Goal: Task Accomplishment & Management: Use online tool/utility

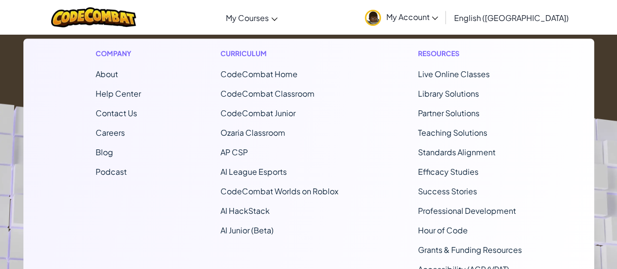
scroll to position [209, 0]
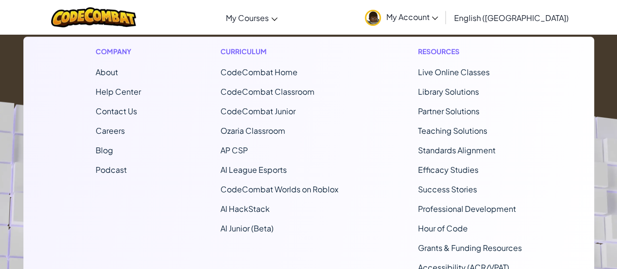
click at [258, 74] on span "CodeCombat Home" at bounding box center [259, 72] width 77 height 10
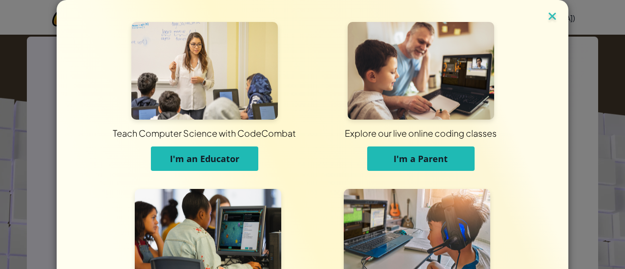
click at [553, 16] on img at bounding box center [552, 17] width 13 height 15
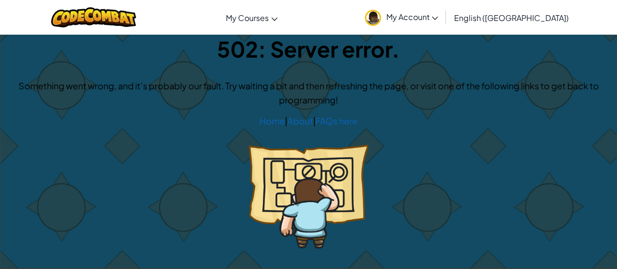
scroll to position [13, 0]
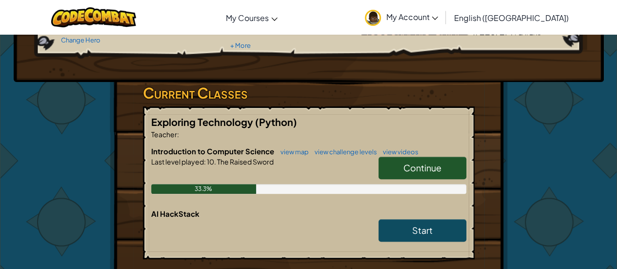
scroll to position [122, 0]
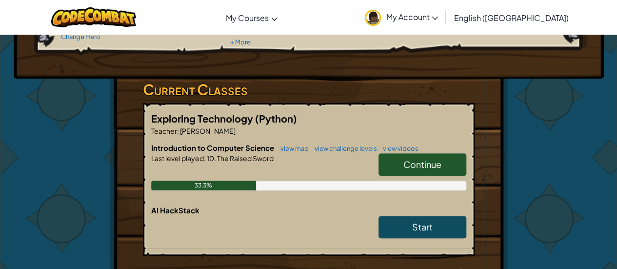
click at [430, 163] on span "Continue" at bounding box center [423, 164] width 38 height 11
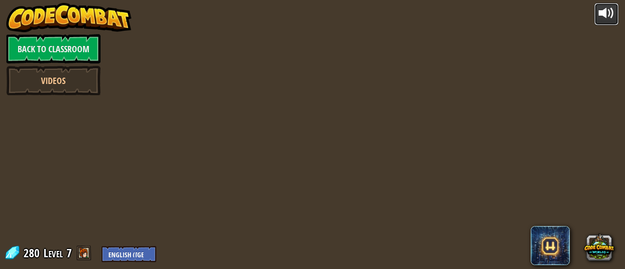
click at [607, 12] on div at bounding box center [606, 13] width 16 height 16
click at [610, 13] on div at bounding box center [606, 13] width 16 height 16
click at [601, 16] on div at bounding box center [606, 13] width 16 height 16
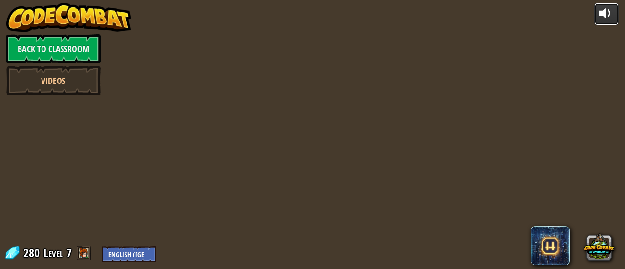
click at [601, 16] on div at bounding box center [606, 13] width 16 height 16
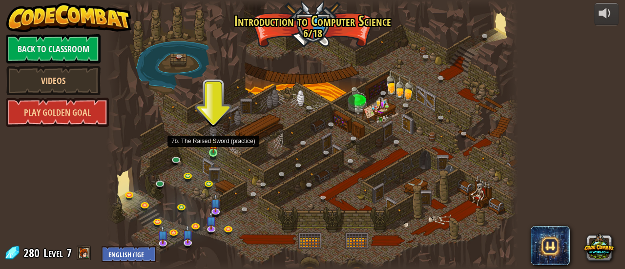
click at [215, 152] on img at bounding box center [213, 143] width 9 height 20
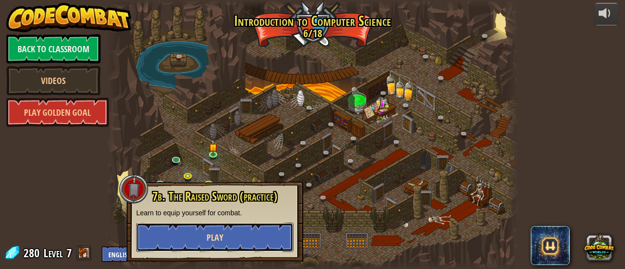
click at [202, 229] on button "Play" at bounding box center [214, 237] width 157 height 29
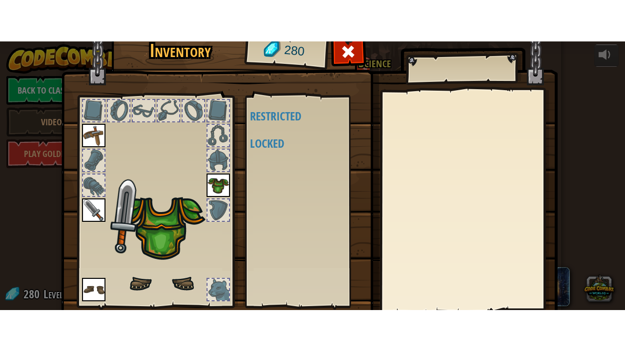
scroll to position [67, 0]
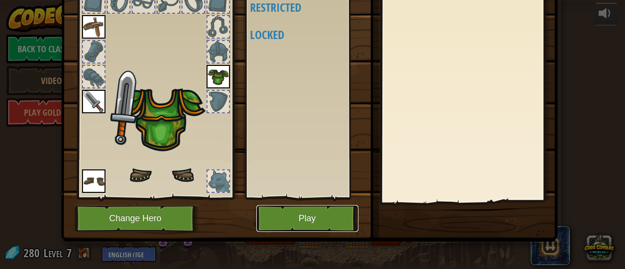
click at [308, 225] on button "Play" at bounding box center [307, 218] width 102 height 27
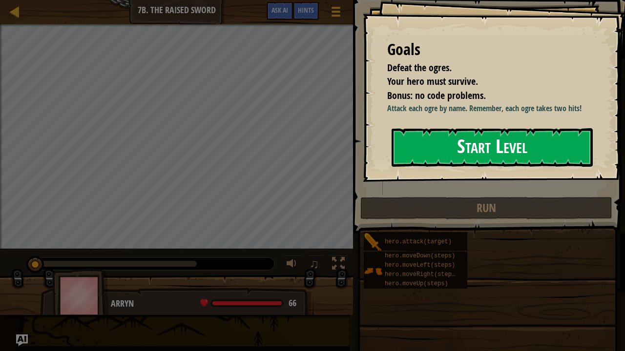
click at [447, 167] on button "Start Level" at bounding box center [491, 147] width 201 height 39
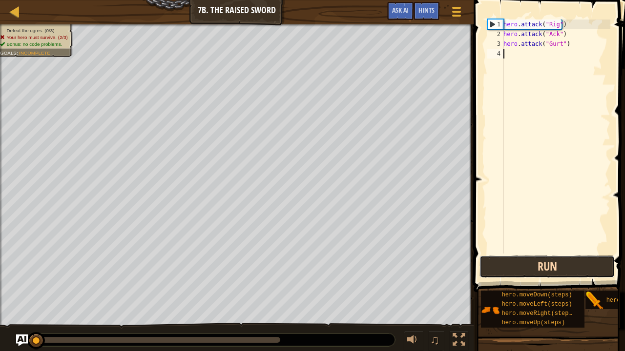
click at [583, 267] on button "Run" at bounding box center [546, 267] width 135 height 22
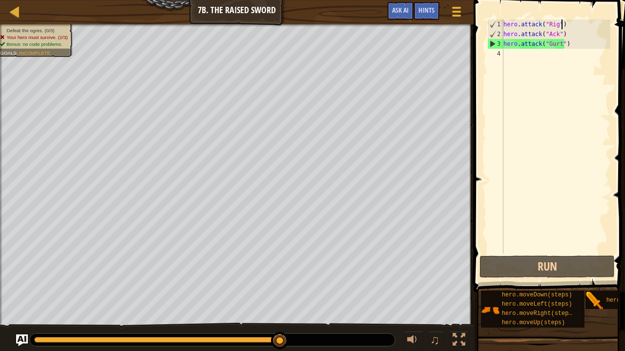
click at [561, 25] on div "hero . attack ( "Rig" ) hero . attack ( "Ack" ) hero . attack ( "Gurt" )" at bounding box center [555, 147] width 109 height 254
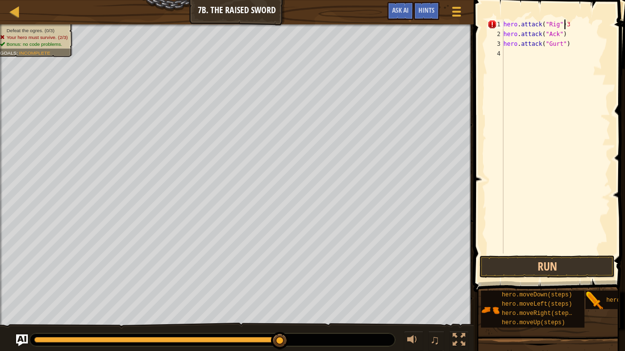
click at [560, 34] on div "hero . attack ( "Rig" ) 3 hero . attack ( "Ack" ) hero . attack ( "Gurt" )" at bounding box center [555, 147] width 109 height 254
click at [567, 24] on div "hero . attack ( "Rig" ) 3 hero . attack ( "Ack" ) hero . attack ( "Gurt" )" at bounding box center [555, 147] width 109 height 254
click at [549, 268] on button "Run" at bounding box center [546, 267] width 135 height 22
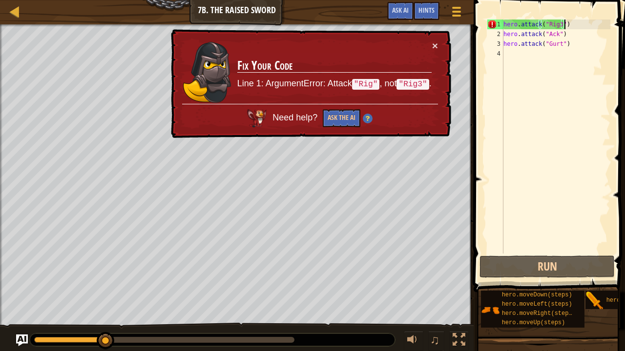
click at [568, 25] on div "hero . attack ( "Rig3" ) hero . attack ( "Ack" ) hero . attack ( "Gurt" )" at bounding box center [555, 147] width 109 height 254
click at [556, 23] on div "hero . attack ( "Rig3" ) hero . attack ( "Ack" ) hero . attack ( "Gurt" )" at bounding box center [555, 147] width 109 height 254
click at [557, 23] on div "hero . attack ( "Rig3" ) hero . attack ( "Ack" ) hero . attack ( "Gurt" )" at bounding box center [555, 147] width 109 height 254
type textarea "hero.attack("Rig")"
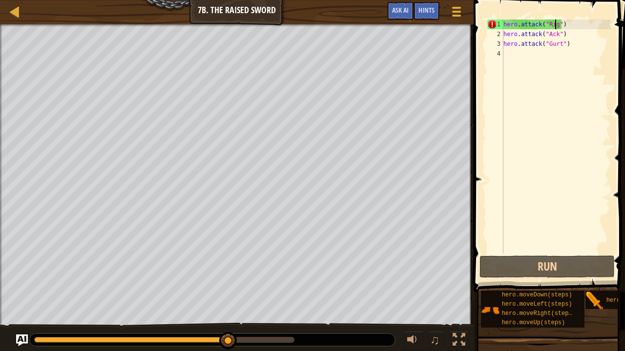
scroll to position [4, 4]
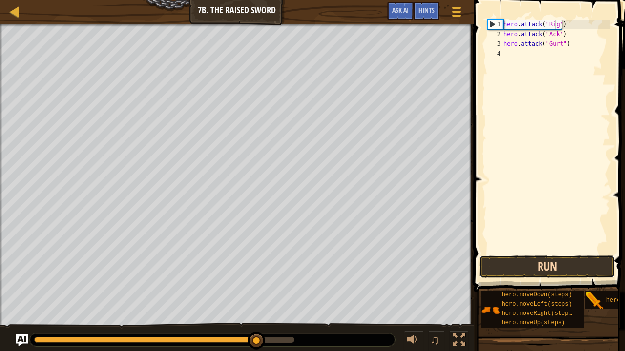
click at [532, 268] on button "Run" at bounding box center [546, 267] width 135 height 22
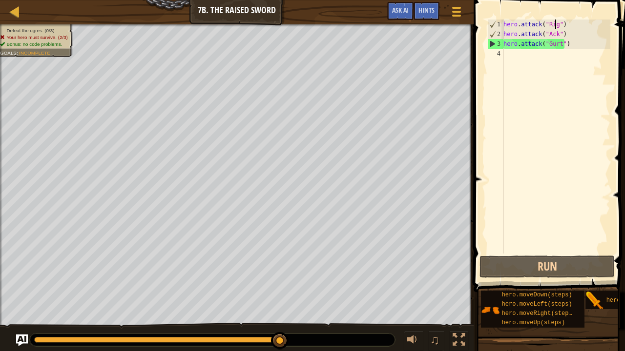
click at [504, 53] on div "hero . attack ( "Rig" ) hero . attack ( "Ack" ) hero . attack ( "Gurt" )" at bounding box center [555, 147] width 109 height 254
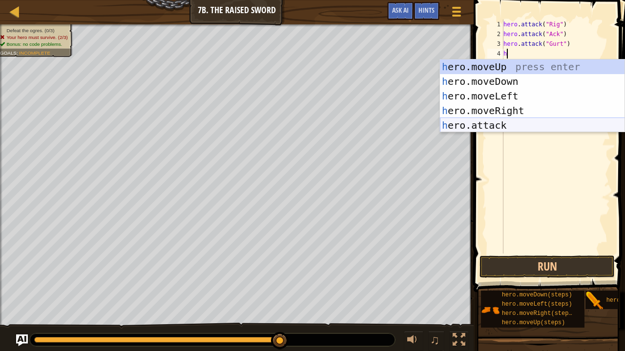
click at [482, 123] on div "h ero.moveUp press enter h ero.moveDown press enter h ero.moveLeft press enter …" at bounding box center [532, 111] width 185 height 102
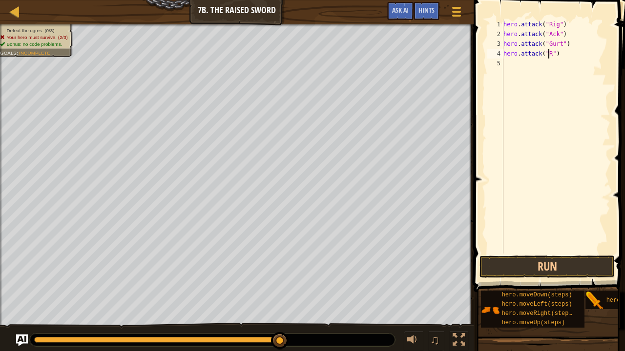
scroll to position [4, 4]
type textarea "hero.attack("Rig")"
click at [507, 62] on div "hero . attack ( "Rig" ) hero . attack ( "Ack" ) hero . attack ( "Gurt" ) hero .…" at bounding box center [555, 147] width 109 height 254
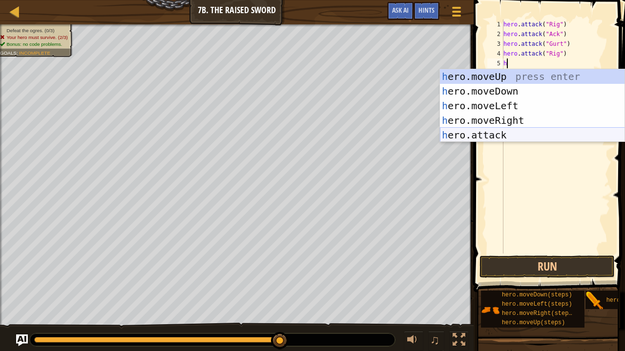
click at [477, 130] on div "h ero.moveUp press enter h ero.moveDown press enter h ero.moveLeft press enter …" at bounding box center [532, 120] width 185 height 102
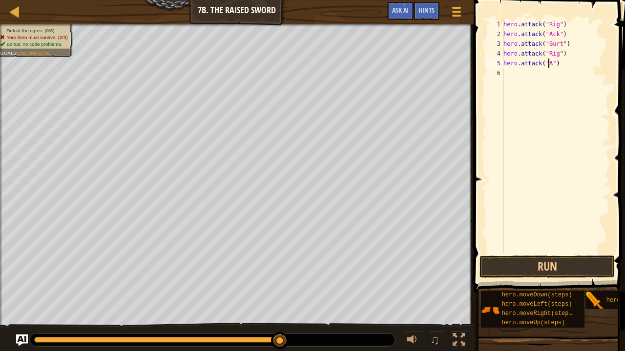
scroll to position [4, 4]
type textarea "hero.attack("Ack")"
click at [504, 72] on div "hero . attack ( "Rig" ) hero . attack ( "Ack" ) hero . attack ( "Gurt" ) hero .…" at bounding box center [555, 147] width 109 height 254
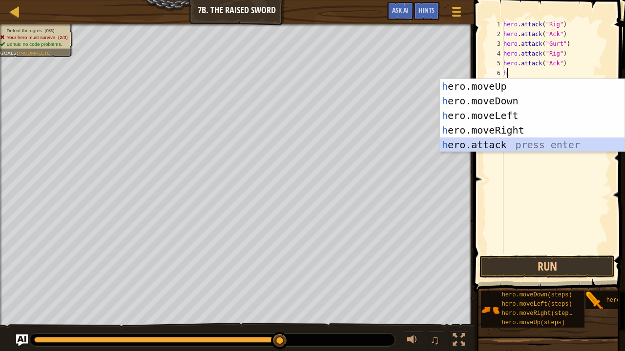
click at [460, 145] on div "h ero.moveUp press enter h ero.moveDown press enter h ero.moveLeft press enter …" at bounding box center [532, 130] width 185 height 102
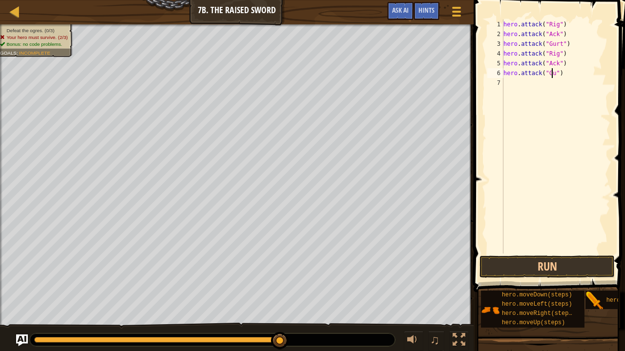
type textarea "hero.attack("Gurt")"
click at [529, 267] on button "Run" at bounding box center [546, 267] width 135 height 22
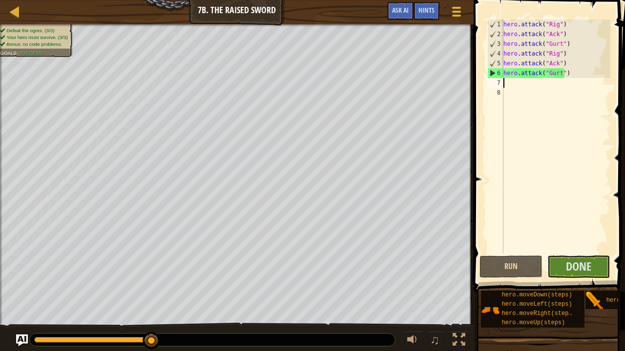
type textarea "h"
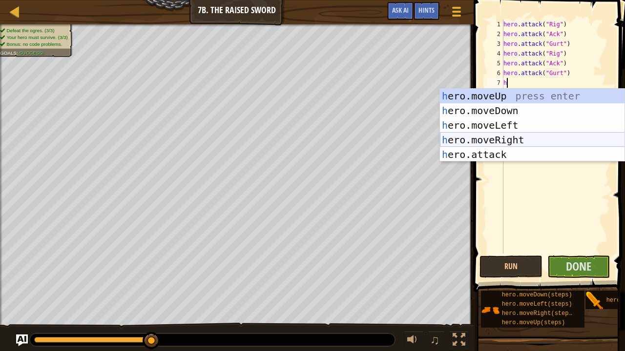
click at [495, 138] on div "h ero.moveUp press enter h ero.moveDown press enter h ero.moveLeft press enter …" at bounding box center [532, 140] width 185 height 102
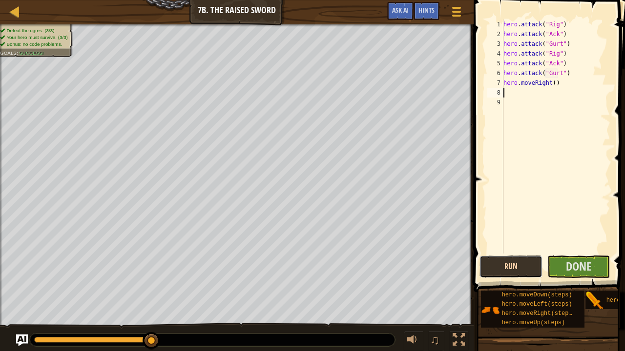
click at [519, 267] on button "Run" at bounding box center [510, 267] width 63 height 22
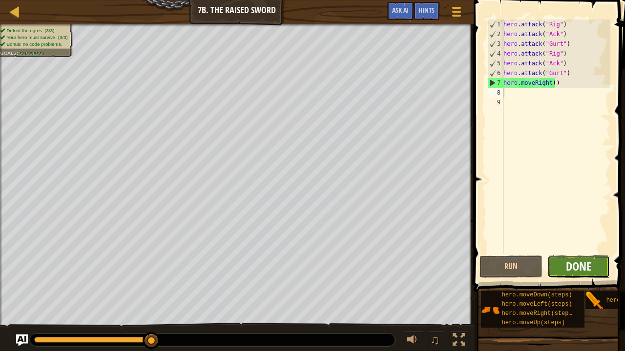
click at [586, 264] on span "Done" at bounding box center [578, 267] width 25 height 16
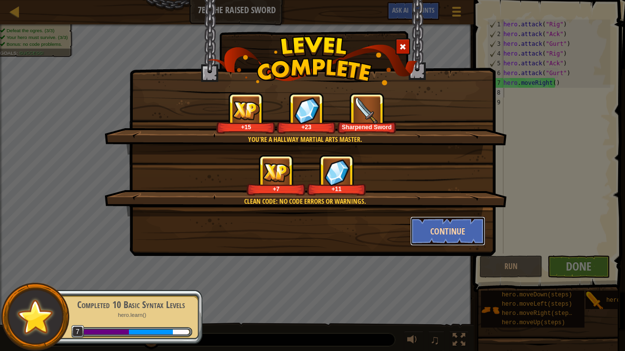
click at [451, 234] on button "Continue" at bounding box center [448, 231] width 76 height 29
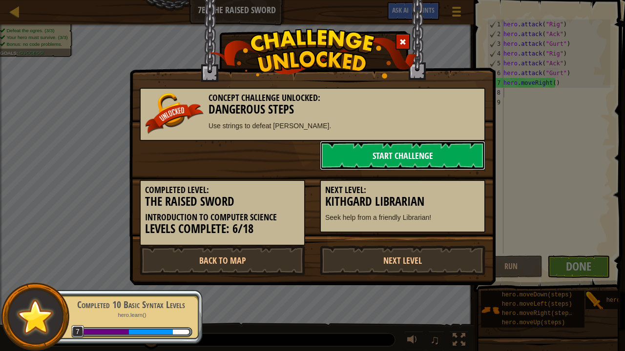
click at [403, 151] on link "Start Challenge" at bounding box center [402, 155] width 165 height 29
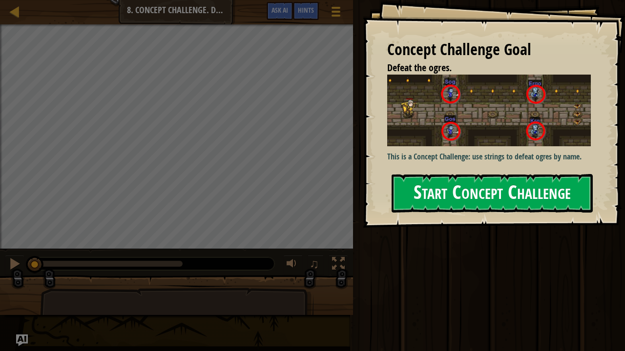
click at [475, 174] on button "Start Concept Challenge" at bounding box center [491, 193] width 201 height 39
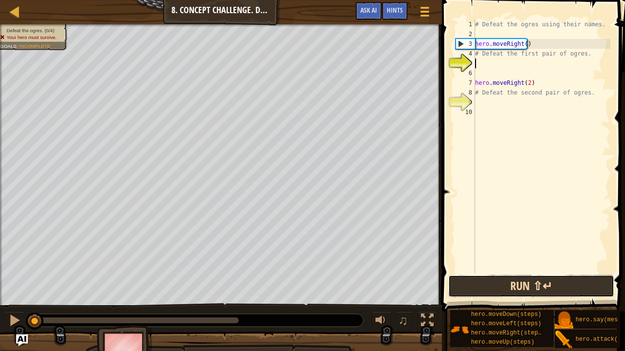
click at [499, 268] on button "Run ⇧↵" at bounding box center [531, 286] width 166 height 22
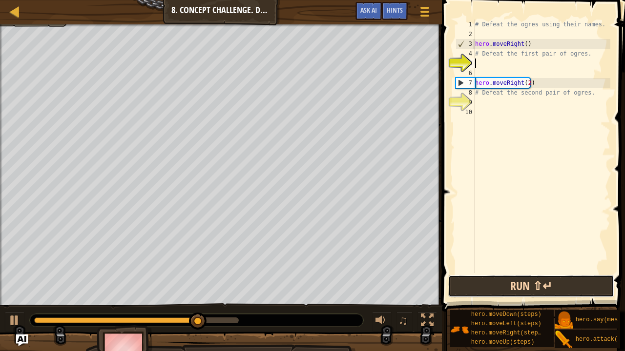
click at [496, 268] on button "Run ⇧↵" at bounding box center [531, 286] width 166 height 22
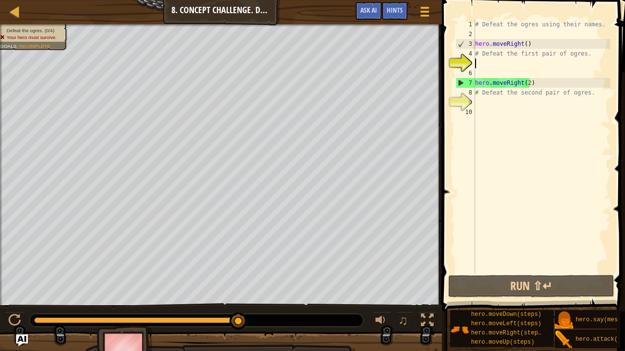
scroll to position [4, 0]
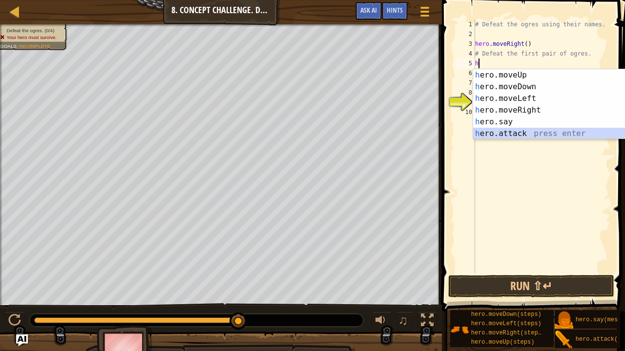
click at [496, 133] on div "h ero.moveUp press enter h ero.moveDown press enter h ero.moveLeft press enter …" at bounding box center [565, 116] width 185 height 94
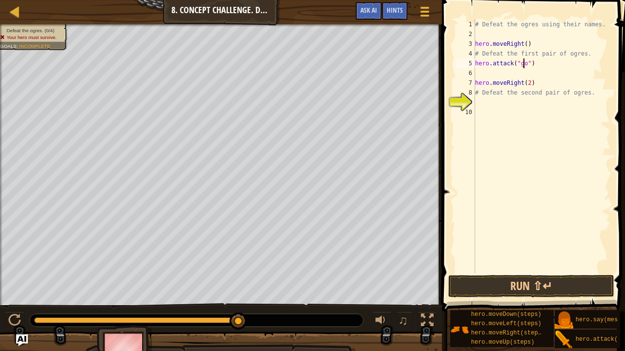
type textarea "hero.attack("gos")"
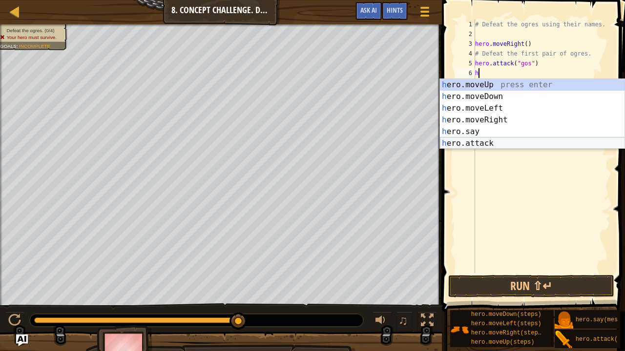
click at [472, 144] on div "h ero.moveUp press enter h ero.moveDown press enter h ero.moveLeft press enter …" at bounding box center [532, 126] width 185 height 94
type textarea "hero.attack("Enemy Name")"
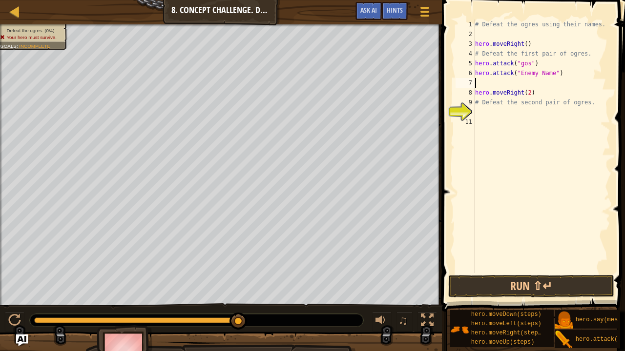
click at [479, 83] on div "# Defeat the ogres using their names. hero . moveRight ( ) # Defeat the first p…" at bounding box center [541, 156] width 137 height 273
click at [526, 93] on div "# Defeat the ogres using their names. hero . moveRight ( ) # Defeat the first p…" at bounding box center [541, 156] width 137 height 273
click at [549, 74] on div "# Defeat the ogres using their names. hero . moveRight ( ) # Defeat the first p…" at bounding box center [541, 156] width 137 height 273
click at [519, 62] on div "# Defeat the ogres using their names. hero . moveRight ( ) # Defeat the first p…" at bounding box center [541, 156] width 137 height 273
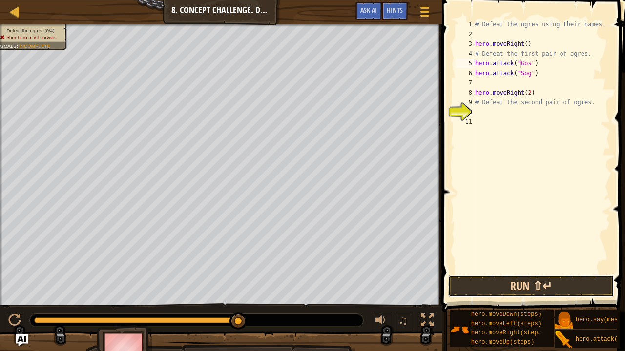
click at [511, 268] on button "Run ⇧↵" at bounding box center [531, 286] width 166 height 22
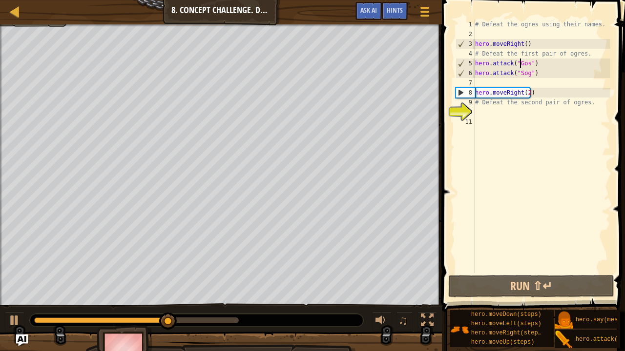
click at [537, 74] on div "# Defeat the ogres using their names. hero . moveRight ( ) # Defeat the first p…" at bounding box center [541, 156] width 137 height 273
type textarea "hero.attack("Sog")"
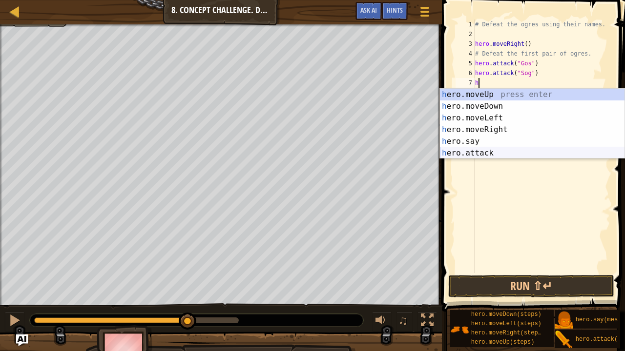
click at [478, 151] on div "h ero.moveUp press enter h ero.moveDown press enter h ero.moveLeft press enter …" at bounding box center [532, 136] width 185 height 94
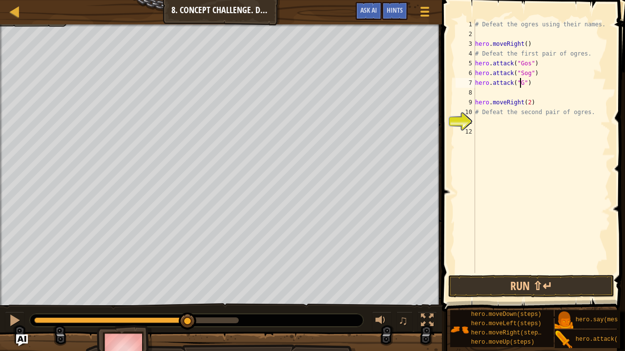
type textarea "hero.attack("Gos")"
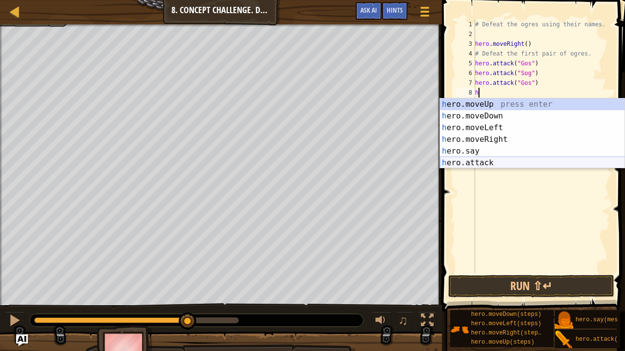
click at [466, 161] on div "h ero.moveUp press enter h ero.moveDown press enter h ero.moveLeft press enter …" at bounding box center [532, 146] width 185 height 94
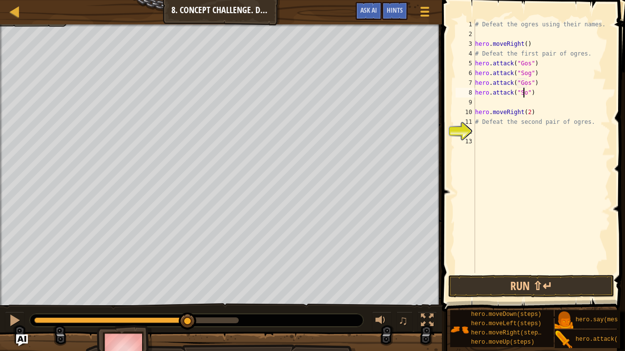
type textarea "hero.attack("Sog")"
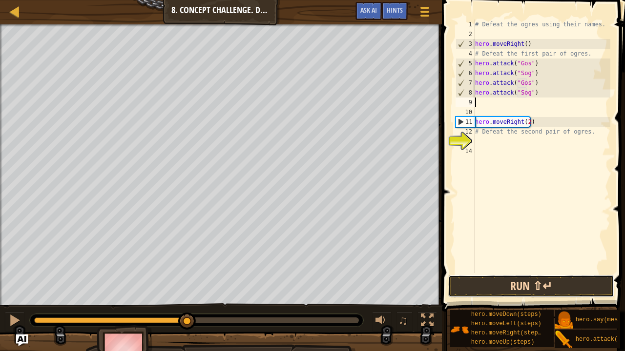
click at [502, 268] on button "Run ⇧↵" at bounding box center [531, 286] width 166 height 22
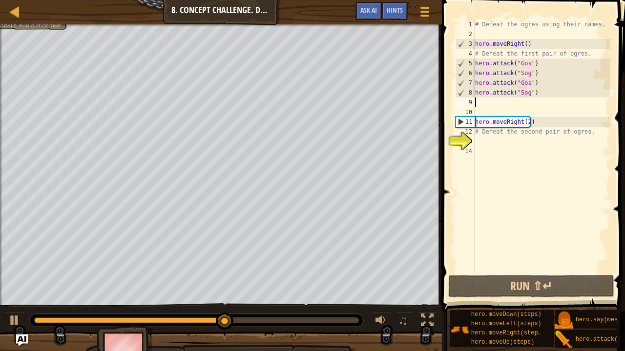
click at [527, 123] on div "# Defeat the ogres using their names. hero . moveRight ( ) # Defeat the first p…" at bounding box center [541, 156] width 137 height 273
type textarea "hero.moveRight()"
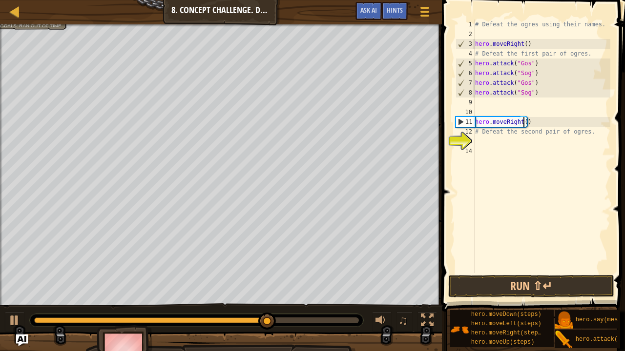
click at [478, 102] on div "# Defeat the ogres using their names. hero . moveRight ( ) # Defeat the first p…" at bounding box center [541, 156] width 137 height 273
type textarea "h"
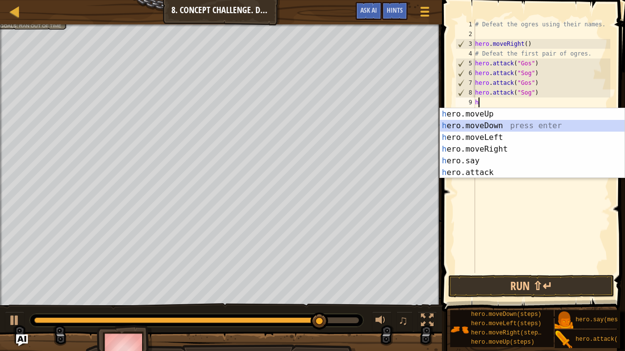
click at [471, 123] on div "h ero.moveUp press enter h ero.moveDown press enter h ero.moveLeft press enter …" at bounding box center [532, 155] width 185 height 94
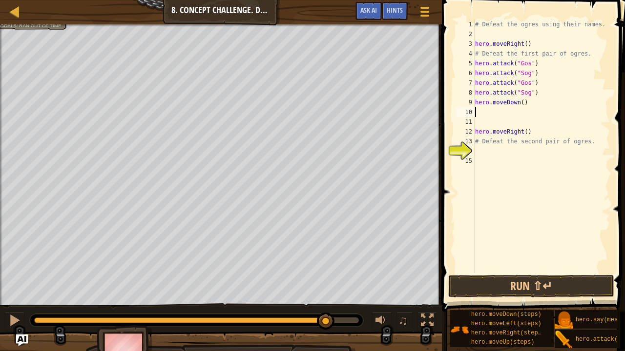
type textarea "h"
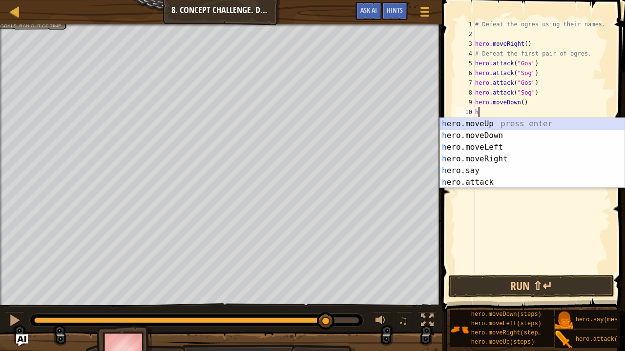
click at [477, 123] on div "h ero.moveUp press enter h ero.moveDown press enter h ero.moveLeft press enter …" at bounding box center [532, 165] width 185 height 94
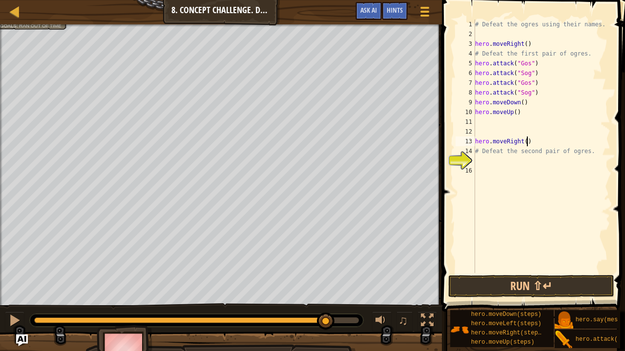
click at [526, 142] on div "# Defeat the ogres using their names. hero . moveRight ( ) # Defeat the first p…" at bounding box center [541, 156] width 137 height 273
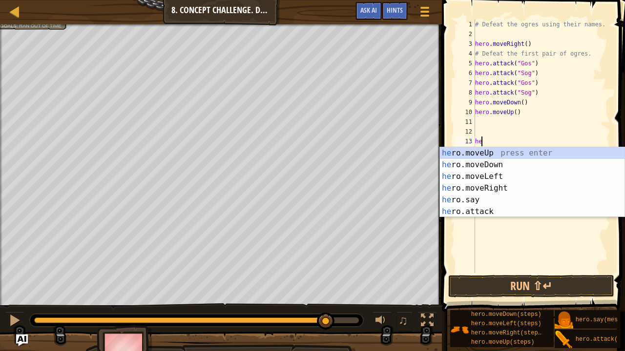
type textarea "h"
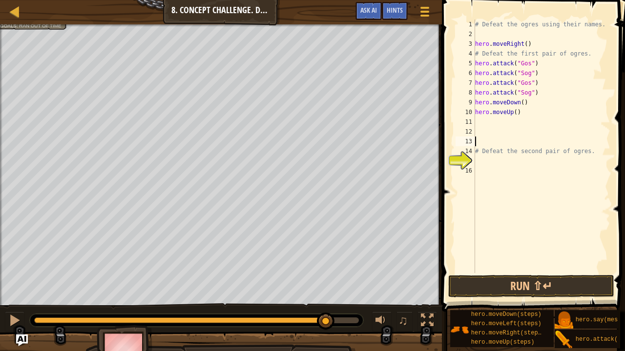
click at [477, 120] on div "# Defeat the ogres using their names. hero . moveRight ( ) # Defeat the first p…" at bounding box center [541, 156] width 137 height 273
type textarea "h"
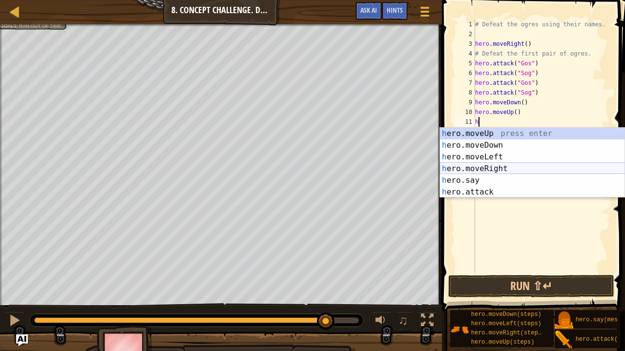
click at [483, 165] on div "h ero.moveUp press enter h ero.moveDown press enter h ero.moveLeft press enter …" at bounding box center [532, 175] width 185 height 94
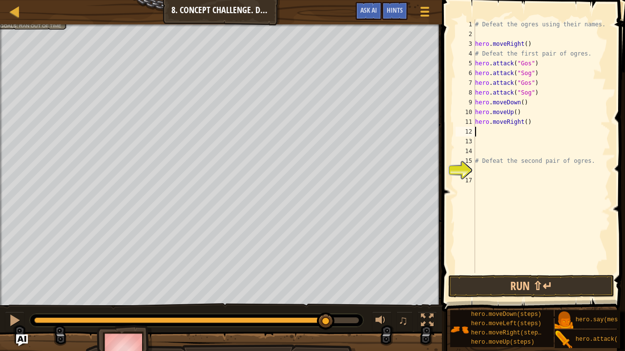
click at [523, 121] on div "# Defeat the ogres using their names. hero . moveRight ( ) # Defeat the first p…" at bounding box center [541, 156] width 137 height 273
type textarea "hero.moveRight(2)"
click at [475, 130] on div "# Defeat the ogres using their names. hero . moveRight ( ) # Defeat the first p…" at bounding box center [541, 156] width 137 height 273
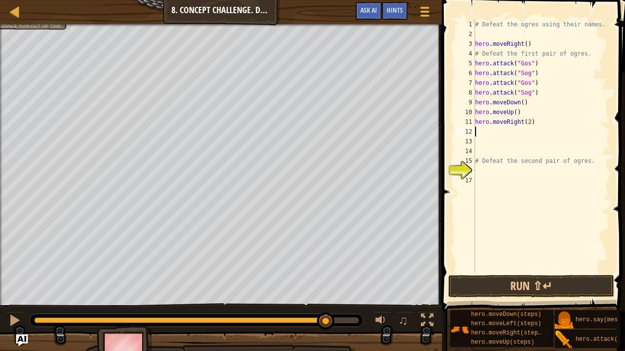
type textarea "h"
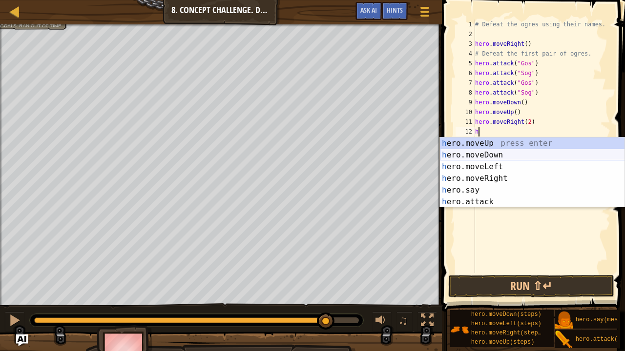
click at [493, 153] on div "h ero.moveUp press enter h ero.moveDown press enter h ero.moveLeft press enter …" at bounding box center [532, 185] width 185 height 94
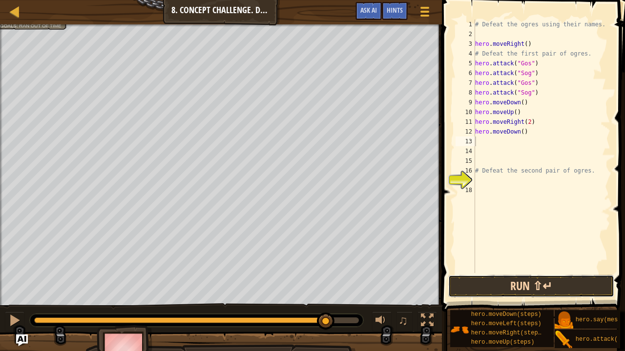
click at [493, 268] on button "Run ⇧↵" at bounding box center [531, 286] width 166 height 22
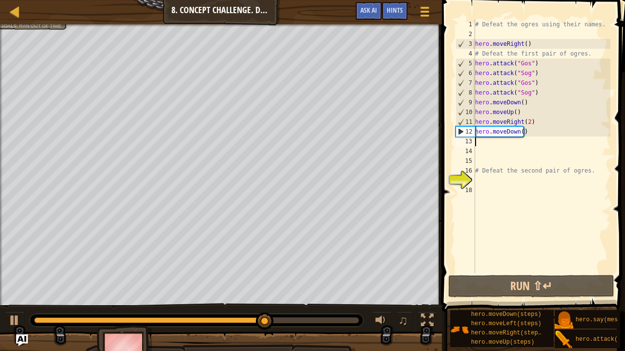
type textarea "h"
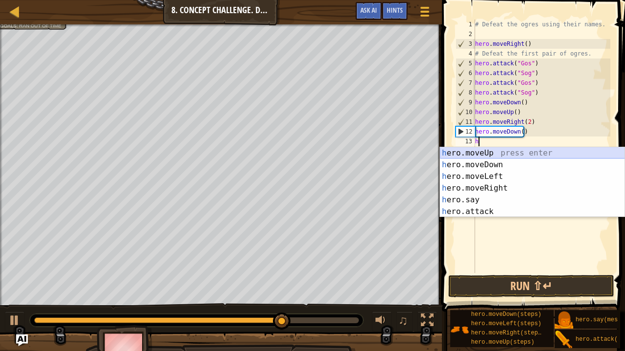
click at [471, 149] on div "h ero.moveUp press enter h ero.moveDown press enter h ero.moveLeft press enter …" at bounding box center [532, 194] width 185 height 94
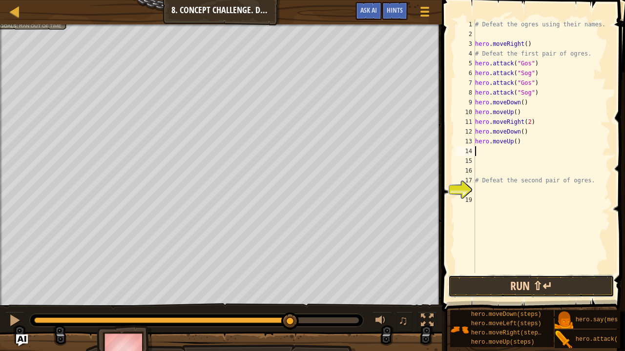
click at [502, 268] on button "Run ⇧↵" at bounding box center [531, 286] width 166 height 22
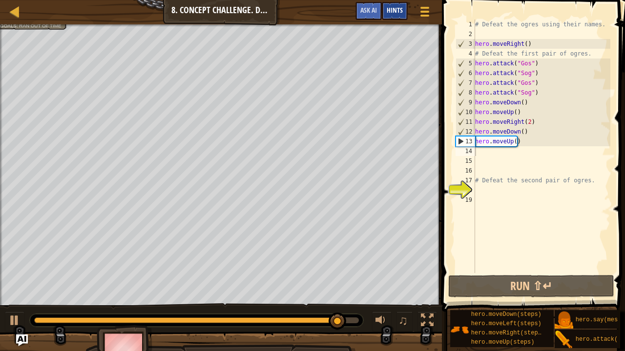
click at [399, 14] on span "Hints" at bounding box center [395, 9] width 16 height 9
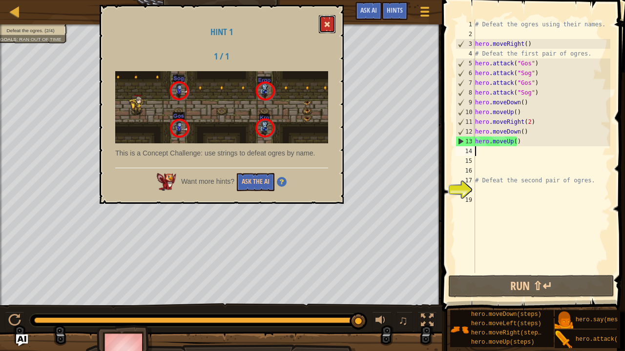
click at [326, 27] on span at bounding box center [327, 24] width 7 height 7
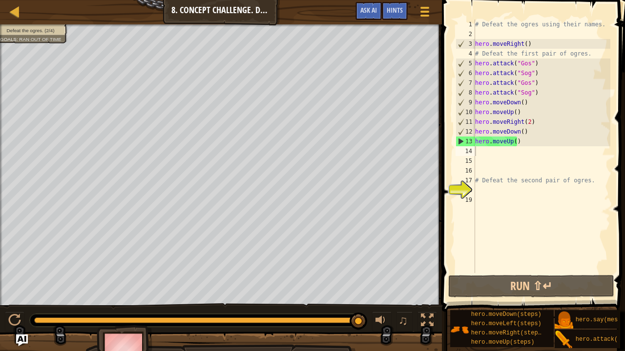
click at [513, 142] on div "# Defeat the ogres using their names. hero . moveRight ( ) # Defeat the first p…" at bounding box center [541, 156] width 137 height 273
click at [517, 142] on div "# Defeat the ogres using their names. hero . moveRight ( ) # Defeat the first p…" at bounding box center [541, 156] width 137 height 273
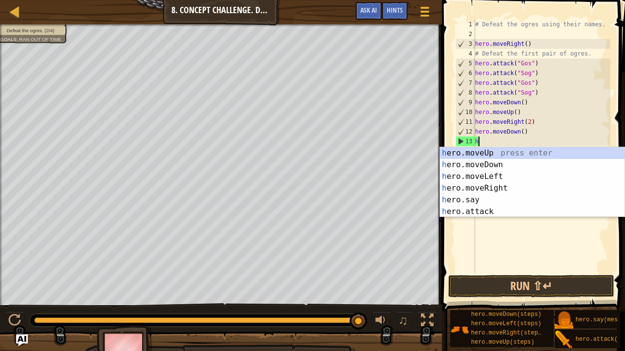
type textarea "h"
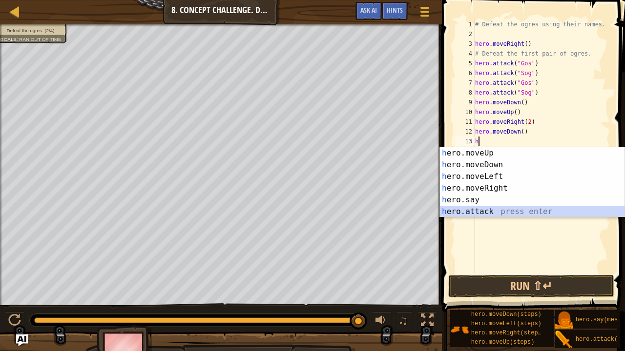
click at [462, 208] on div "h ero.moveUp press enter h ero.moveDown press enter h ero.moveLeft press enter …" at bounding box center [532, 194] width 185 height 94
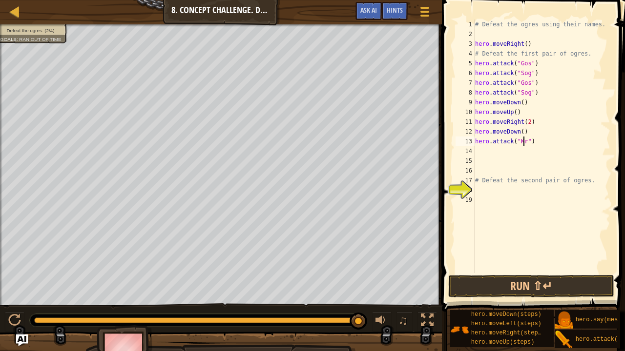
type textarea "hero.attack("Kro")"
click at [476, 149] on div "# Defeat the ogres using their names. hero . moveRight ( ) # Defeat the first p…" at bounding box center [541, 156] width 137 height 273
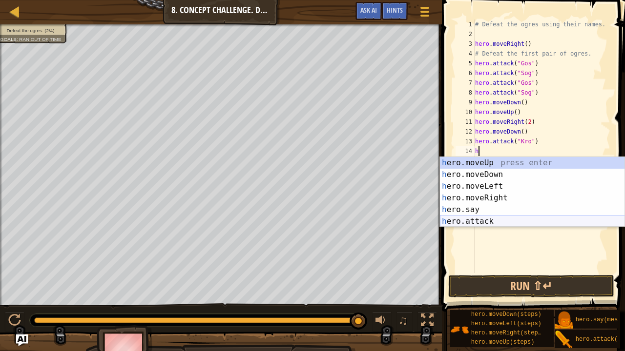
click at [455, 220] on div "h ero.moveUp press enter h ero.moveDown press enter h ero.moveLeft press enter …" at bounding box center [532, 204] width 185 height 94
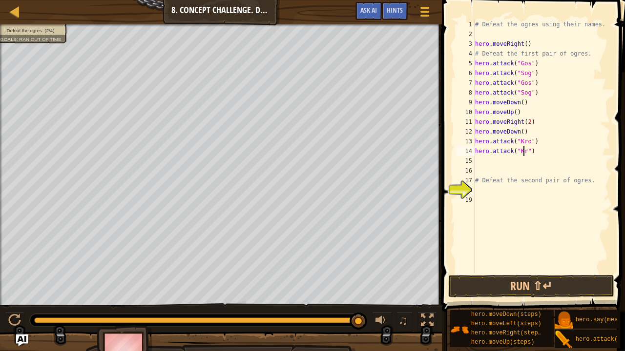
type textarea "hero.attack("Kro")"
click at [475, 160] on div "# Defeat the ogres using their names. hero . moveRight ( ) # Defeat the first p…" at bounding box center [541, 156] width 137 height 273
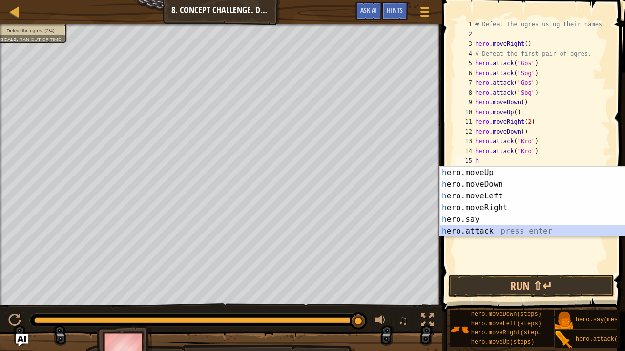
click at [465, 229] on div "h ero.moveUp press enter h ero.moveDown press enter h ero.moveLeft press enter …" at bounding box center [532, 214] width 185 height 94
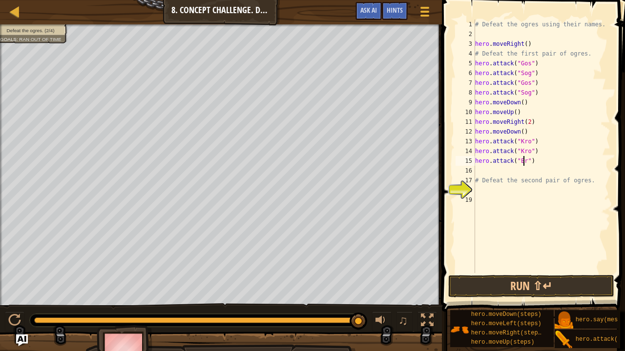
scroll to position [4, 4]
click at [474, 170] on div "16" at bounding box center [465, 171] width 20 height 10
type textarea "# Defeat the second pair of ogres."
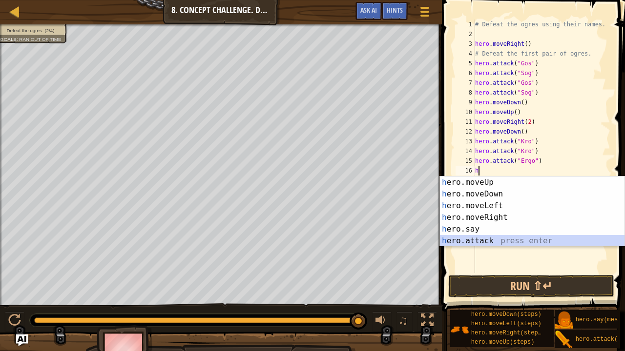
click at [454, 238] on div "h ero.moveUp press enter h ero.moveDown press enter h ero.moveLeft press enter …" at bounding box center [532, 224] width 185 height 94
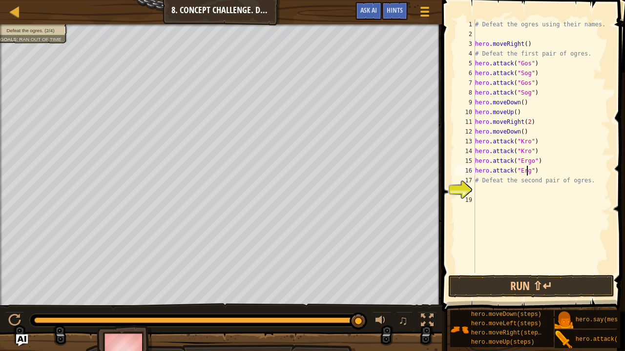
scroll to position [4, 4]
type textarea "hero.attack("Ergo")"
click at [510, 268] on button "Run ⇧↵" at bounding box center [531, 286] width 166 height 22
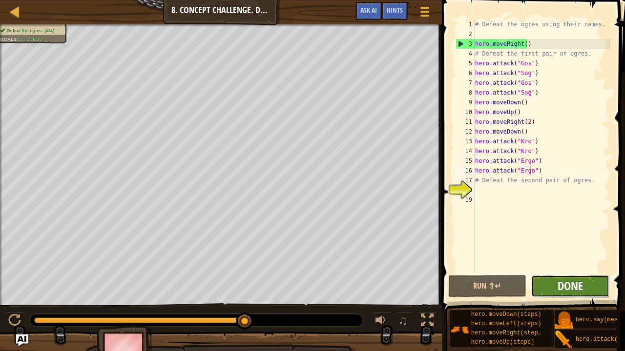
click at [575, 268] on span "Done" at bounding box center [569, 286] width 25 height 16
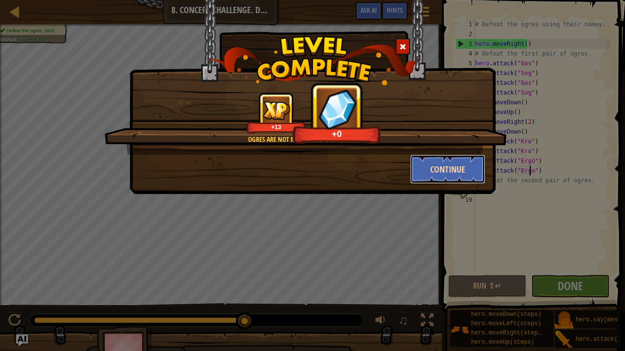
click at [454, 169] on button "Continue" at bounding box center [448, 169] width 76 height 29
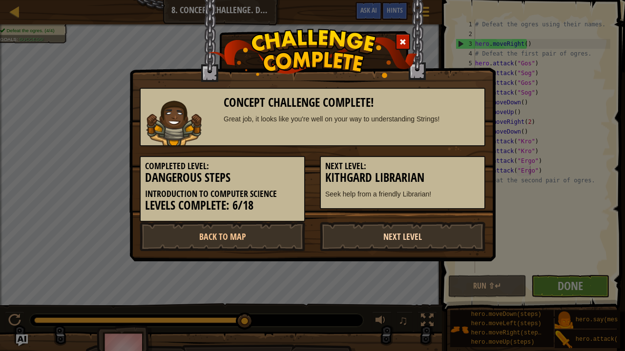
click at [378, 242] on link "Next Level" at bounding box center [402, 236] width 165 height 29
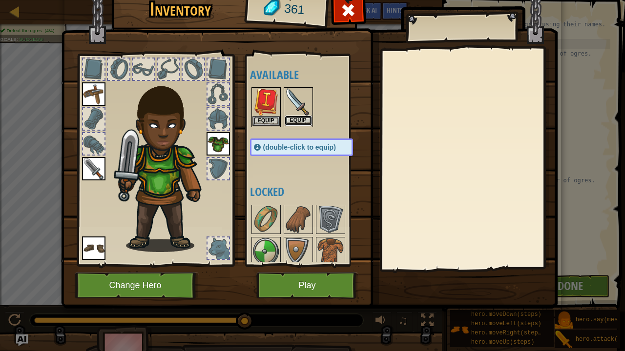
click at [302, 120] on button "Equip" at bounding box center [298, 121] width 27 height 10
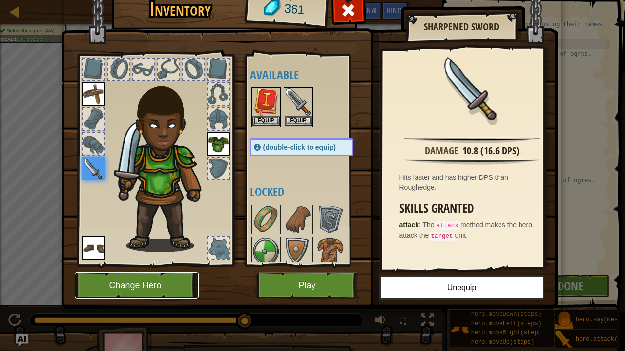
click at [167, 268] on button "Change Hero" at bounding box center [137, 285] width 124 height 27
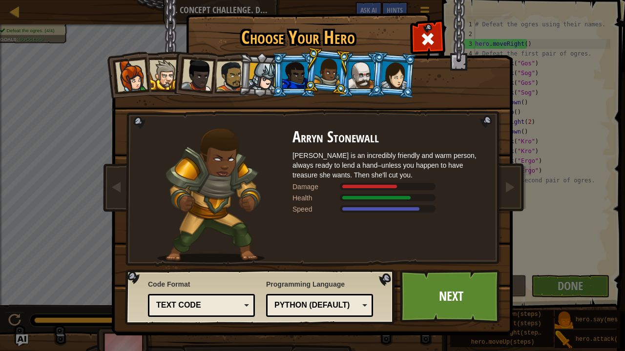
click at [294, 83] on div at bounding box center [294, 75] width 25 height 26
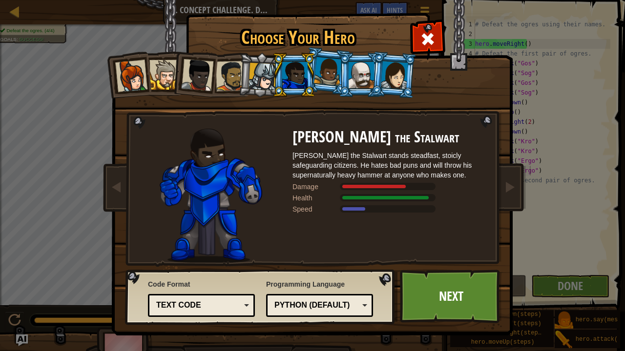
click at [393, 79] on div at bounding box center [394, 75] width 27 height 28
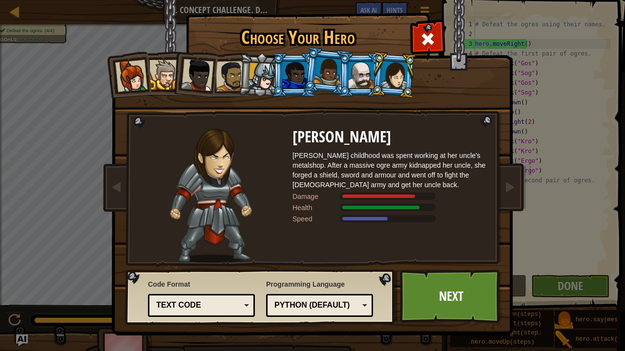
click at [331, 71] on div at bounding box center [328, 71] width 28 height 29
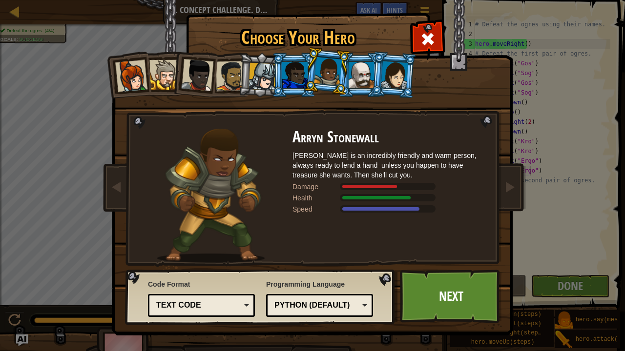
click at [365, 80] on div at bounding box center [360, 75] width 25 height 26
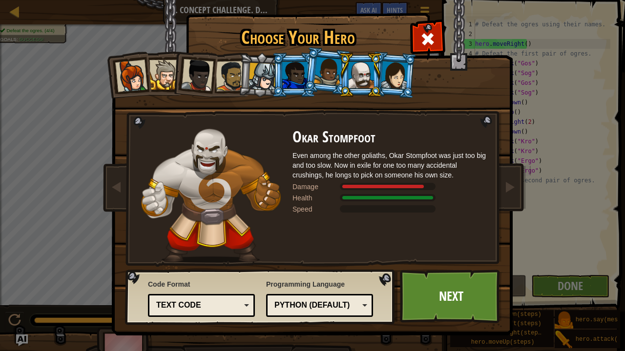
click at [298, 75] on div at bounding box center [294, 75] width 25 height 26
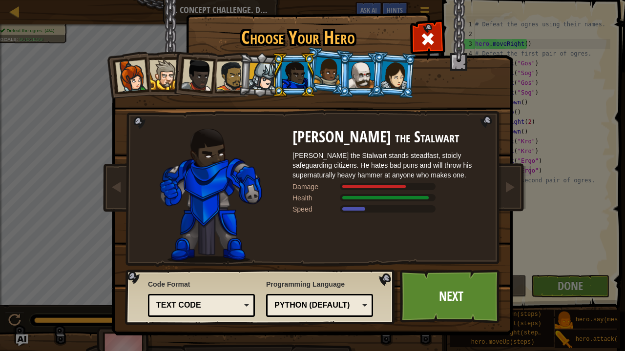
click at [393, 77] on div at bounding box center [394, 75] width 27 height 28
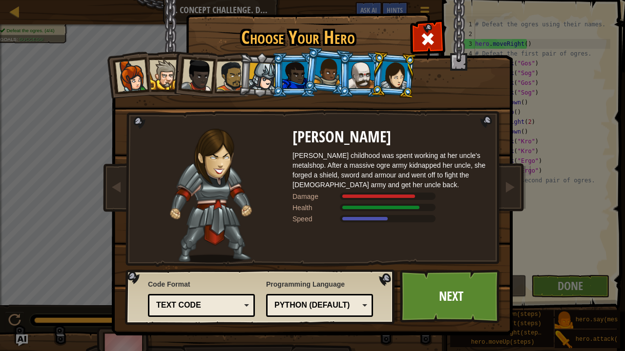
click at [326, 82] on div at bounding box center [328, 71] width 28 height 29
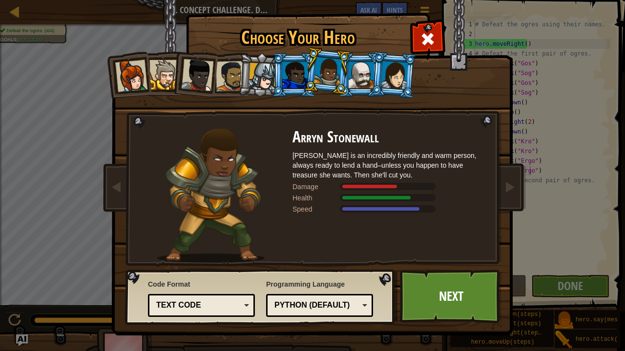
click at [295, 77] on div at bounding box center [294, 75] width 25 height 26
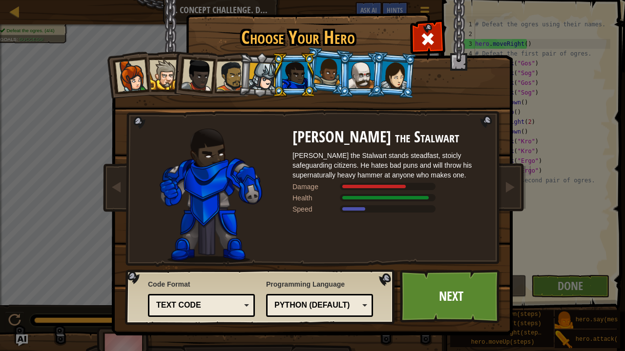
click at [266, 81] on div at bounding box center [262, 77] width 28 height 28
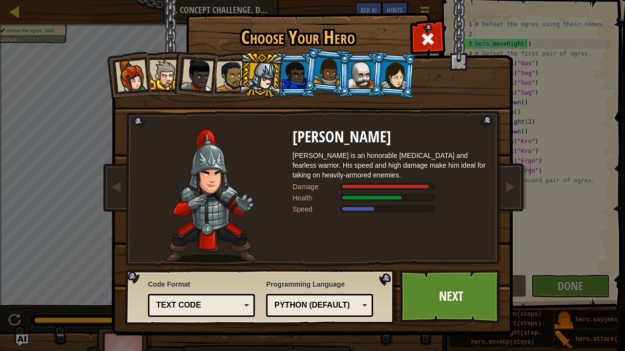
click at [227, 82] on div at bounding box center [231, 76] width 30 height 30
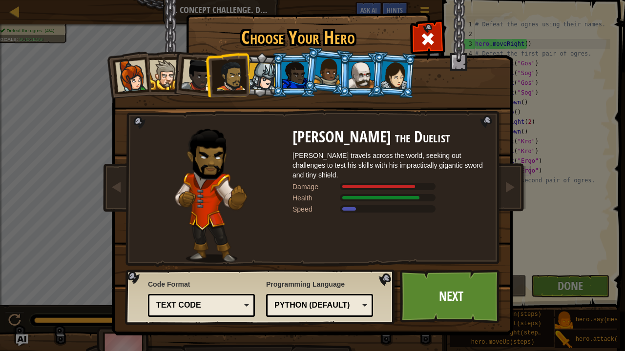
click at [189, 82] on div at bounding box center [197, 75] width 32 height 32
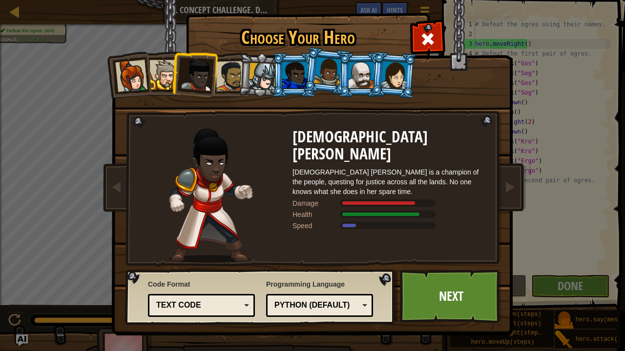
click at [160, 81] on div at bounding box center [164, 75] width 30 height 30
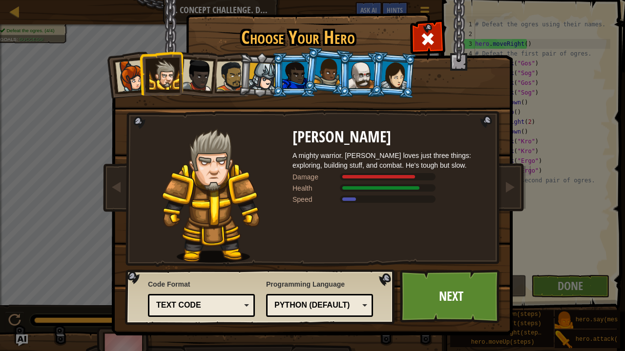
click at [125, 82] on div at bounding box center [131, 76] width 32 height 32
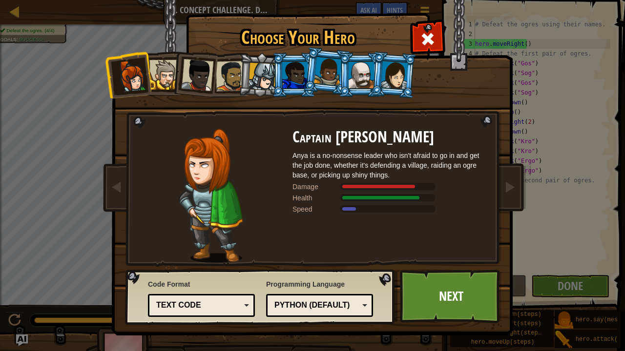
click at [227, 81] on div at bounding box center [231, 76] width 30 height 30
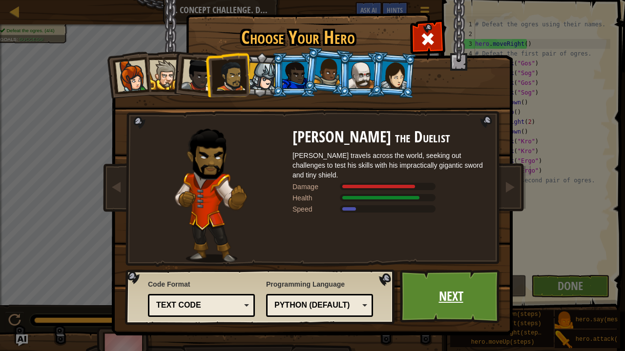
click at [441, 268] on link "Next" at bounding box center [451, 297] width 102 height 54
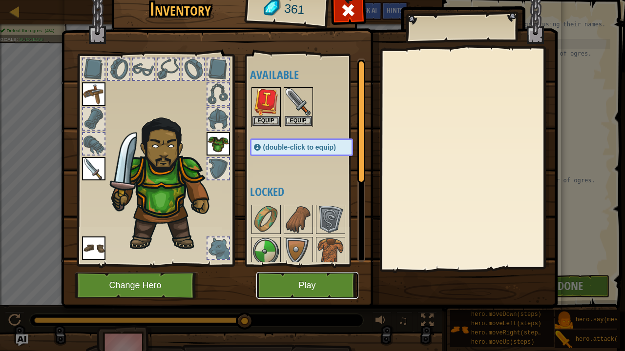
click at [310, 268] on button "Play" at bounding box center [307, 285] width 102 height 27
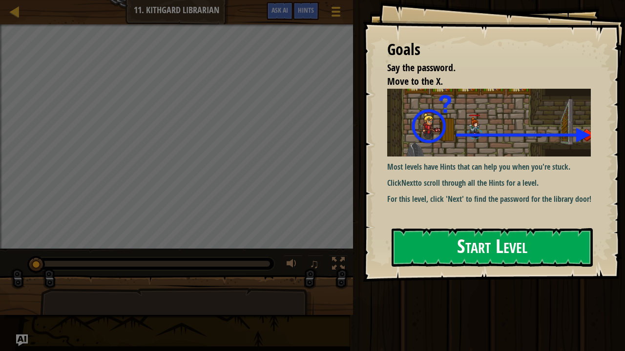
click at [455, 173] on div "Goals Say the password. Move to the X. Most levels have Hints that can help you…" at bounding box center [494, 141] width 262 height 282
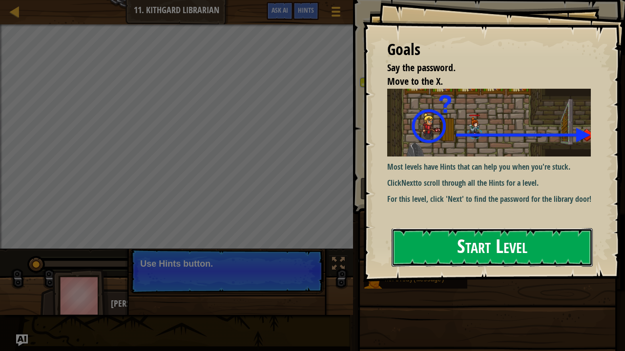
click at [441, 257] on button "Start Level" at bounding box center [491, 247] width 201 height 39
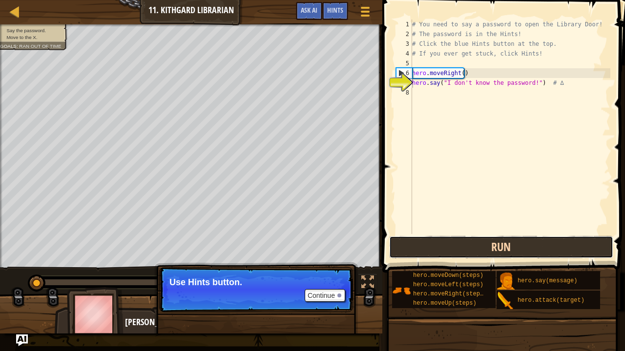
click at [428, 255] on button "Run" at bounding box center [501, 247] width 224 height 22
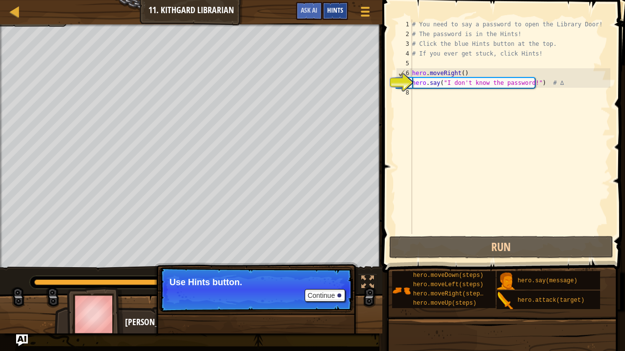
click at [337, 8] on span "Hints" at bounding box center [335, 9] width 16 height 9
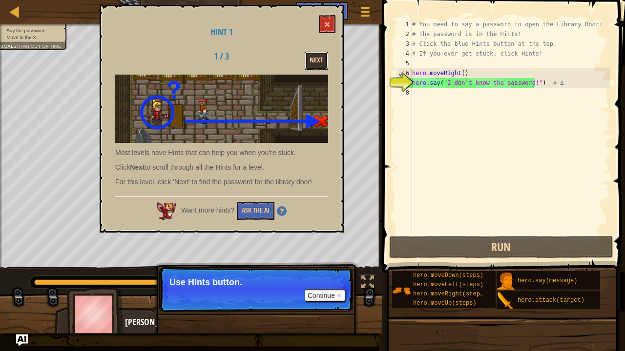
click at [313, 64] on button "Next" at bounding box center [316, 61] width 23 height 18
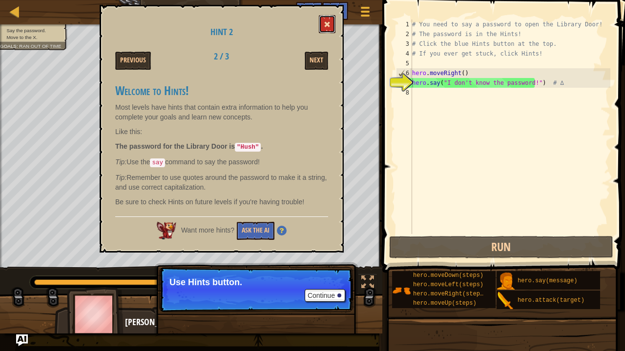
click at [328, 30] on button at bounding box center [327, 24] width 17 height 18
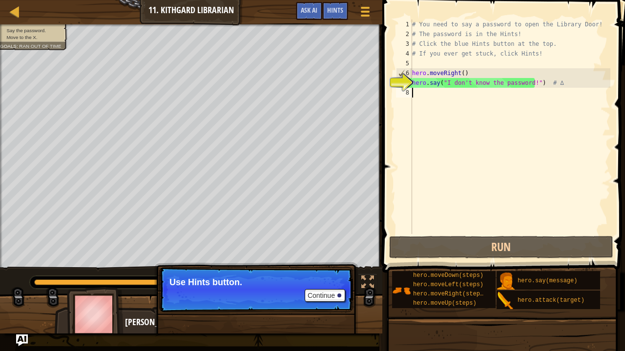
click at [414, 93] on div "# You need to say a password to open the Library Door! # The password is in the…" at bounding box center [510, 137] width 200 height 234
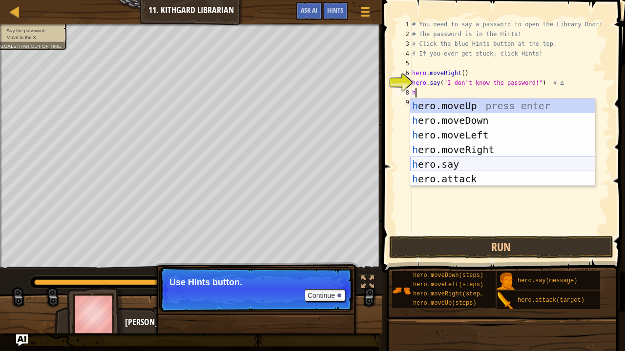
click at [433, 160] on div "h ero.moveUp press enter h ero.moveDown press enter h ero.moveLeft press enter …" at bounding box center [502, 157] width 185 height 117
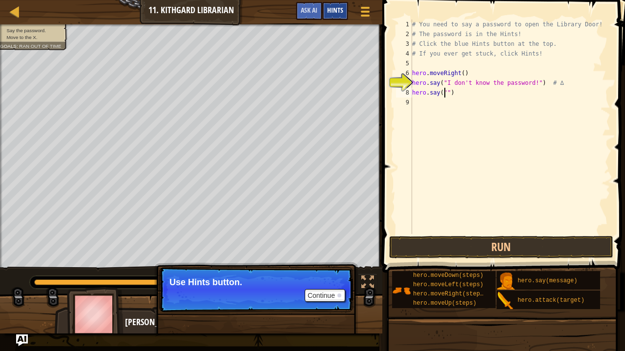
click at [334, 11] on span "Hints" at bounding box center [335, 9] width 16 height 9
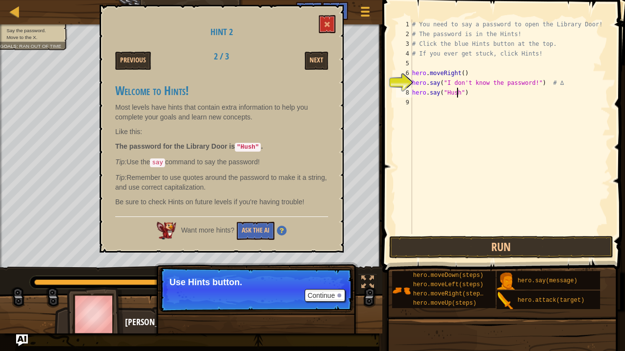
scroll to position [4, 4]
type textarea "hero.say("Hush")"
click at [478, 251] on button "Run" at bounding box center [501, 247] width 224 height 22
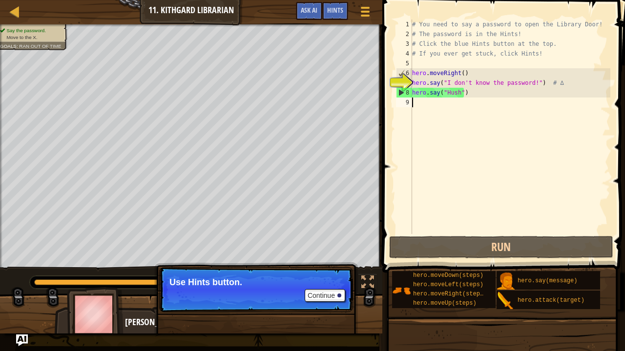
click at [414, 103] on div "# You need to say a password to open the Library Door! # The password is in the…" at bounding box center [510, 137] width 200 height 234
type textarea "m"
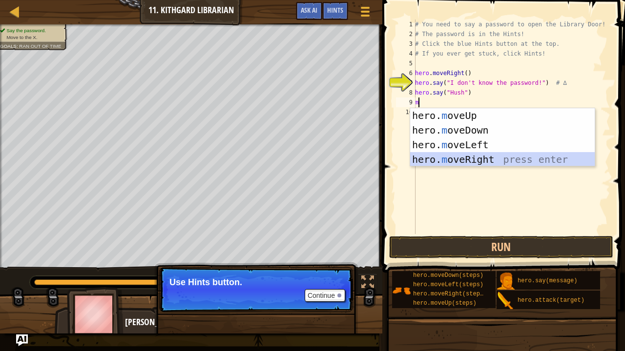
click at [445, 157] on div "hero. m oveUp press enter hero. m oveDown press enter hero. m oveLeft press ent…" at bounding box center [502, 152] width 185 height 88
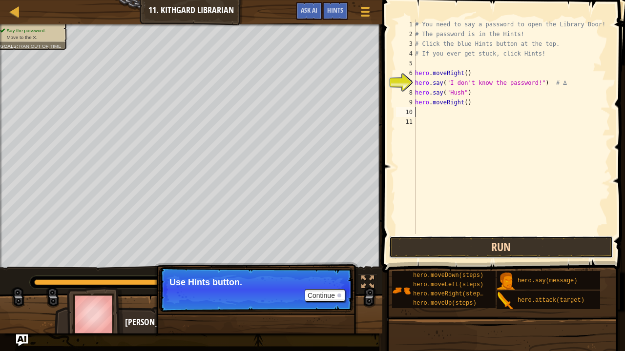
click at [452, 244] on button "Run" at bounding box center [501, 247] width 224 height 22
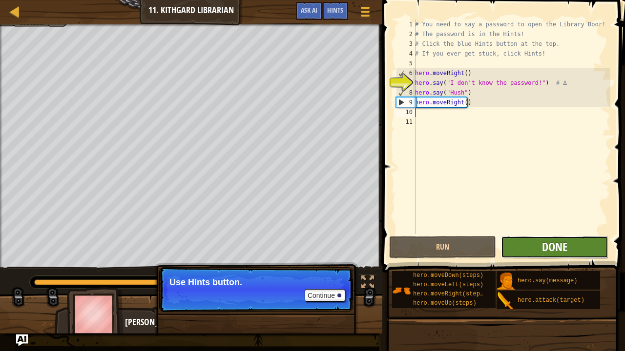
click at [544, 245] on span "Done" at bounding box center [554, 247] width 25 height 16
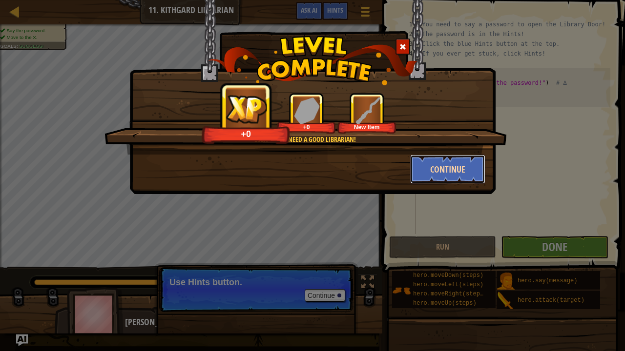
click at [448, 173] on button "Continue" at bounding box center [448, 169] width 76 height 29
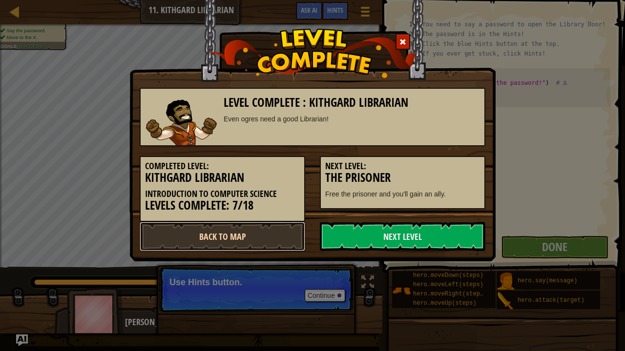
click at [274, 234] on link "Back to Map" at bounding box center [222, 236] width 165 height 29
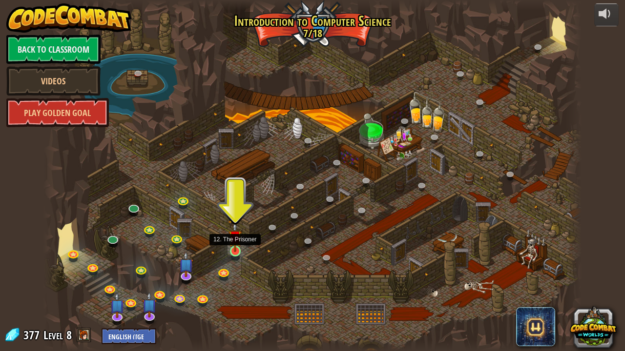
click at [235, 251] on img at bounding box center [234, 237] width 13 height 30
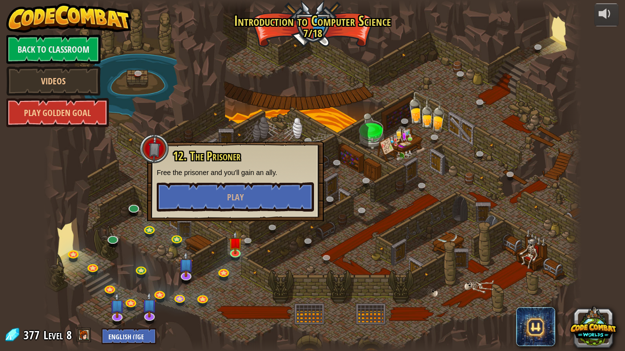
click at [418, 177] on div at bounding box center [312, 175] width 538 height 351
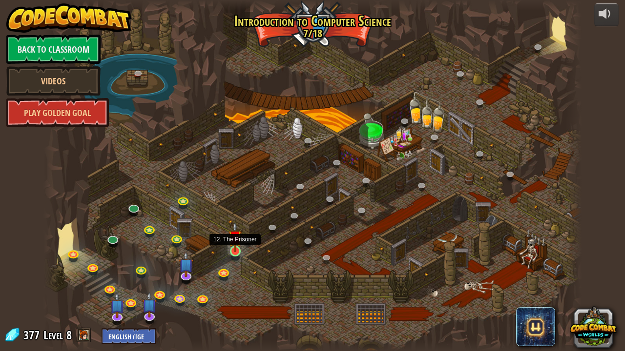
click at [236, 247] on img at bounding box center [234, 237] width 13 height 30
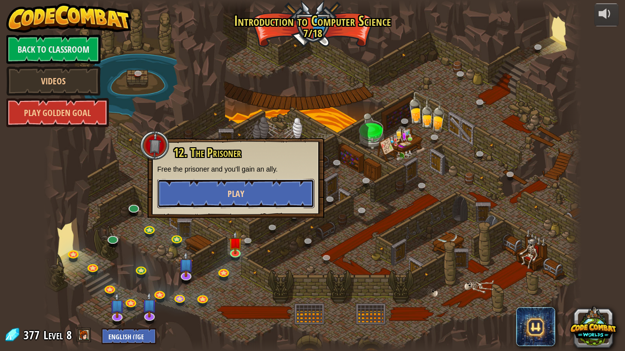
click at [232, 195] on span "Play" at bounding box center [235, 194] width 17 height 12
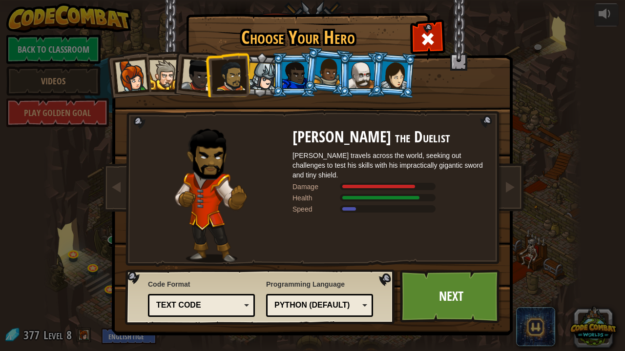
click at [397, 78] on div at bounding box center [394, 75] width 27 height 28
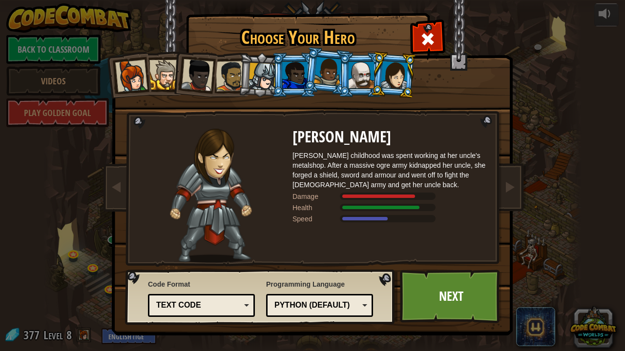
click at [362, 80] on div at bounding box center [360, 75] width 25 height 26
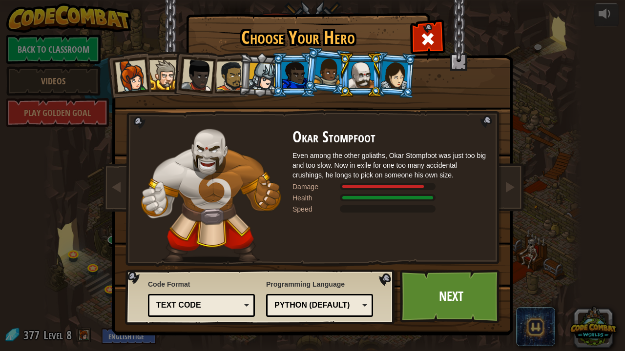
click at [392, 82] on div at bounding box center [394, 75] width 27 height 28
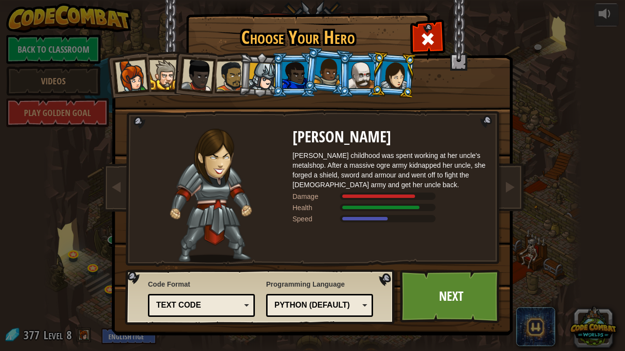
click at [362, 80] on div at bounding box center [360, 75] width 25 height 26
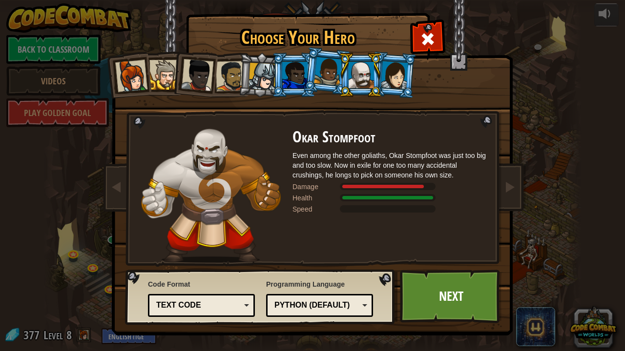
click at [328, 78] on div at bounding box center [328, 71] width 28 height 29
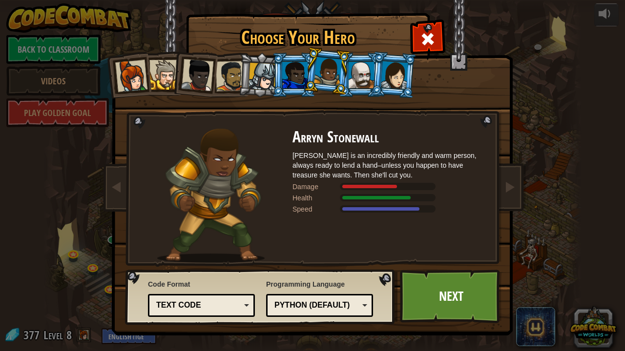
click at [266, 76] on div at bounding box center [262, 77] width 28 height 28
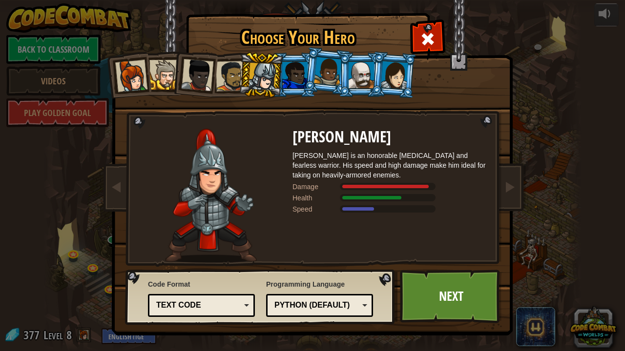
click at [293, 66] on div at bounding box center [294, 75] width 25 height 26
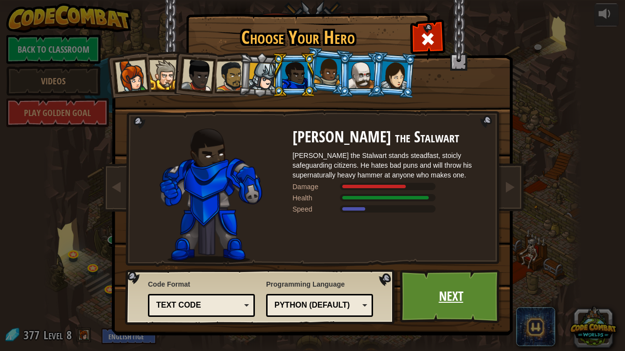
click at [437, 268] on link "Next" at bounding box center [451, 297] width 102 height 54
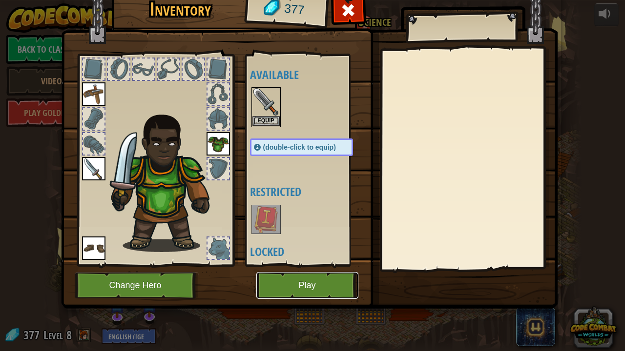
click at [321, 268] on button "Play" at bounding box center [307, 285] width 102 height 27
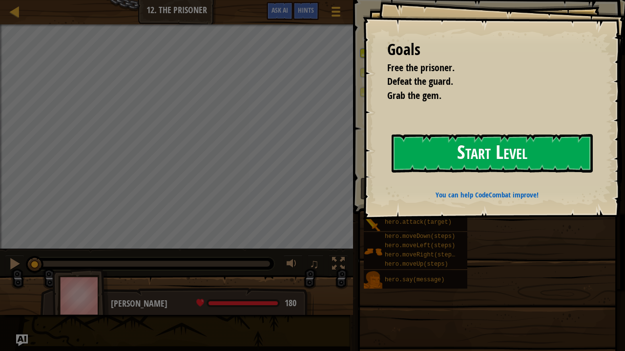
click at [465, 147] on button "Start Level" at bounding box center [491, 153] width 201 height 39
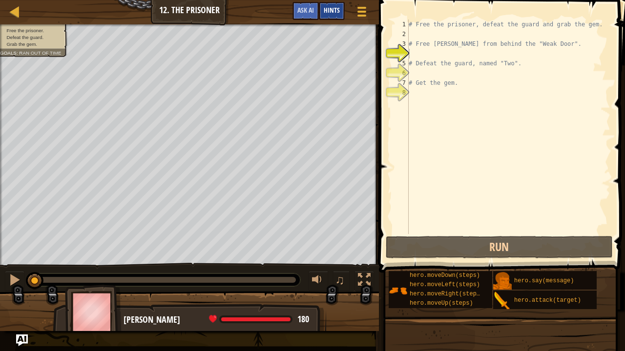
click at [336, 11] on span "Hints" at bounding box center [332, 9] width 16 height 9
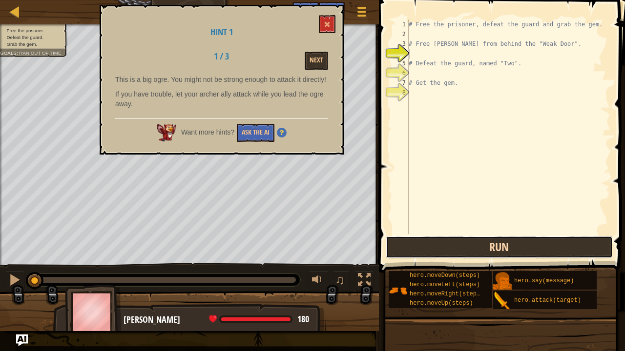
click at [441, 241] on button "Run" at bounding box center [499, 247] width 227 height 22
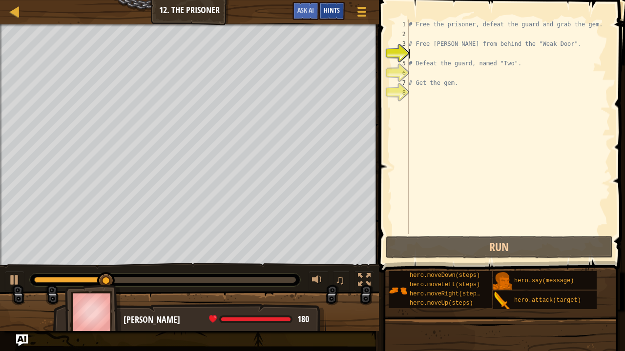
click at [329, 9] on span "Hints" at bounding box center [332, 9] width 16 height 9
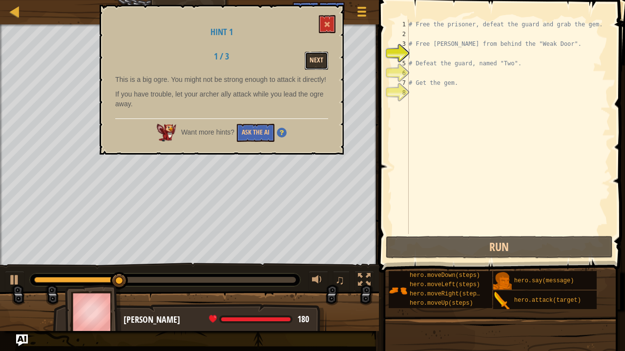
click at [319, 65] on button "Next" at bounding box center [316, 61] width 23 height 18
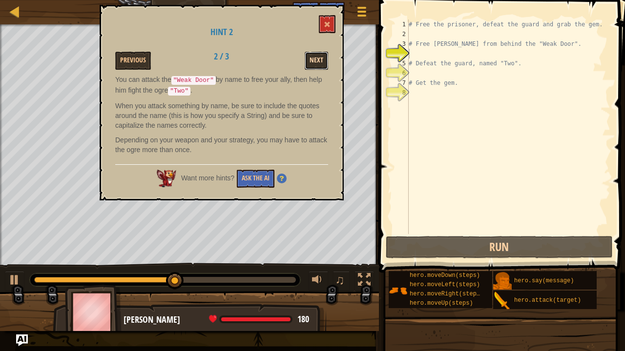
click at [318, 57] on button "Next" at bounding box center [316, 61] width 23 height 18
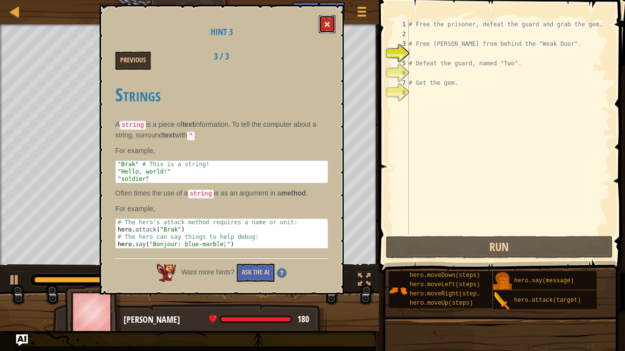
click at [326, 27] on span at bounding box center [327, 24] width 7 height 7
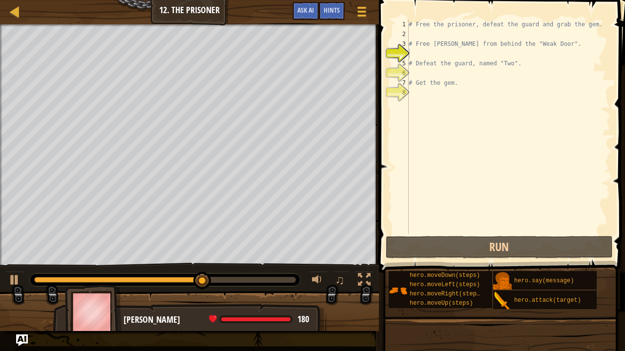
click at [416, 53] on div "# Free the prisoner, defeat the guard and grab the gem. # Free Patrick from beh…" at bounding box center [509, 137] width 204 height 234
type textarea "m"
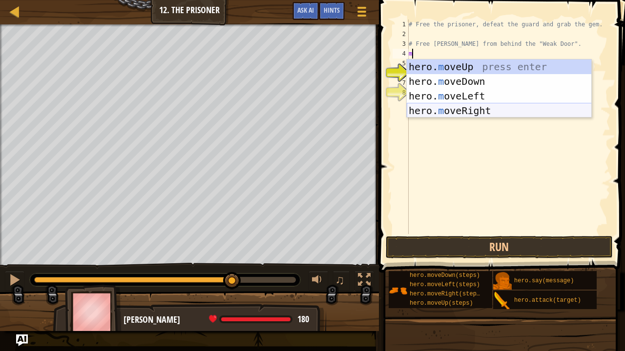
click at [453, 112] on div "hero. m oveUp press enter hero. m oveDown press enter hero. m oveLeft press ent…" at bounding box center [499, 104] width 185 height 88
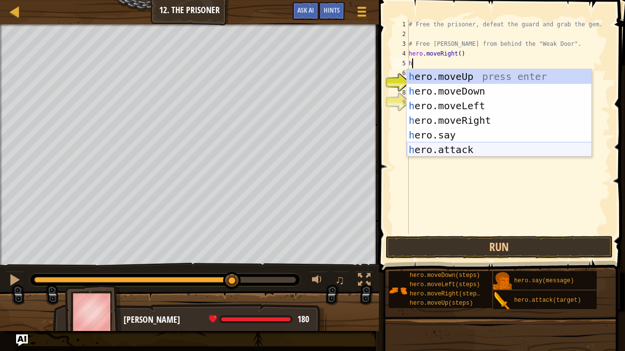
click at [447, 149] on div "h ero.moveUp press enter h ero.moveDown press enter h ero.moveLeft press enter …" at bounding box center [499, 127] width 185 height 117
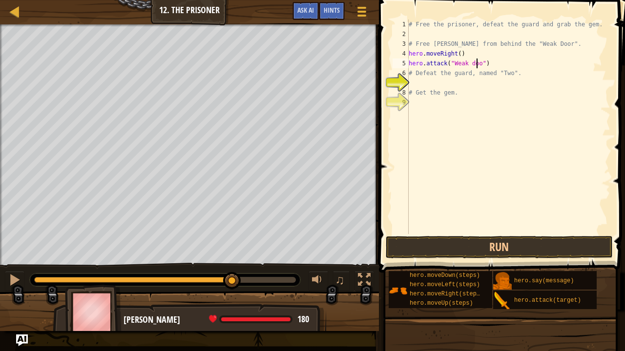
scroll to position [4, 6]
click at [467, 252] on button "Run" at bounding box center [499, 247] width 227 height 22
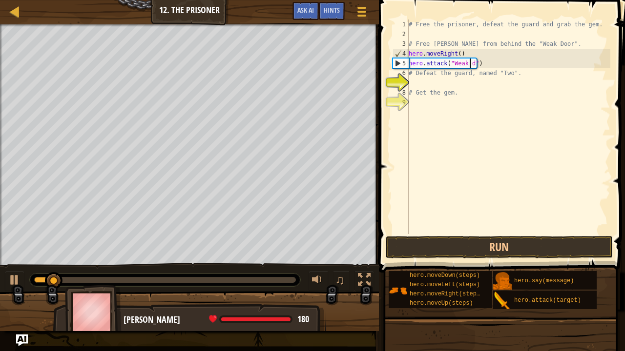
scroll to position [4, 5]
type textarea "hero.attack("Weak Door")"
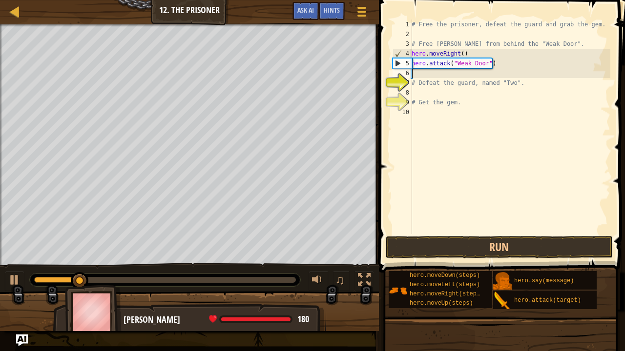
scroll to position [4, 0]
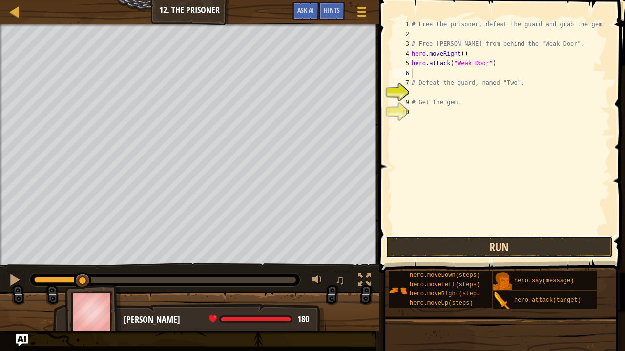
click at [437, 239] on button "Run" at bounding box center [499, 247] width 227 height 22
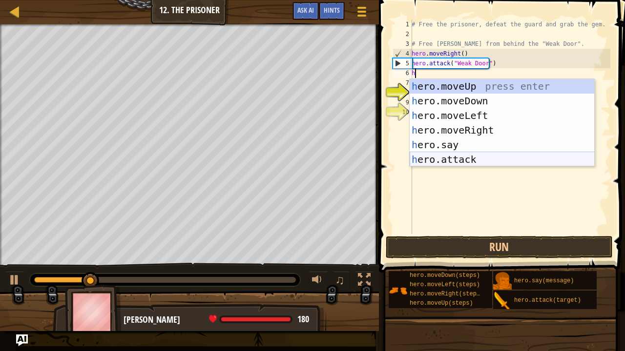
click at [437, 161] on div "h ero.moveUp press enter h ero.moveDown press enter h ero.moveLeft press enter …" at bounding box center [501, 137] width 185 height 117
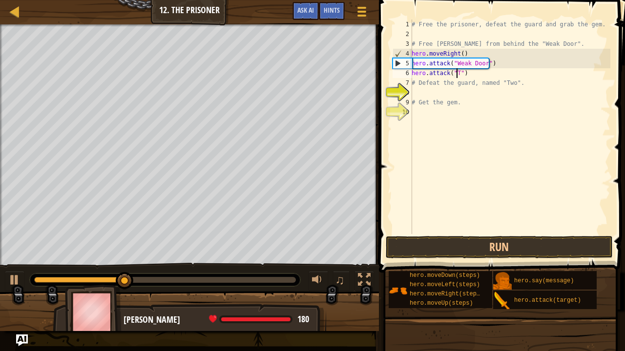
scroll to position [4, 4]
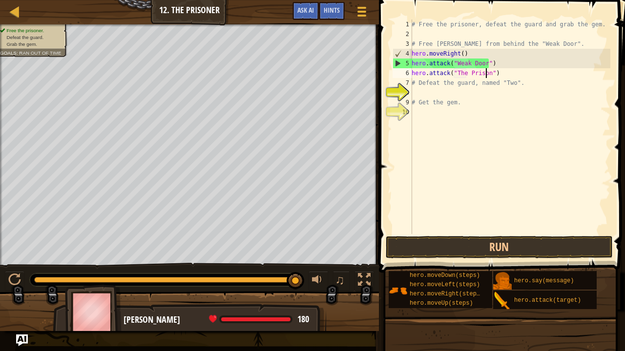
type textarea "hero.attack("The Prisoner")"
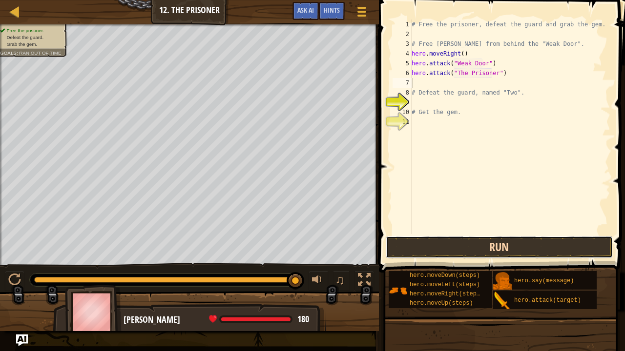
click at [411, 238] on button "Run" at bounding box center [499, 247] width 227 height 22
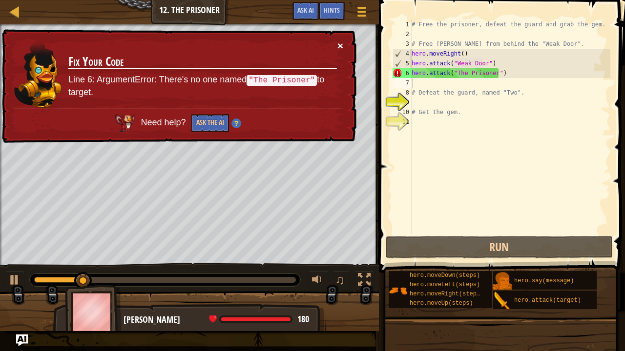
click at [339, 46] on button "×" at bounding box center [340, 46] width 6 height 10
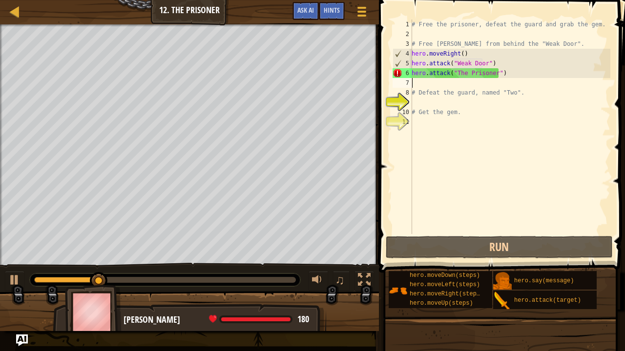
click at [445, 168] on div "# Free the prisoner, defeat the guard and grab the gem. # Free Patrick from beh…" at bounding box center [509, 137] width 201 height 234
click at [490, 73] on div "# Free the prisoner, defeat the guard and grab the gem. # Free Patrick from beh…" at bounding box center [509, 137] width 201 height 234
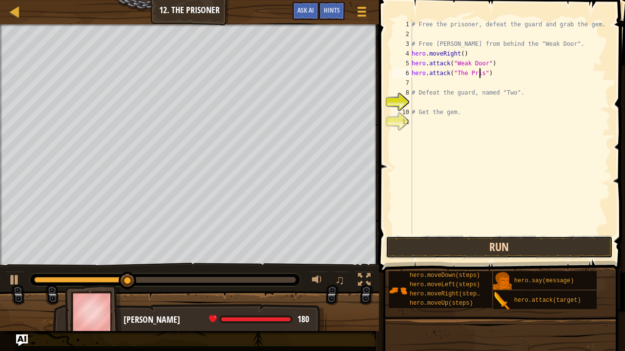
click at [433, 246] on button "Run" at bounding box center [499, 247] width 227 height 22
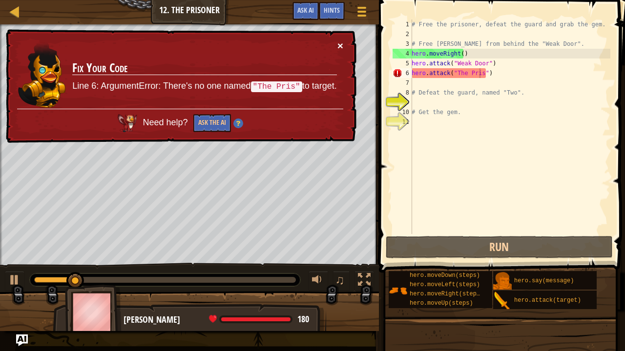
click at [340, 45] on button "×" at bounding box center [340, 46] width 6 height 10
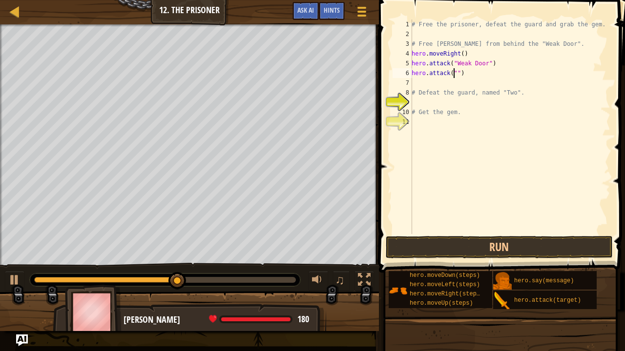
click at [465, 70] on div "# Free the prisoner, defeat the guard and grab the gem. # Free Patrick from beh…" at bounding box center [509, 137] width 201 height 234
type textarea "h"
type textarea "m"
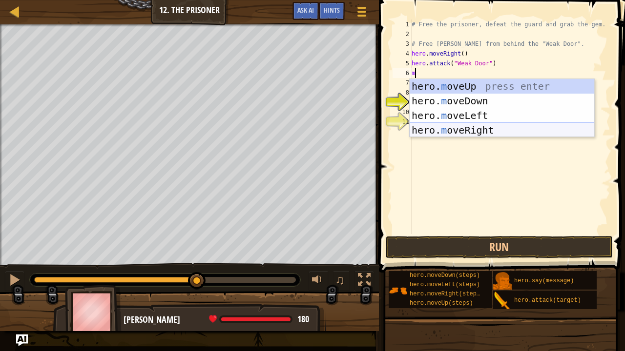
click at [455, 132] on div "hero. m oveUp press enter hero. m oveDown press enter hero. m oveLeft press ent…" at bounding box center [501, 123] width 185 height 88
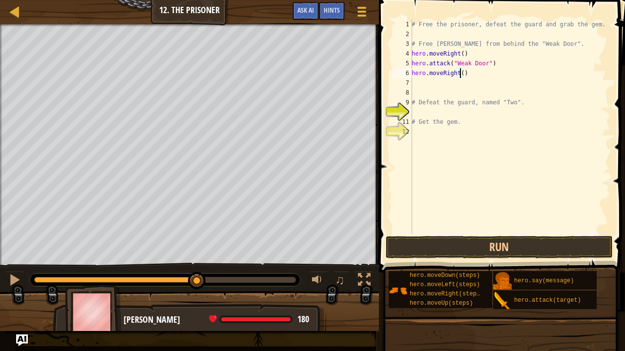
click at [459, 73] on div "# Free the prisoner, defeat the guard and grab the gem. # Free Patrick from beh…" at bounding box center [509, 137] width 201 height 234
type textarea "hero.moveRight(3)"
click at [415, 82] on div "# Free the prisoner, defeat the guard and grab the gem. # Free Patrick from beh…" at bounding box center [509, 137] width 201 height 234
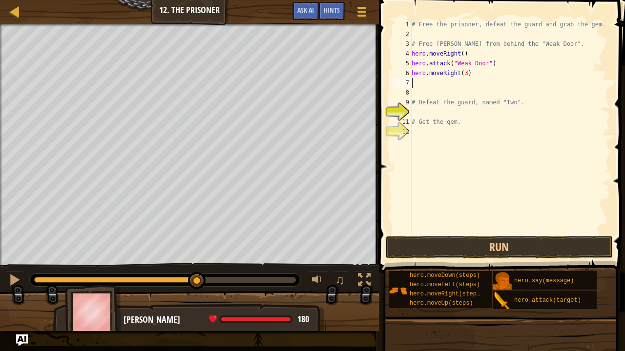
type textarea "m"
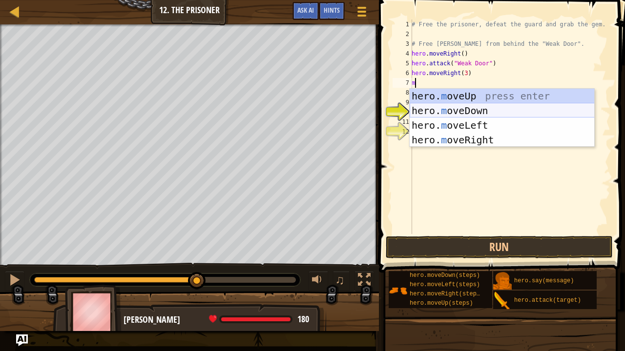
click at [430, 110] on div "hero. m oveUp press enter hero. m oveDown press enter hero. m oveLeft press ent…" at bounding box center [501, 133] width 185 height 88
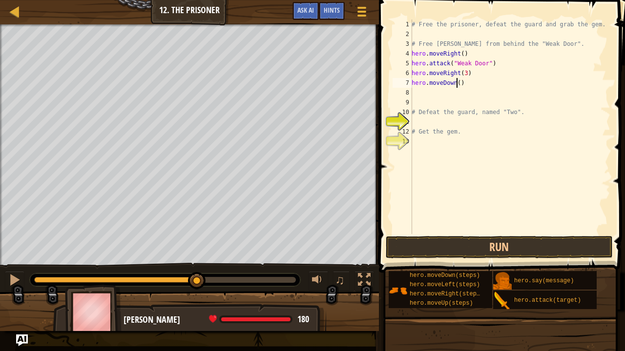
click at [455, 83] on div "# Free the prisoner, defeat the guard and grab the gem. # Free Patrick from beh…" at bounding box center [509, 137] width 201 height 234
type textarea "hero.moveDown(3)"
click at [413, 90] on div "# Free the prisoner, defeat the guard and grab the gem. # Free Patrick from beh…" at bounding box center [509, 137] width 201 height 234
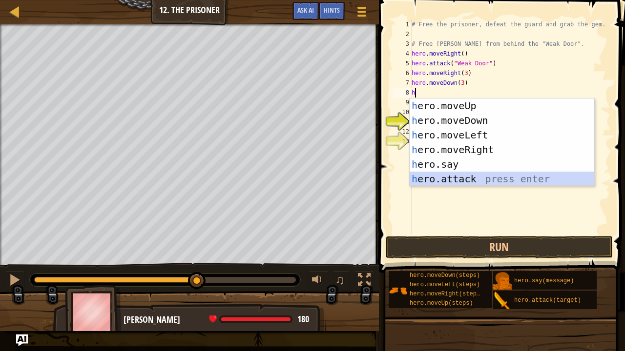
click at [415, 179] on div "h ero.moveUp press enter h ero.moveDown press enter h ero.moveLeft press enter …" at bounding box center [501, 157] width 185 height 117
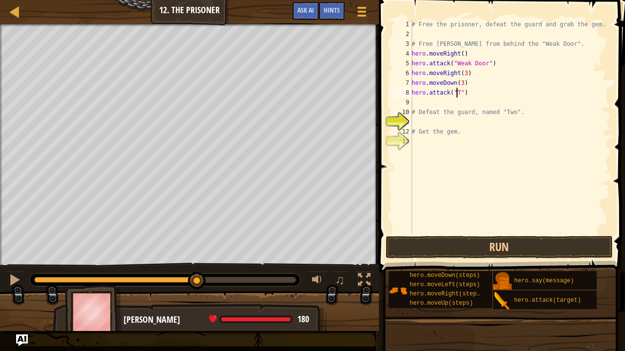
scroll to position [4, 4]
type textarea "hero.attack("Two")"
click at [419, 102] on div "# Free the prisoner, defeat the guard and grab the gem. # Free Patrick from beh…" at bounding box center [509, 137] width 201 height 234
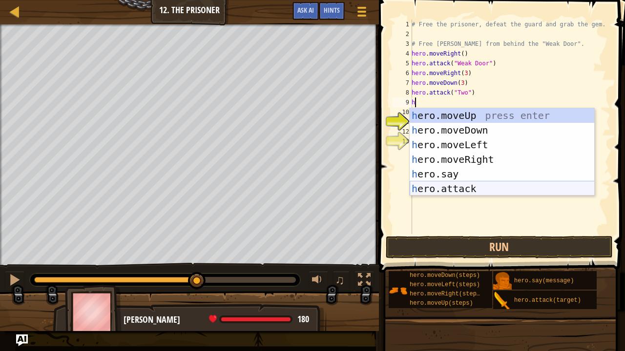
click at [448, 192] on div "h ero.moveUp press enter h ero.moveDown press enter h ero.moveLeft press enter …" at bounding box center [501, 166] width 185 height 117
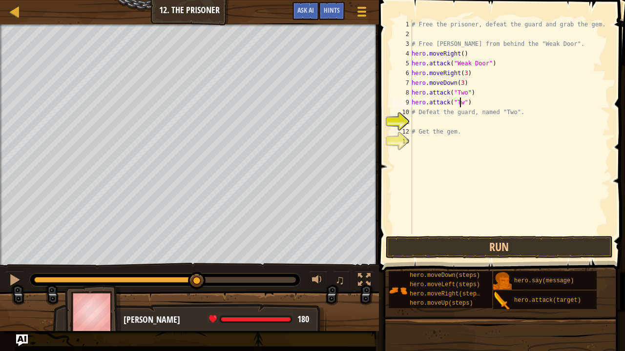
scroll to position [4, 4]
type textarea "hero.attack("Two")"
click at [444, 250] on button "Run" at bounding box center [499, 247] width 227 height 22
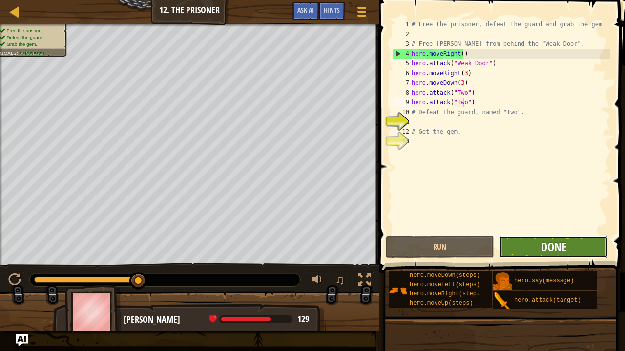
click at [542, 247] on span "Done" at bounding box center [553, 247] width 25 height 16
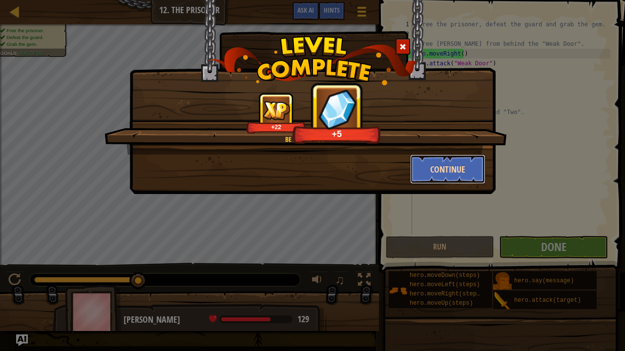
click at [447, 169] on button "Continue" at bounding box center [448, 169] width 76 height 29
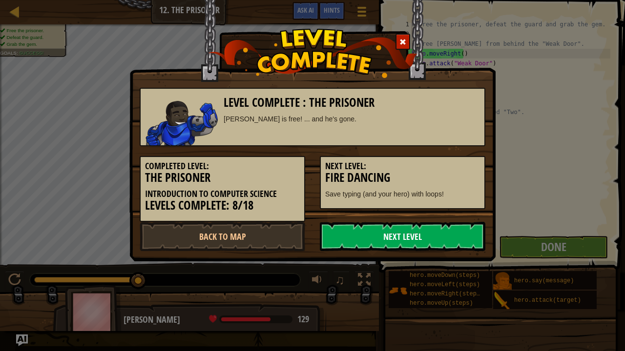
click at [408, 237] on link "Next Level" at bounding box center [402, 236] width 165 height 29
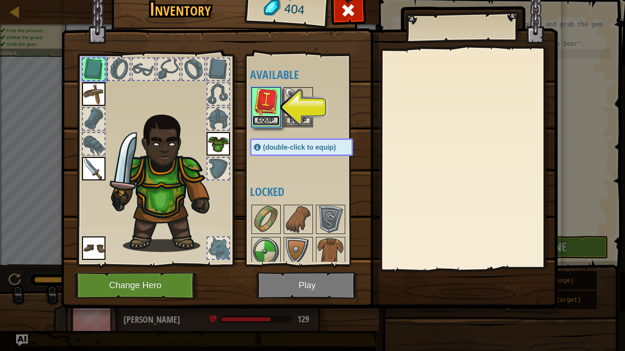
click at [265, 117] on button "Equip" at bounding box center [265, 121] width 27 height 10
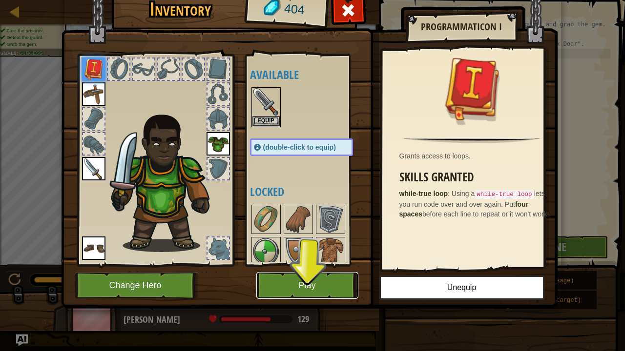
click at [300, 268] on button "Play" at bounding box center [307, 285] width 102 height 27
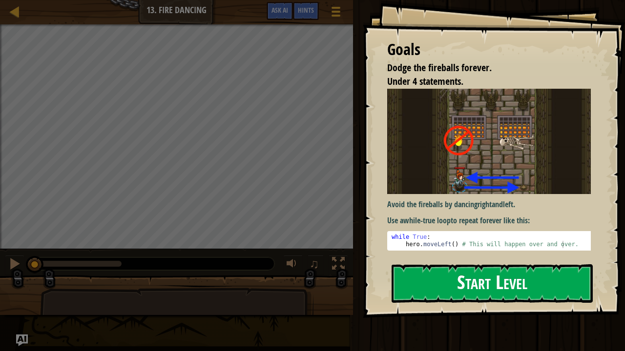
click at [459, 268] on button "Start Level" at bounding box center [491, 284] width 201 height 39
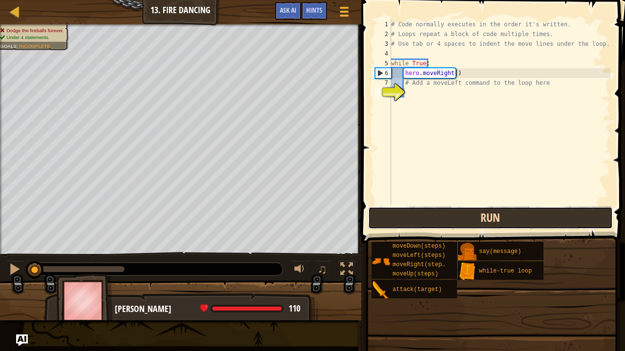
click at [457, 218] on button "Run" at bounding box center [490, 218] width 245 height 22
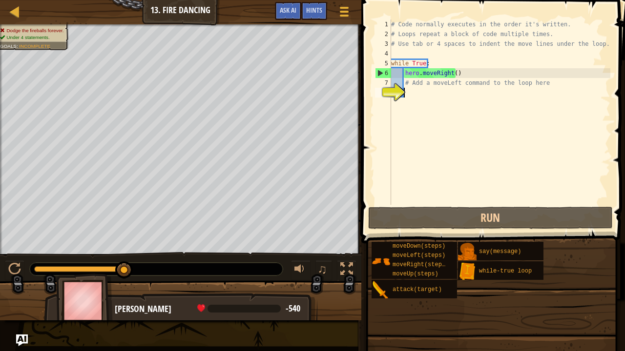
type textarea "m"
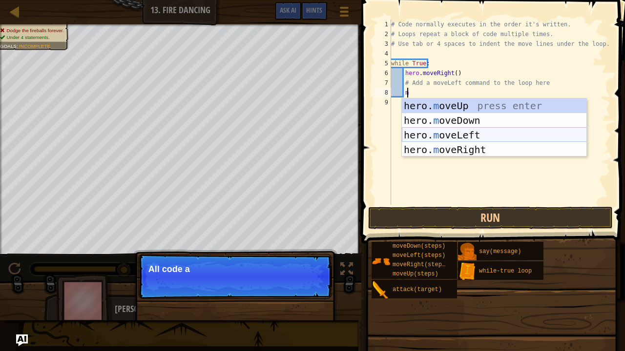
click at [443, 136] on div "hero. m oveUp press enter hero. m oveDown press enter hero. m oveLeft press ent…" at bounding box center [494, 143] width 185 height 88
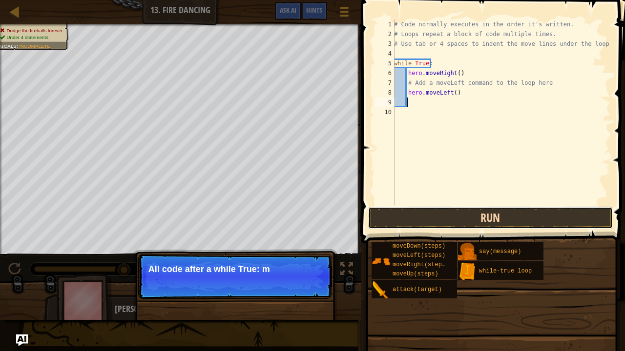
click at [460, 217] on button "Run" at bounding box center [490, 218] width 245 height 22
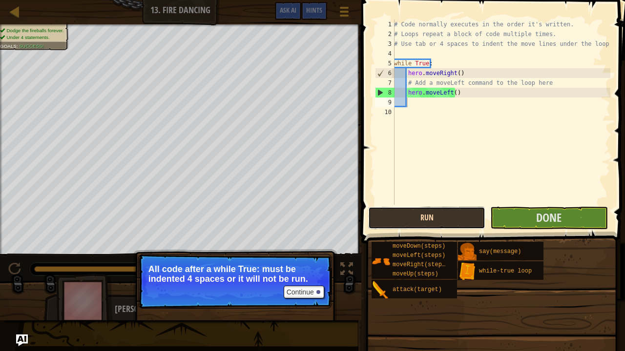
click at [430, 218] on button "Run" at bounding box center [426, 218] width 117 height 22
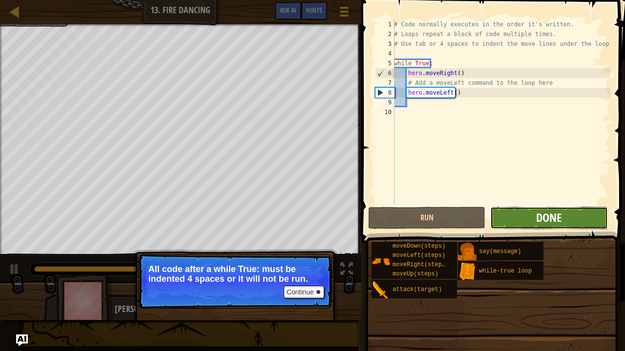
click at [559, 215] on span "Done" at bounding box center [548, 218] width 25 height 16
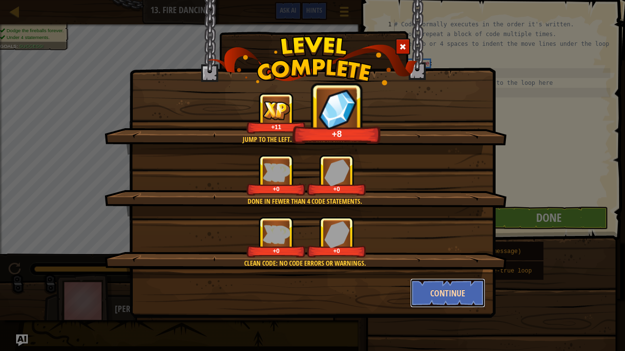
click at [467, 268] on button "Continue" at bounding box center [448, 293] width 76 height 29
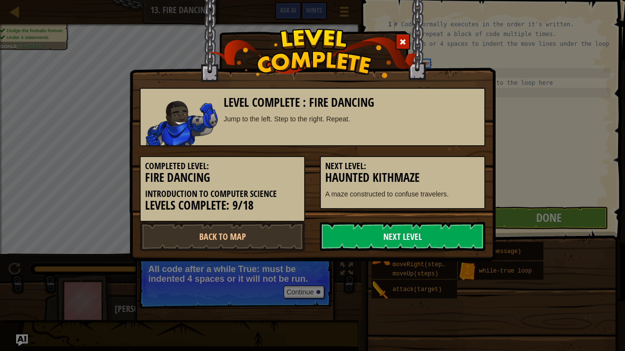
click at [395, 237] on link "Next Level" at bounding box center [402, 236] width 165 height 29
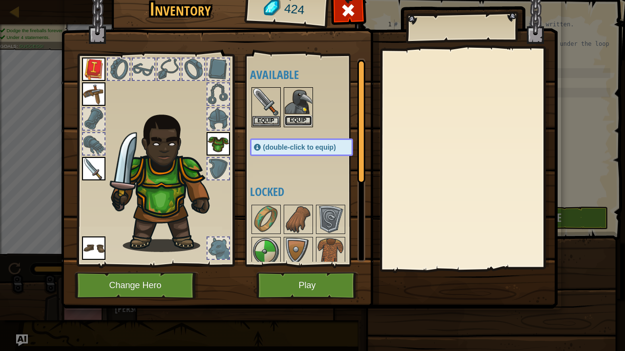
click at [296, 116] on button "Equip" at bounding box center [298, 121] width 27 height 10
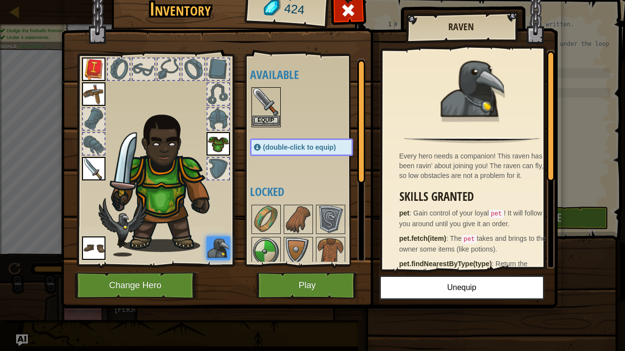
click at [273, 101] on img at bounding box center [265, 101] width 27 height 27
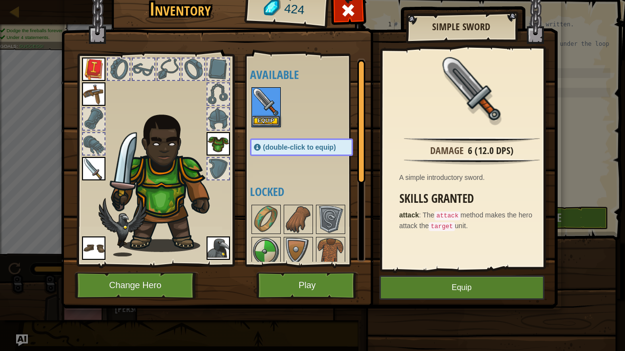
click at [97, 168] on img at bounding box center [93, 168] width 23 height 23
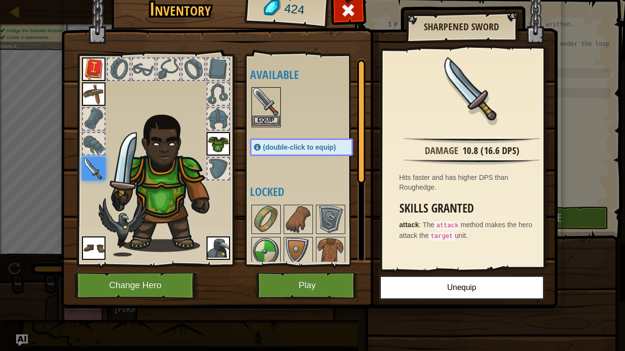
click at [265, 102] on img at bounding box center [265, 101] width 27 height 27
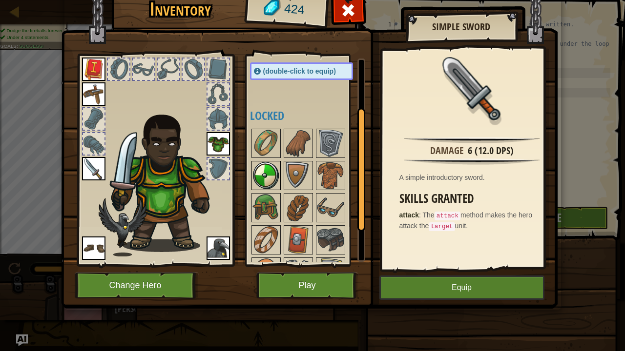
scroll to position [76, 0]
click at [279, 169] on div at bounding box center [265, 175] width 29 height 29
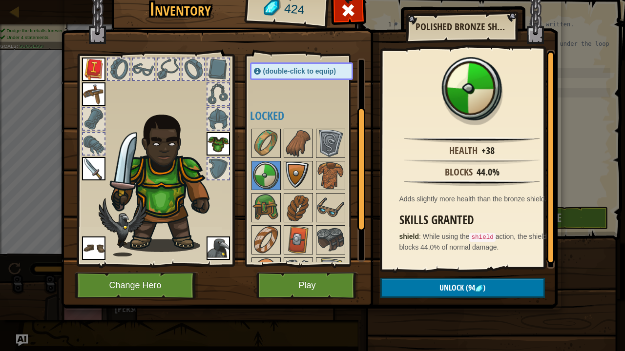
click at [304, 179] on img at bounding box center [298, 175] width 27 height 27
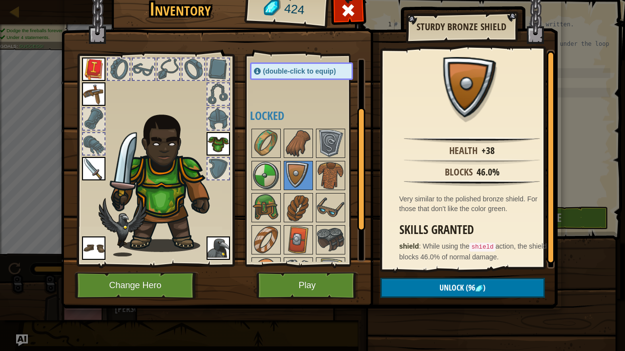
drag, startPoint x: 303, startPoint y: 183, endPoint x: 266, endPoint y: 0, distance: 186.4
click at [266, 0] on div "Inventory 424 Available Equip Equip Equip Equip Equip Equip (double-click to eq…" at bounding box center [312, 149] width 496 height 322
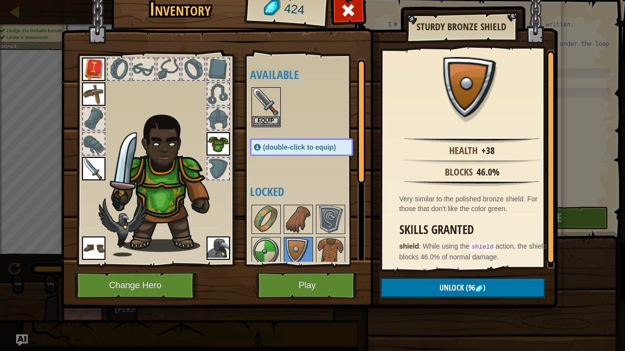
scroll to position [132, 0]
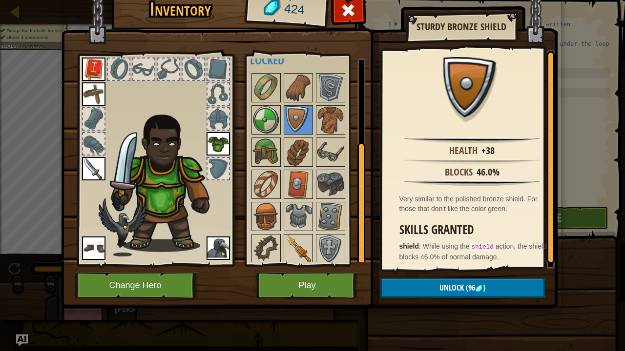
click at [289, 243] on img at bounding box center [298, 248] width 27 height 27
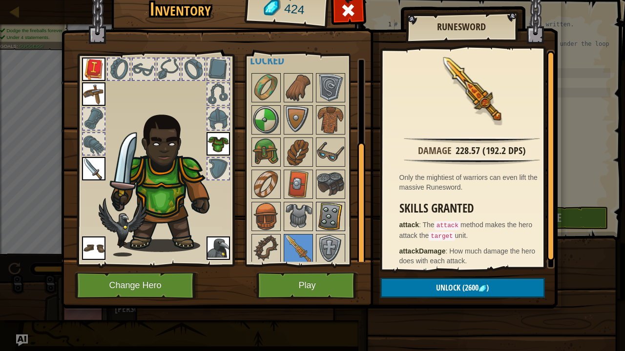
click at [327, 206] on img at bounding box center [330, 216] width 27 height 27
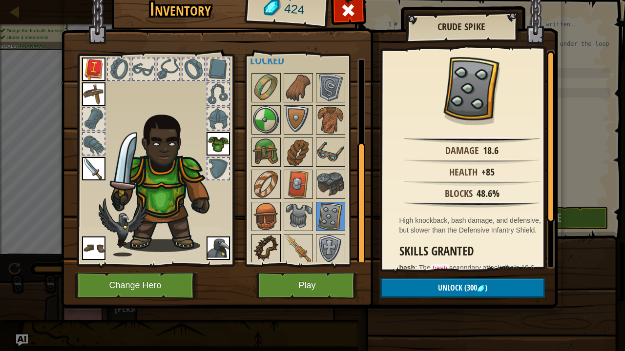
click at [266, 247] on img at bounding box center [265, 248] width 27 height 27
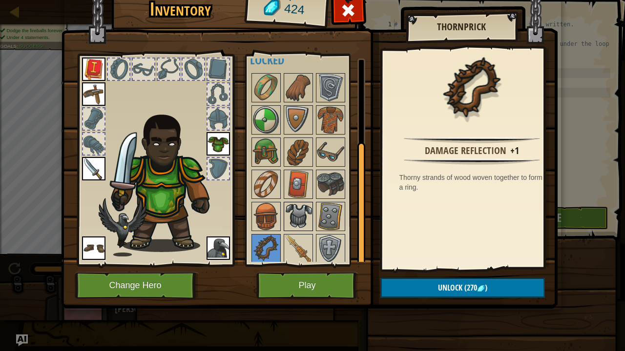
click at [285, 215] on img at bounding box center [298, 216] width 27 height 27
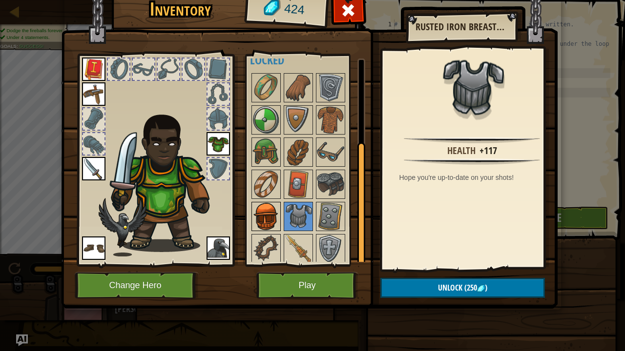
click at [269, 208] on img at bounding box center [265, 216] width 27 height 27
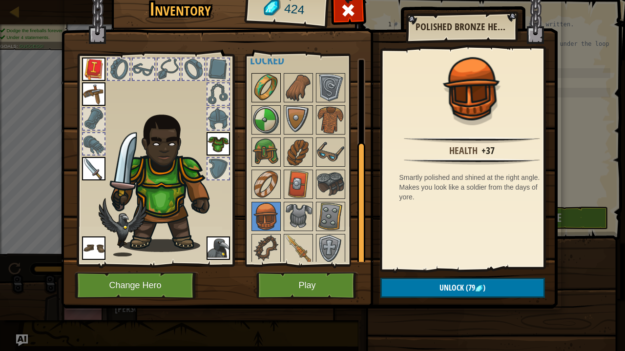
click at [257, 89] on img at bounding box center [265, 87] width 27 height 27
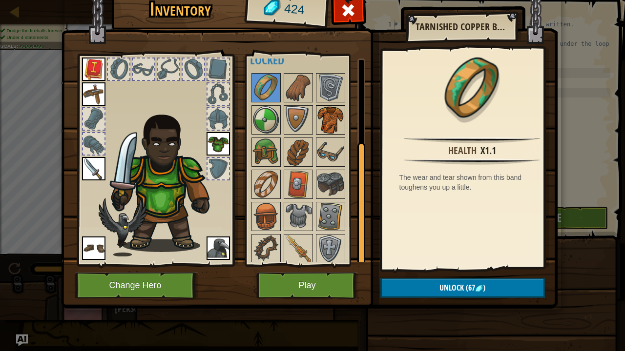
click at [331, 120] on img at bounding box center [330, 119] width 27 height 27
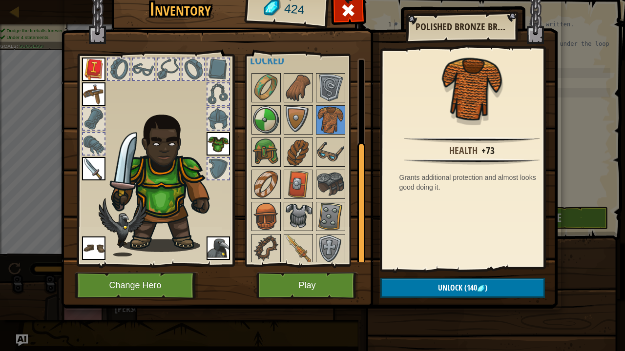
click at [297, 211] on img at bounding box center [298, 216] width 27 height 27
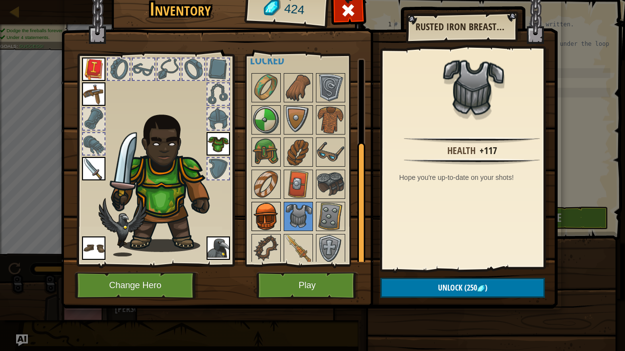
click at [260, 208] on img at bounding box center [265, 216] width 27 height 27
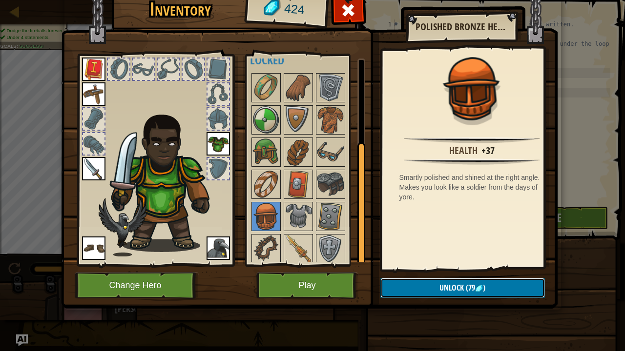
click at [394, 268] on button "Unlock (79 )" at bounding box center [462, 288] width 164 height 20
click at [400, 268] on button "Confirm" at bounding box center [462, 288] width 164 height 20
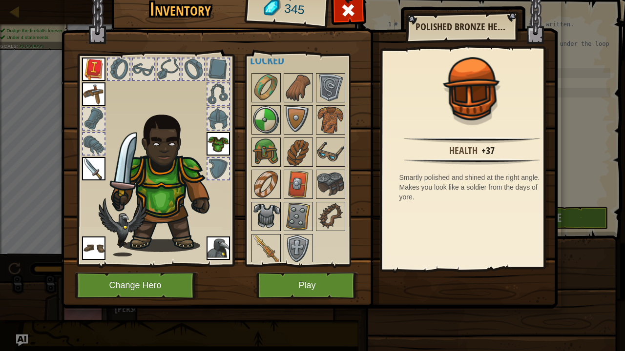
click at [266, 216] on img at bounding box center [265, 216] width 27 height 27
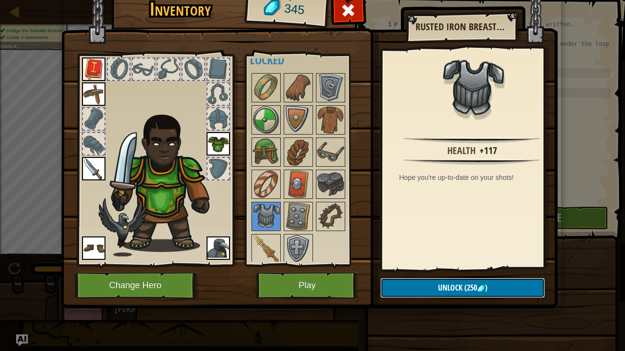
click at [399, 268] on button "Unlock (250 )" at bounding box center [462, 288] width 164 height 20
click at [404, 268] on button "Confirm" at bounding box center [462, 288] width 164 height 20
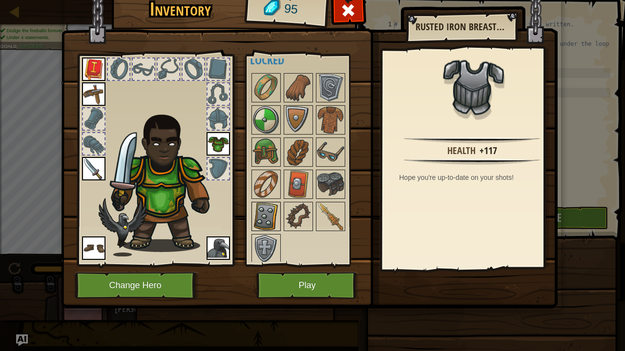
click at [267, 205] on img at bounding box center [265, 216] width 27 height 27
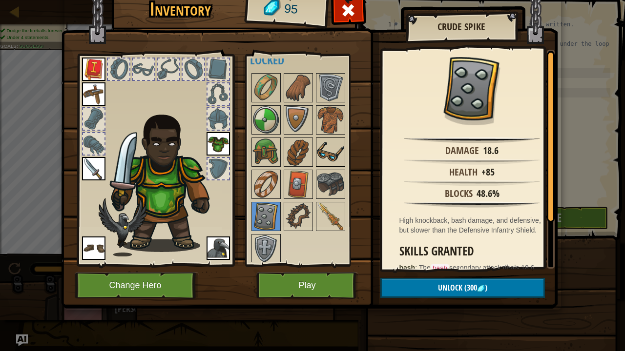
scroll to position [0, 0]
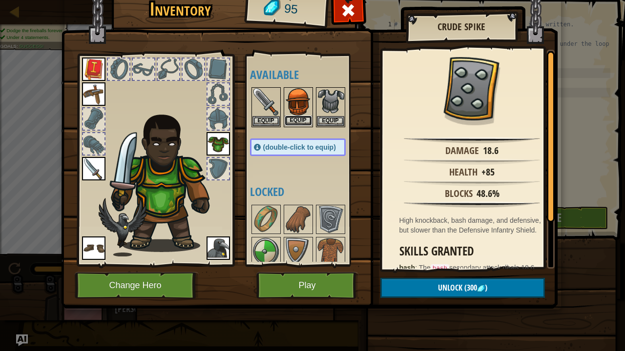
click at [304, 119] on button "Equip" at bounding box center [298, 121] width 27 height 10
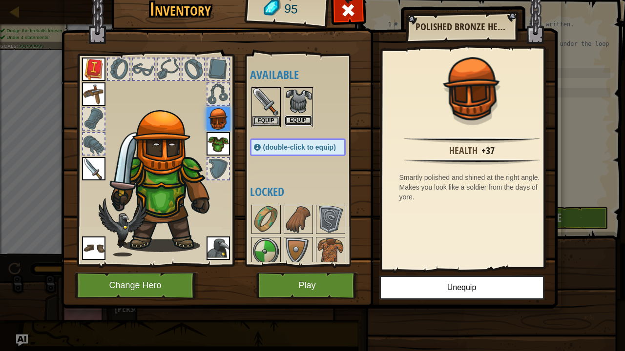
click at [298, 119] on button "Equip" at bounding box center [298, 121] width 27 height 10
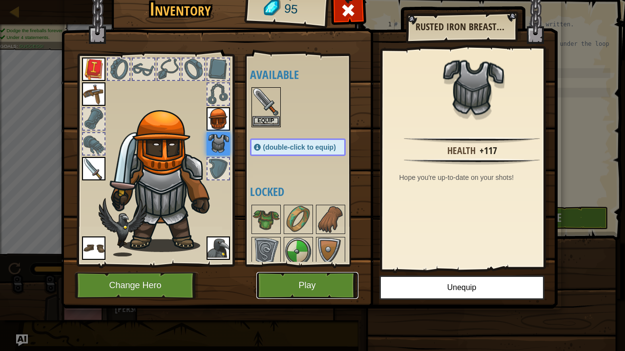
click at [341, 268] on button "Play" at bounding box center [307, 285] width 102 height 27
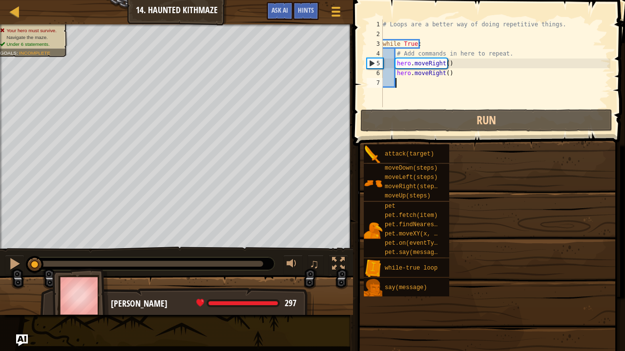
drag, startPoint x: 460, startPoint y: 269, endPoint x: 428, endPoint y: 285, distance: 35.6
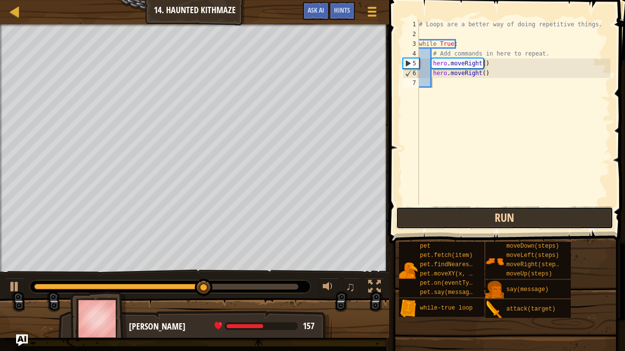
click at [473, 214] on button "Run" at bounding box center [504, 218] width 217 height 22
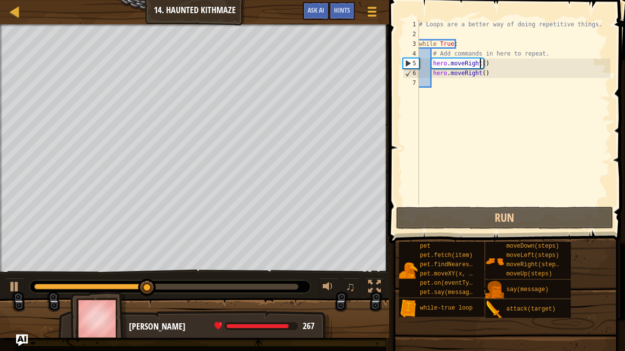
click at [479, 62] on div "# Loops are a better way of doing repetitive things. while True : # Add command…" at bounding box center [513, 122] width 193 height 205
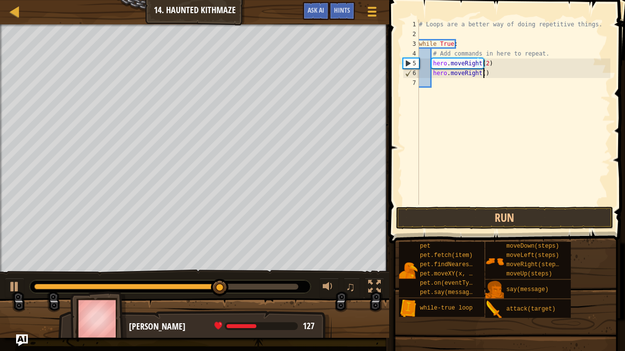
click at [485, 72] on div "# Loops are a better way of doing repetitive things. while True : # Add command…" at bounding box center [513, 122] width 193 height 205
type textarea "h"
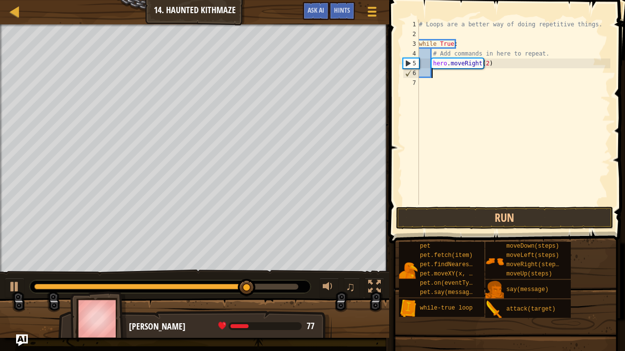
scroll to position [4, 0]
type textarea "m"
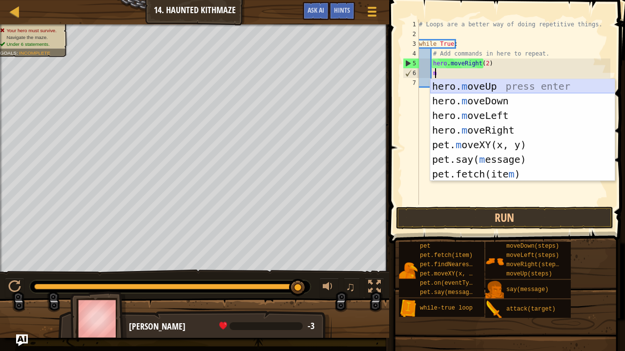
click at [472, 82] on div "hero. m oveUp press enter hero. m oveDown press enter hero. m oveLeft press ent…" at bounding box center [522, 145] width 185 height 132
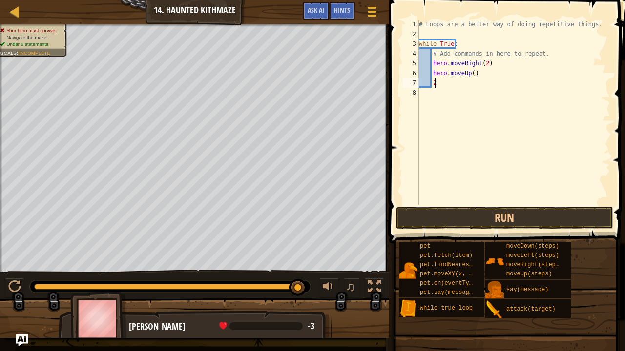
click at [468, 70] on div "# Loops are a better way of doing repetitive things. while True : # Add command…" at bounding box center [513, 122] width 193 height 205
click at [470, 71] on div "# Loops are a better way of doing repetitive things. while True : # Add command…" at bounding box center [513, 122] width 193 height 205
click at [440, 85] on div "# Loops are a better way of doing repetitive things. while True : # Add command…" at bounding box center [513, 122] width 193 height 205
type textarea "2"
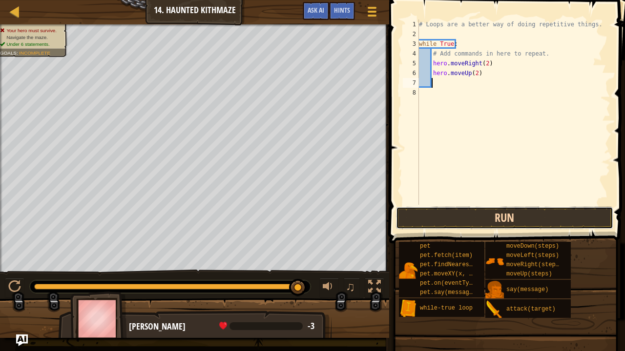
click at [444, 218] on button "Run" at bounding box center [504, 218] width 217 height 22
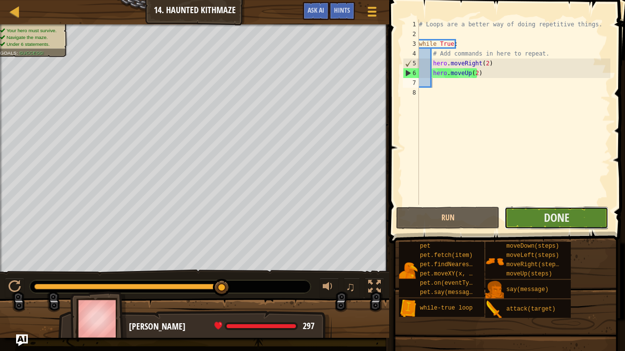
click at [518, 225] on button "Done" at bounding box center [555, 218] width 103 height 22
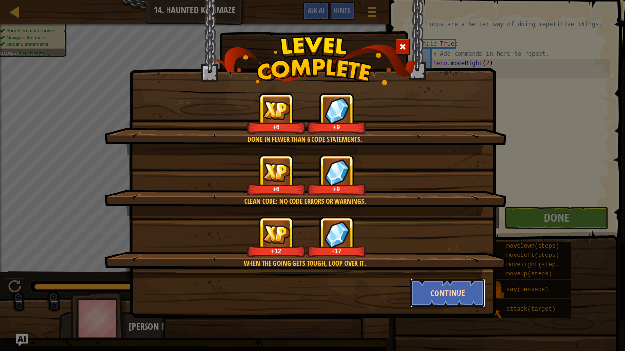
click at [430, 268] on button "Continue" at bounding box center [448, 293] width 76 height 29
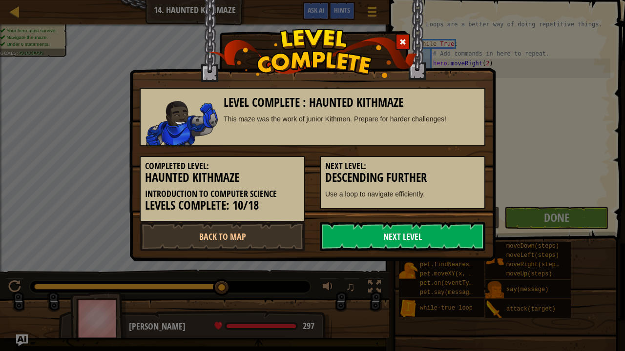
click at [414, 229] on link "Next Level" at bounding box center [402, 236] width 165 height 29
click at [375, 236] on link "Next Level" at bounding box center [402, 236] width 165 height 29
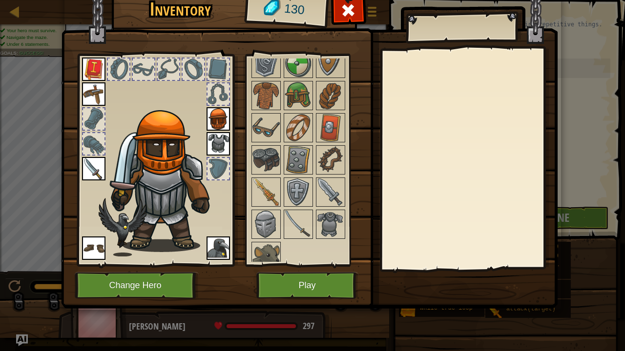
scroll to position [195, 0]
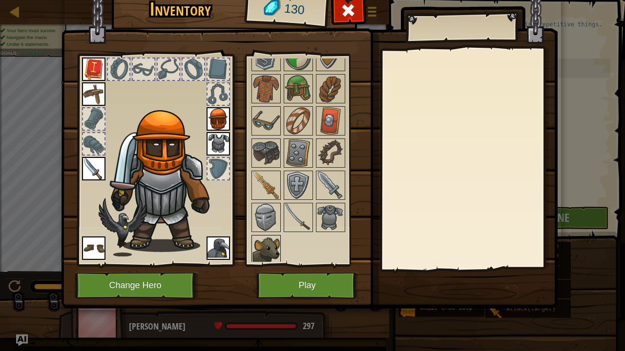
click at [262, 251] on img at bounding box center [265, 249] width 27 height 27
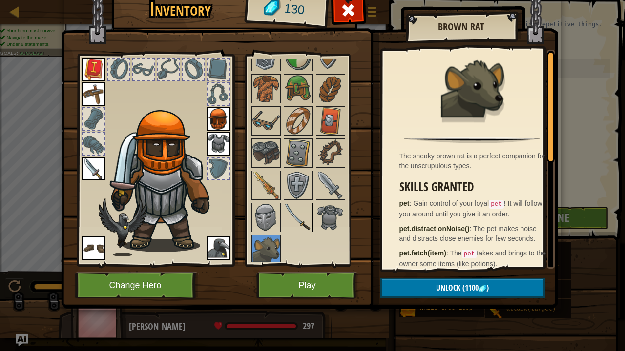
click at [293, 217] on img at bounding box center [298, 217] width 27 height 27
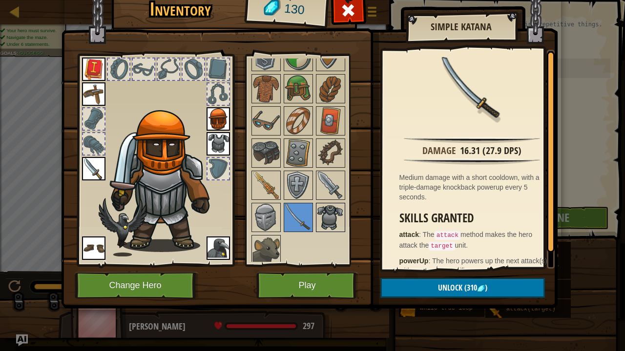
click at [334, 216] on img at bounding box center [330, 217] width 27 height 27
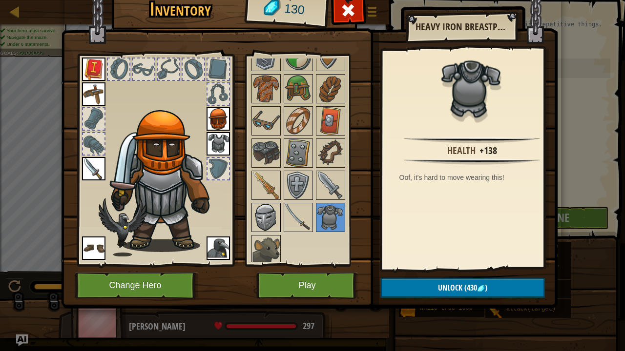
click at [263, 217] on img at bounding box center [265, 217] width 27 height 27
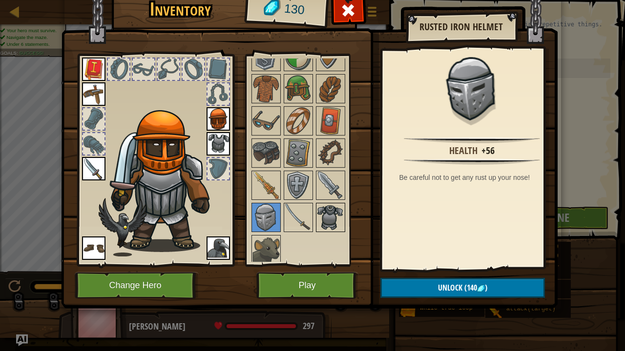
click at [333, 220] on img at bounding box center [330, 217] width 27 height 27
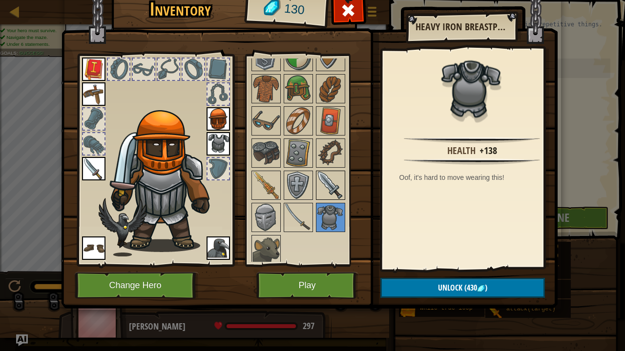
click at [330, 181] on img at bounding box center [330, 185] width 27 height 27
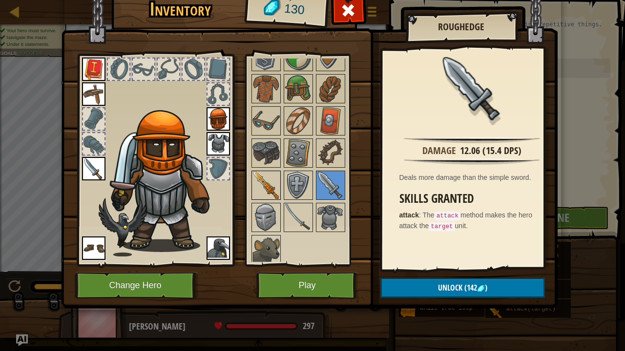
click at [265, 177] on img at bounding box center [265, 185] width 27 height 27
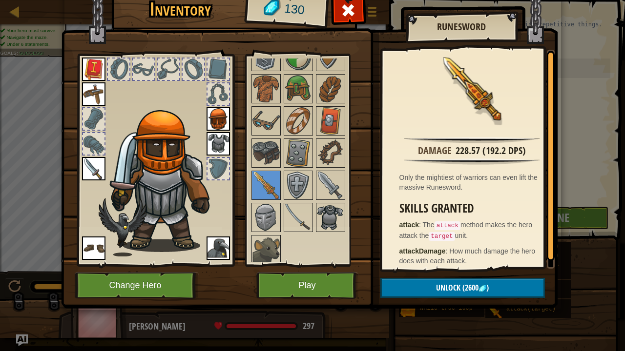
click at [328, 212] on img at bounding box center [330, 217] width 27 height 27
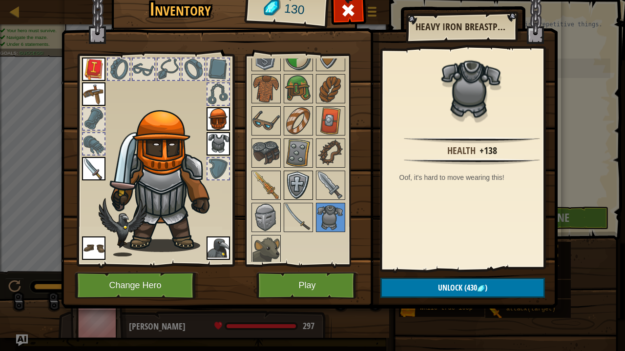
scroll to position [0, 0]
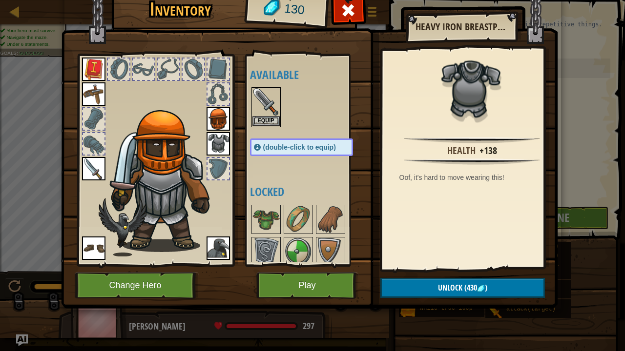
click at [218, 145] on img at bounding box center [217, 143] width 23 height 23
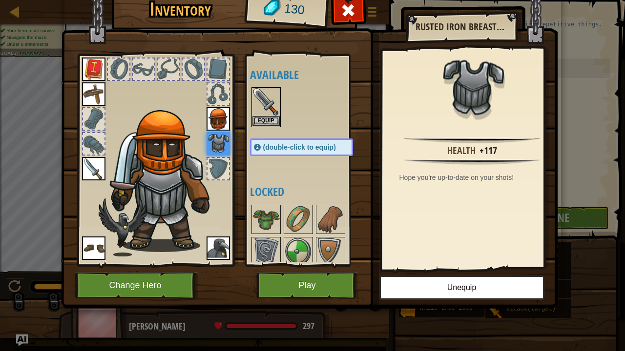
scroll to position [195, 0]
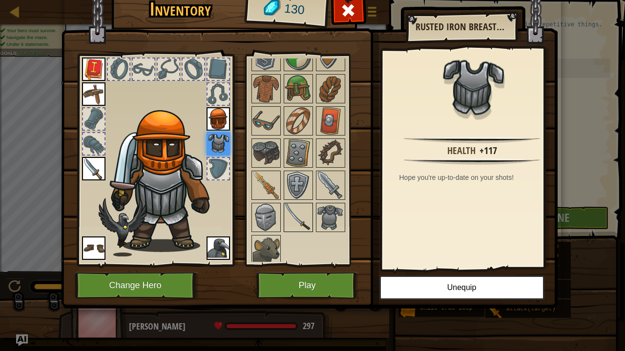
click at [294, 211] on img at bounding box center [298, 217] width 27 height 27
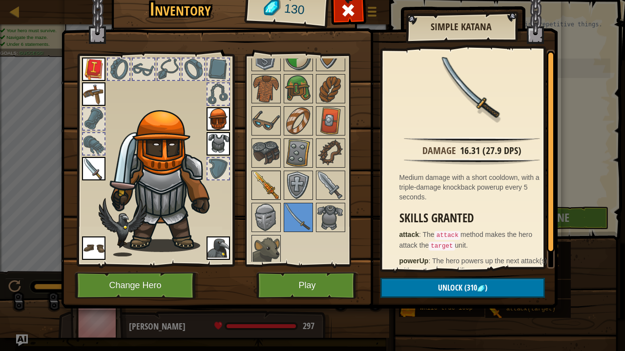
click at [267, 185] on img at bounding box center [265, 185] width 27 height 27
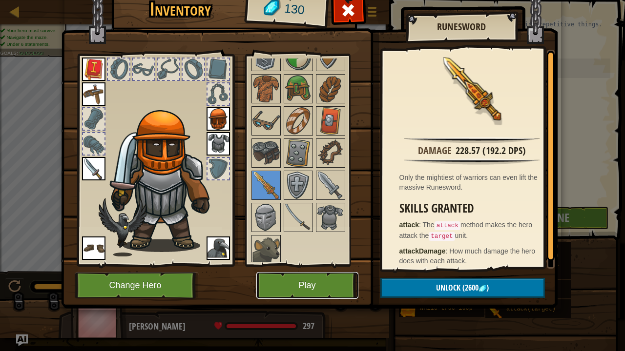
click at [317, 268] on button "Play" at bounding box center [307, 285] width 102 height 27
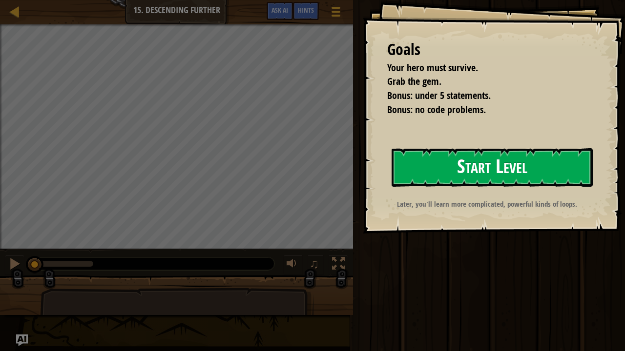
click at [453, 180] on button "Start Level" at bounding box center [491, 167] width 201 height 39
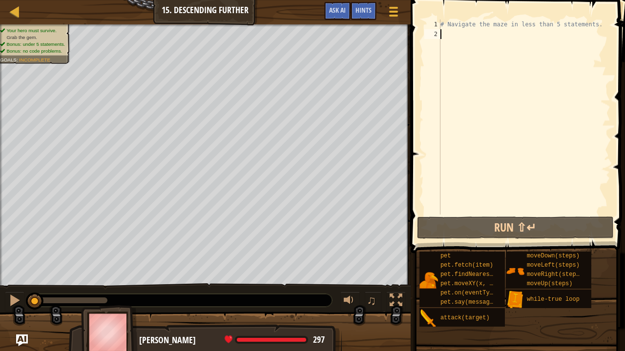
type textarea "m"
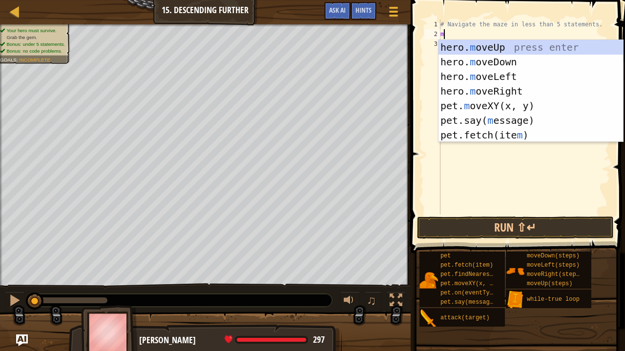
scroll to position [4, 0]
click at [489, 90] on div "hero. m oveUp press enter hero. m oveDown press enter hero. m oveLeft press ent…" at bounding box center [530, 106] width 185 height 132
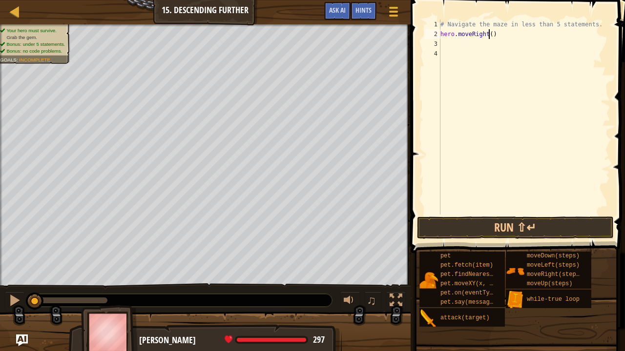
click at [488, 33] on div "# Navigate the maze in less than 5 statements. hero . moveRight ( )" at bounding box center [524, 127] width 172 height 215
type textarea "hero.moveRight(2)"
click at [442, 40] on div "# Navigate the maze in less than 5 statements. hero . moveRight ( 2 )" at bounding box center [524, 127] width 172 height 215
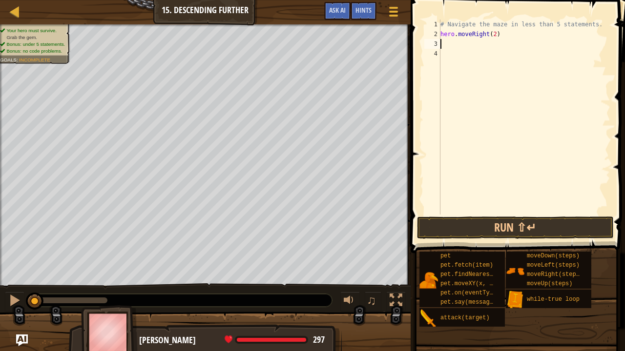
type textarea "m"
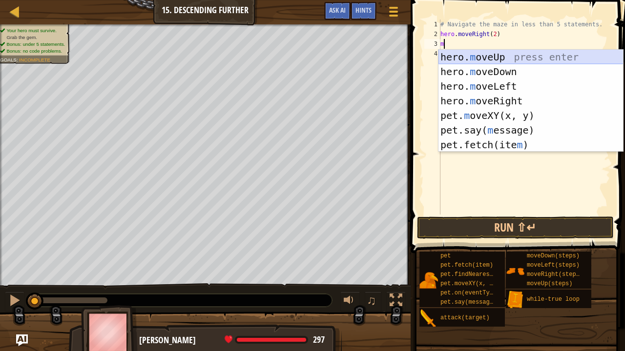
click at [495, 67] on div "hero. m oveUp press enter hero. m oveDown press enter hero. m oveLeft press ent…" at bounding box center [530, 116] width 185 height 132
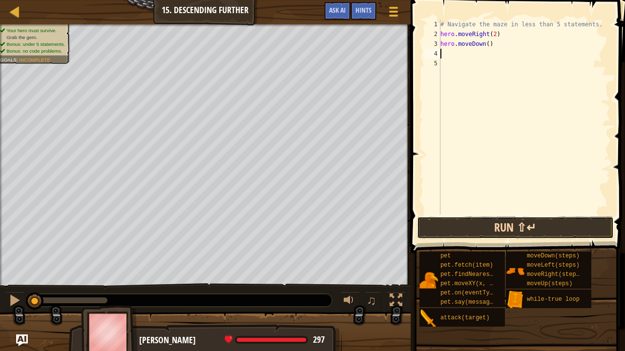
click at [467, 227] on button "Run ⇧↵" at bounding box center [515, 228] width 197 height 22
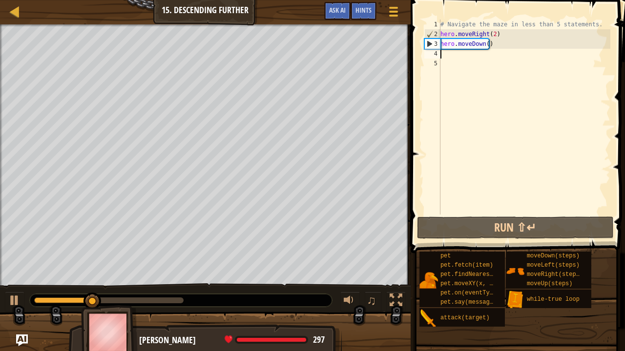
type textarea "m"
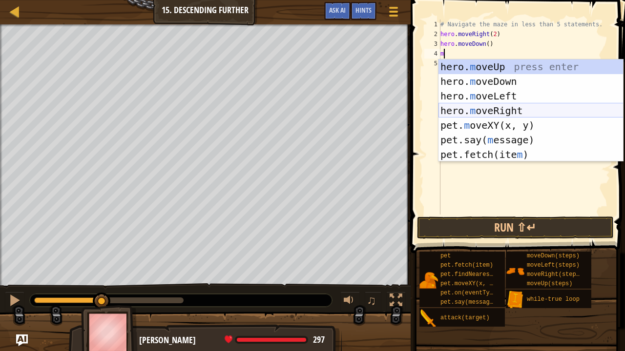
click at [485, 110] on div "hero. m oveUp press enter hero. m oveDown press enter hero. m oveLeft press ent…" at bounding box center [530, 126] width 185 height 132
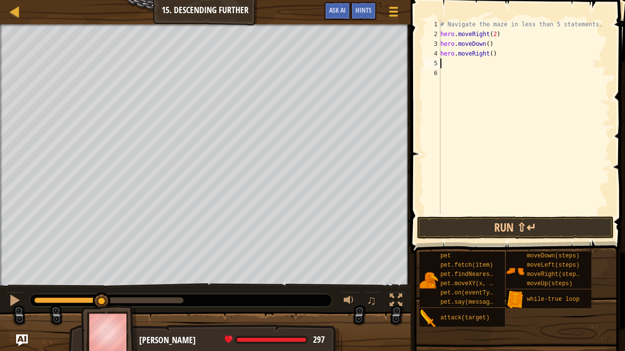
click at [487, 53] on div "# Navigate the maze in less than 5 statements. hero . moveRight ( 2 ) hero . mo…" at bounding box center [524, 127] width 172 height 215
type textarea "hero.moveRight(2)"
click at [441, 62] on div "# Navigate the maze in less than 5 statements. hero . moveRight ( 2 ) hero . mo…" at bounding box center [524, 127] width 172 height 215
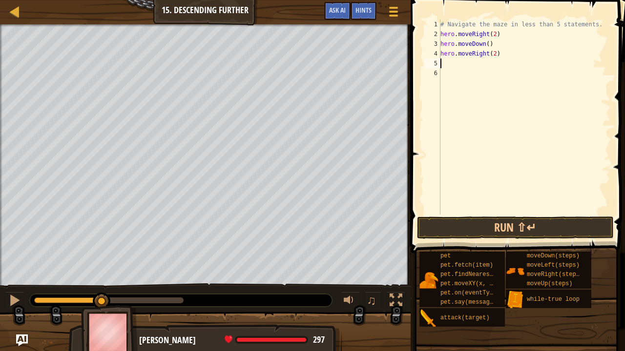
type textarea "m"
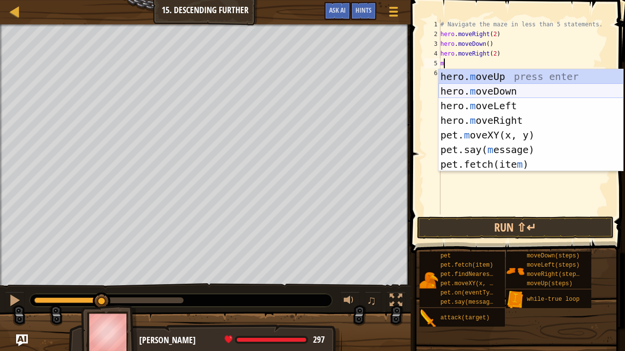
click at [485, 90] on div "hero. m oveUp press enter hero. m oveDown press enter hero. m oveLeft press ent…" at bounding box center [530, 135] width 185 height 132
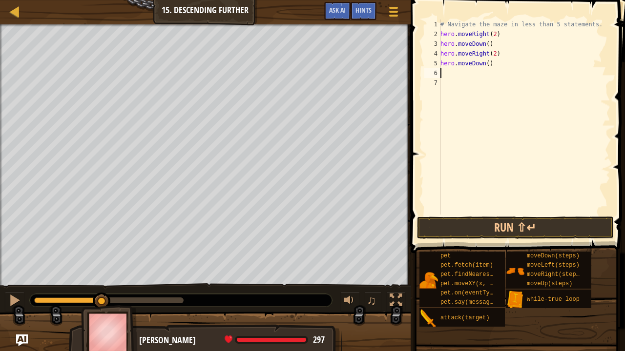
type textarea "m"
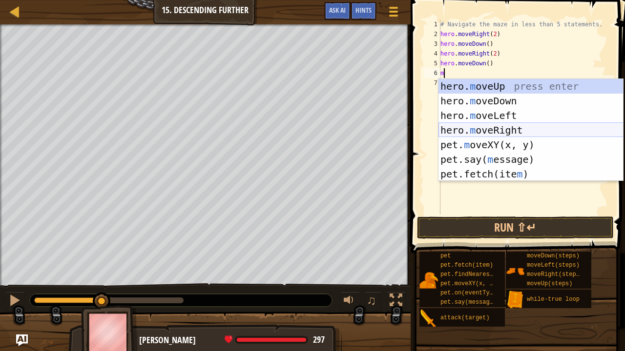
click at [467, 124] on div "hero. m oveUp press enter hero. m oveDown press enter hero. m oveLeft press ent…" at bounding box center [530, 145] width 185 height 132
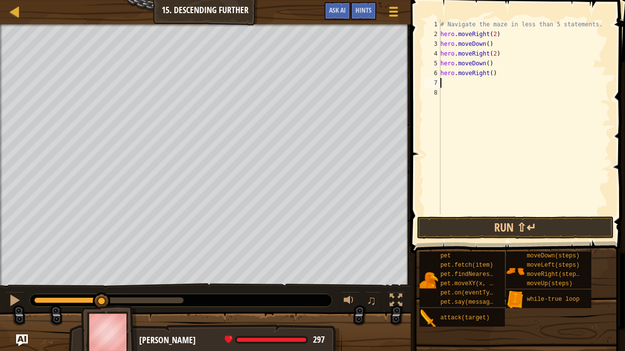
click at [487, 73] on div "# Navigate the maze in less than 5 statements. hero . moveRight ( 2 ) hero . mo…" at bounding box center [524, 127] width 172 height 215
type textarea "hero.moveRight(2)"
click at [500, 223] on button "Run ⇧↵" at bounding box center [515, 228] width 197 height 22
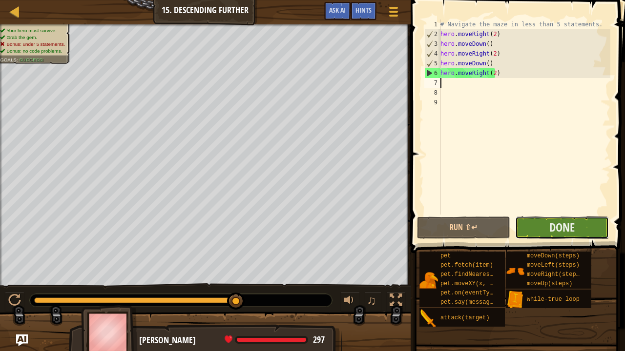
click at [575, 231] on button "Done" at bounding box center [561, 228] width 93 height 22
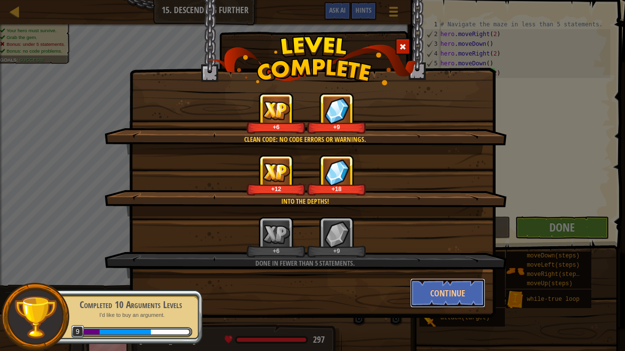
click at [449, 268] on button "Continue" at bounding box center [448, 293] width 76 height 29
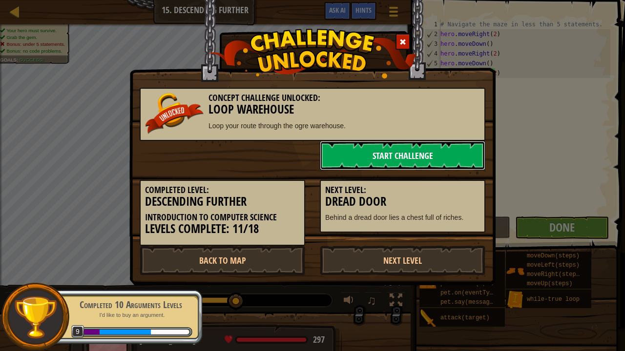
click at [440, 161] on link "Start Challenge" at bounding box center [402, 155] width 165 height 29
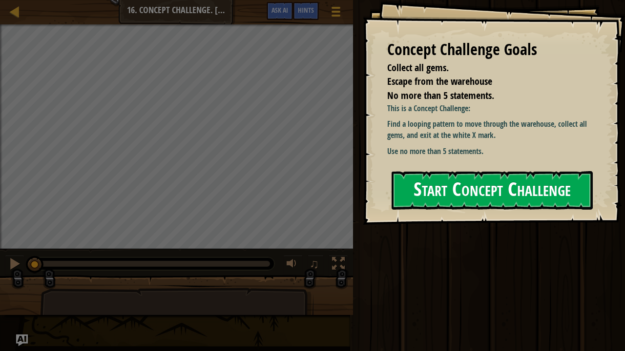
click at [476, 183] on button "Start Concept Challenge" at bounding box center [491, 190] width 201 height 39
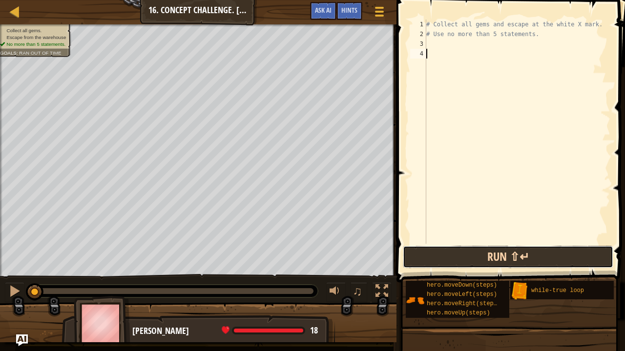
click at [491, 255] on button "Run ⇧↵" at bounding box center [508, 257] width 210 height 22
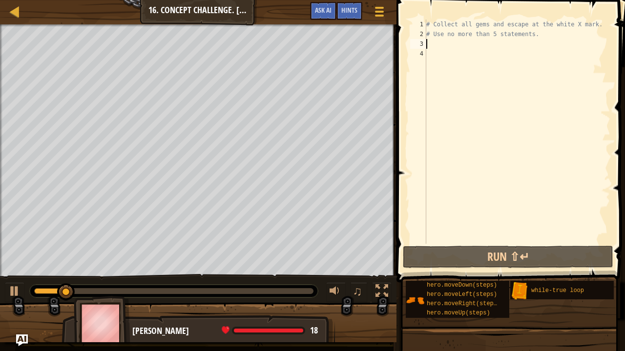
click at [432, 42] on div "# Collect all gems and escape at the white X mark. # Use no more than 5 stateme…" at bounding box center [517, 142] width 186 height 244
type textarea "m"
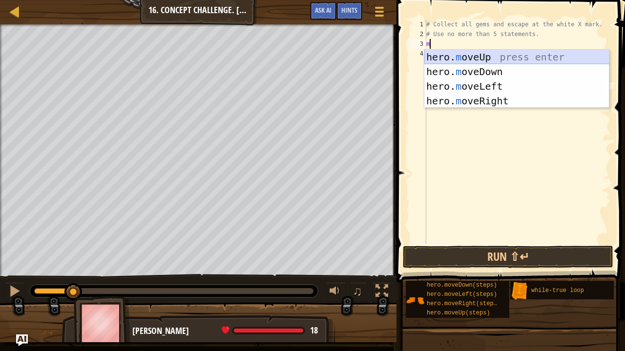
click at [458, 56] on div "hero. m oveUp press enter hero. m oveDown press enter hero. m oveLeft press ent…" at bounding box center [516, 94] width 185 height 88
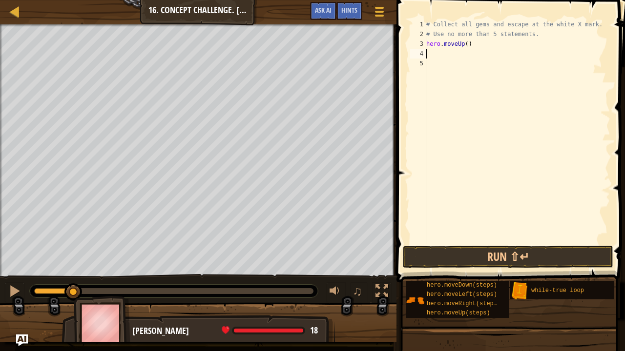
type textarea "m"
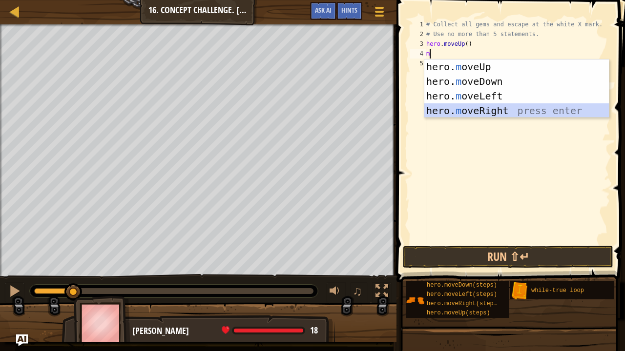
click at [461, 104] on div "hero. m oveUp press enter hero. m oveDown press enter hero. m oveLeft press ent…" at bounding box center [516, 104] width 185 height 88
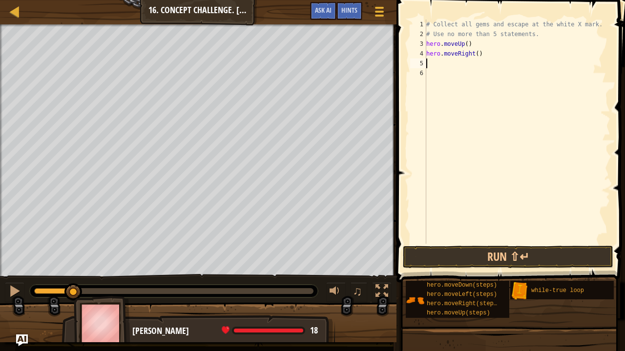
type textarea "m"
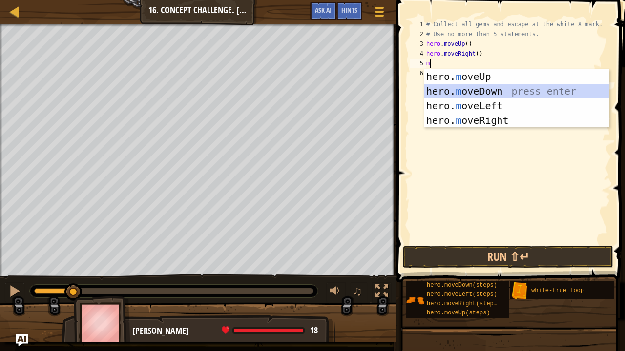
click at [458, 89] on div "hero. m oveUp press enter hero. m oveDown press enter hero. m oveLeft press ent…" at bounding box center [516, 113] width 185 height 88
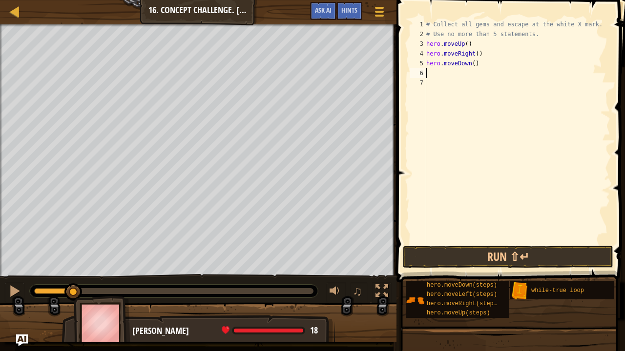
type textarea "m"
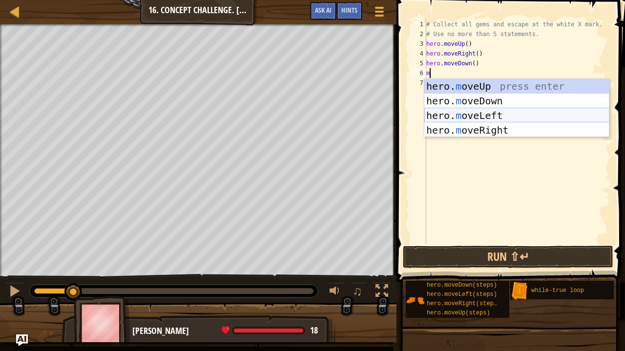
click at [459, 116] on div "hero. m oveUp press enter hero. m oveDown press enter hero. m oveLeft press ent…" at bounding box center [516, 123] width 185 height 88
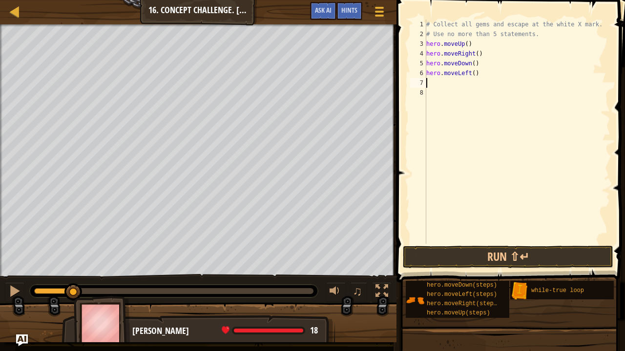
type textarea "m"
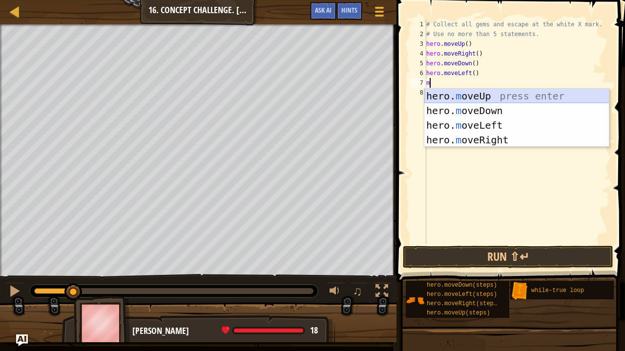
click at [455, 93] on div "hero. m oveUp press enter hero. m oveDown press enter hero. m oveLeft press ent…" at bounding box center [516, 133] width 185 height 88
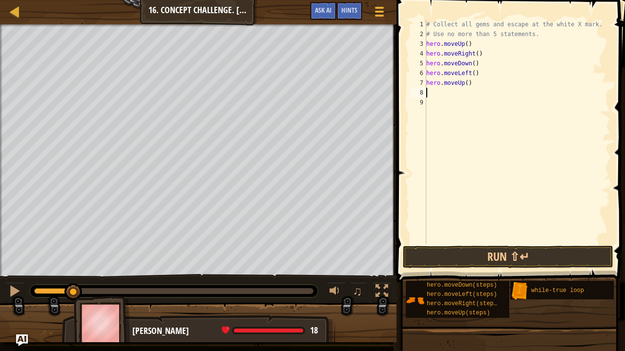
type textarea "m"
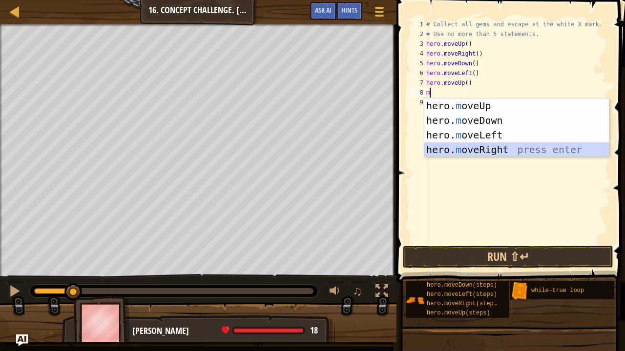
click at [458, 144] on div "hero. m oveUp press enter hero. m oveDown press enter hero. m oveLeft press ent…" at bounding box center [516, 143] width 185 height 88
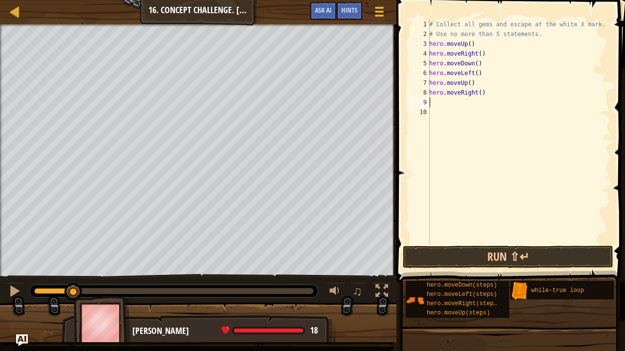
type textarea "m"
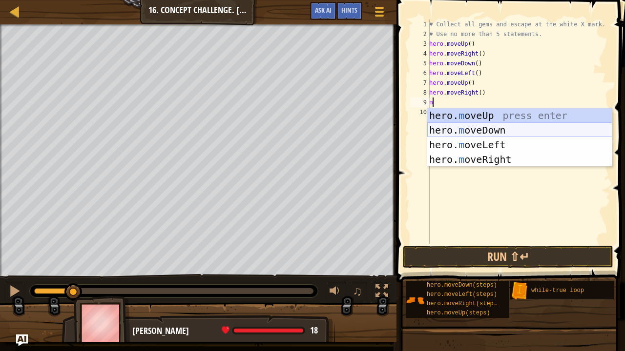
click at [463, 129] on div "hero. m oveUp press enter hero. m oveDown press enter hero. m oveLeft press ent…" at bounding box center [519, 152] width 185 height 88
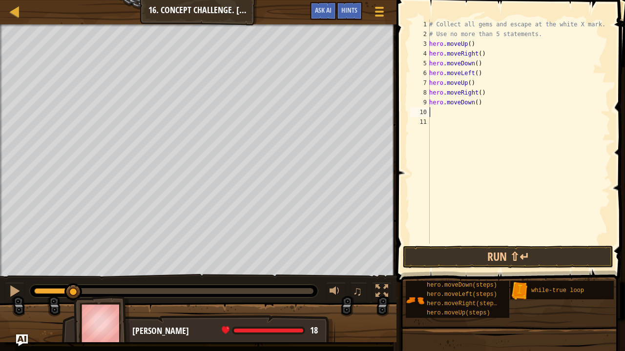
type textarea "m"
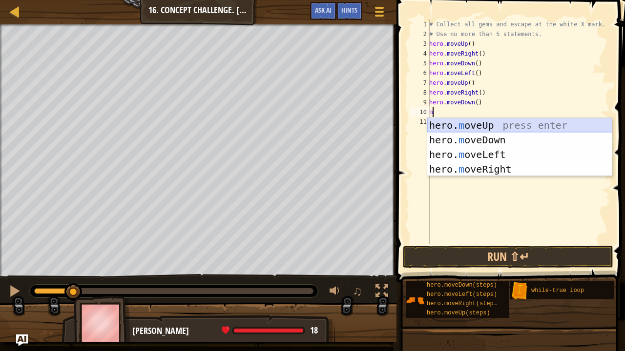
click at [465, 123] on div "hero. m oveUp press enter hero. m oveDown press enter hero. m oveLeft press ent…" at bounding box center [519, 162] width 185 height 88
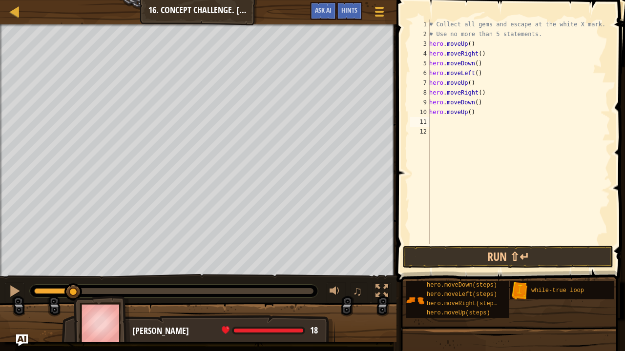
type textarea "m"
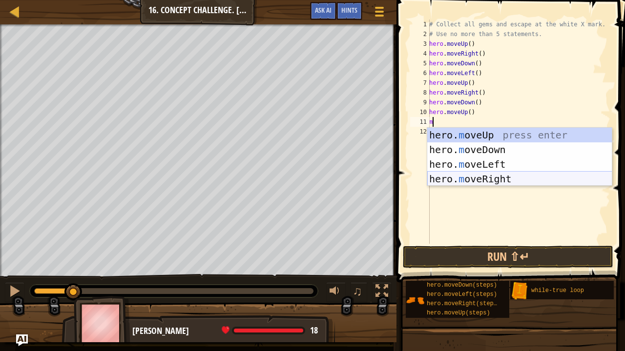
click at [509, 182] on div "hero. m oveUp press enter hero. m oveDown press enter hero. m oveLeft press ent…" at bounding box center [519, 172] width 185 height 88
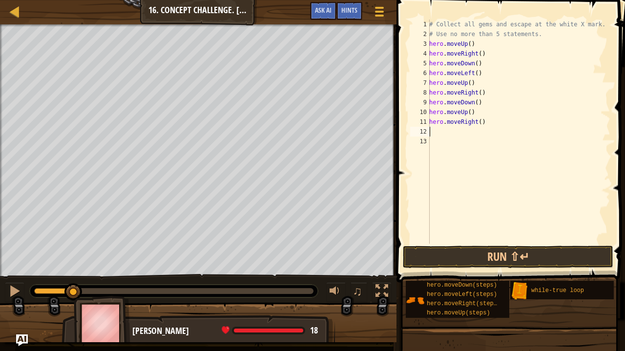
type textarea "m"
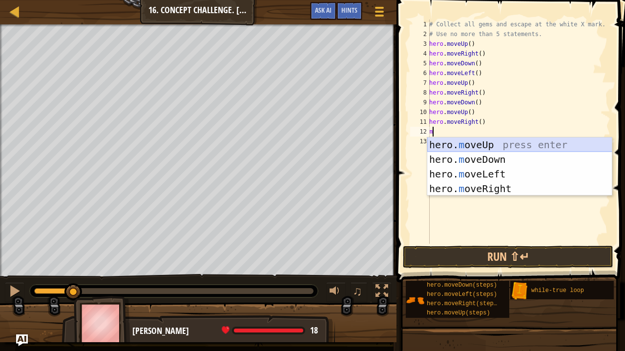
click at [467, 144] on div "hero. m oveUp press enter hero. m oveDown press enter hero. m oveLeft press ent…" at bounding box center [519, 182] width 185 height 88
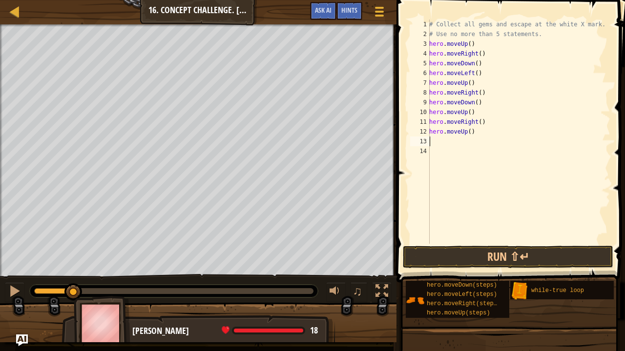
type textarea "m"
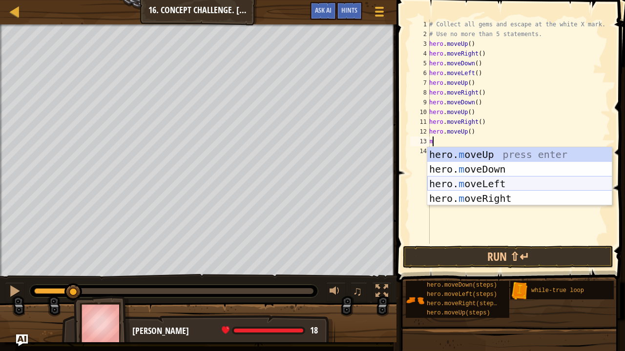
click at [467, 185] on div "hero. m oveUp press enter hero. m oveDown press enter hero. m oveLeft press ent…" at bounding box center [519, 191] width 185 height 88
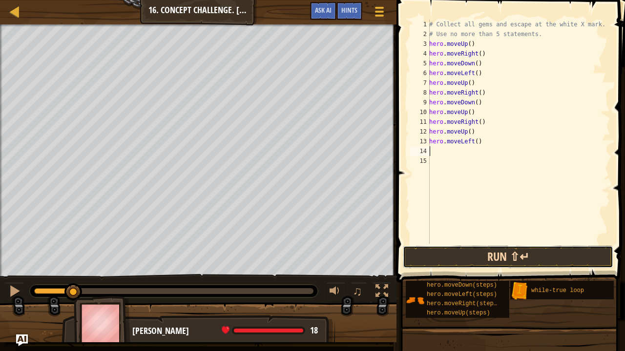
click at [474, 252] on button "Run ⇧↵" at bounding box center [508, 257] width 210 height 22
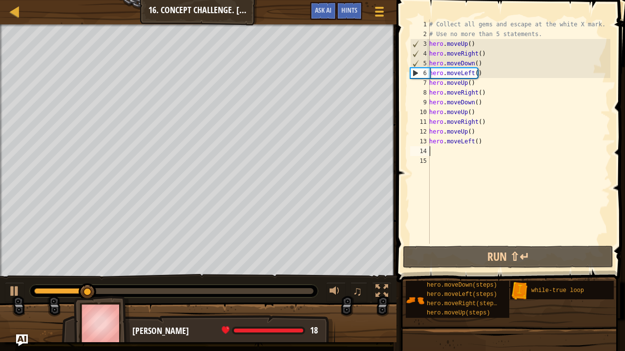
click at [533, 36] on div "# Collect all gems and escape at the white X mark. # Use no more than 5 stateme…" at bounding box center [518, 142] width 183 height 244
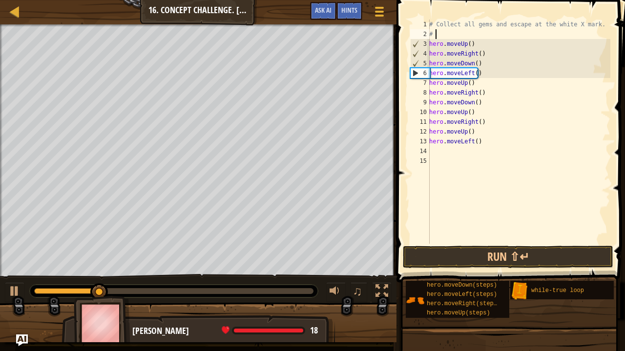
type textarea "#"
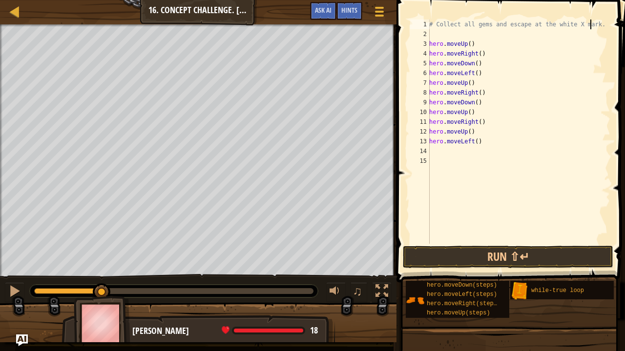
click at [589, 24] on div "# Collect all gems and escape at the white X mark. hero . moveUp ( ) hero . mov…" at bounding box center [518, 142] width 183 height 244
type textarea "#"
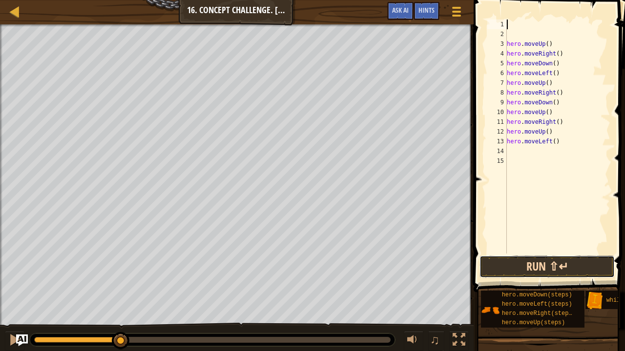
click at [502, 261] on button "Run ⇧↵" at bounding box center [546, 267] width 135 height 22
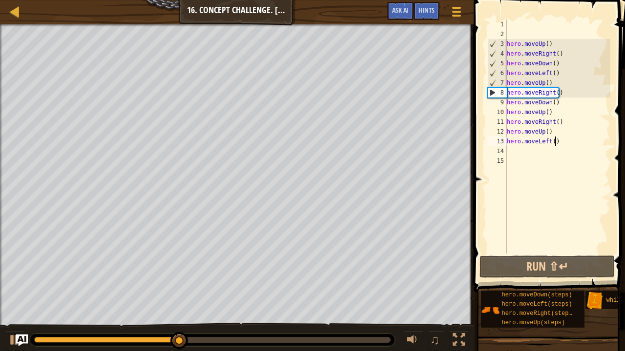
click at [558, 142] on div "hero . moveUp ( ) hero . moveRight ( ) hero . moveDown ( ) hero . moveLeft ( ) …" at bounding box center [557, 147] width 105 height 254
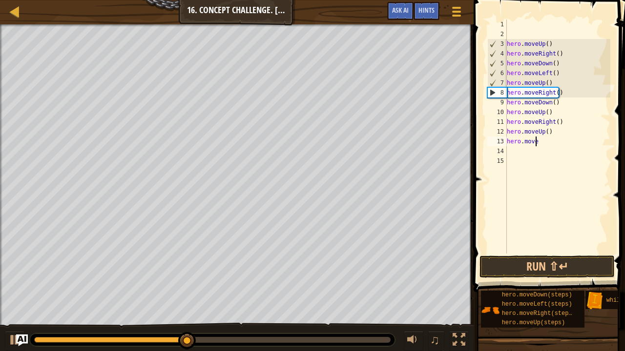
type textarea "h"
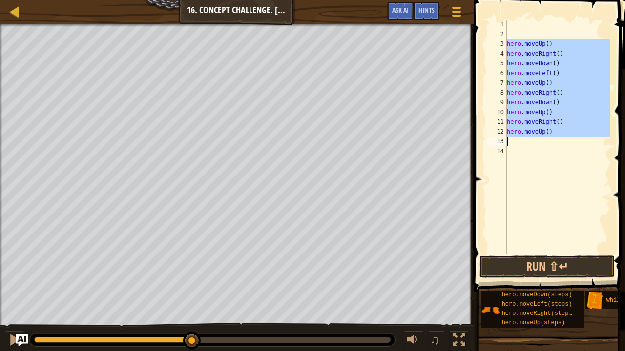
drag, startPoint x: 506, startPoint y: 42, endPoint x: 541, endPoint y: 145, distance: 109.3
click at [541, 145] on div "hero.moveUp() 1 2 3 4 5 6 7 8 9 10 11 12 13 14 hero . moveUp ( ) hero . moveRig…" at bounding box center [547, 137] width 125 height 234
type textarea "hero.moveUp()"
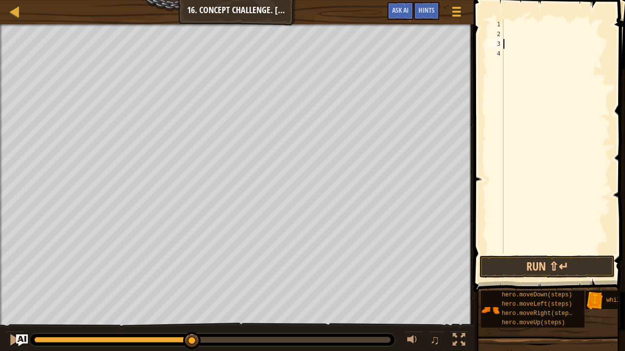
click at [506, 25] on div at bounding box center [555, 147] width 109 height 254
click at [424, 4] on div "Hints" at bounding box center [426, 11] width 26 height 18
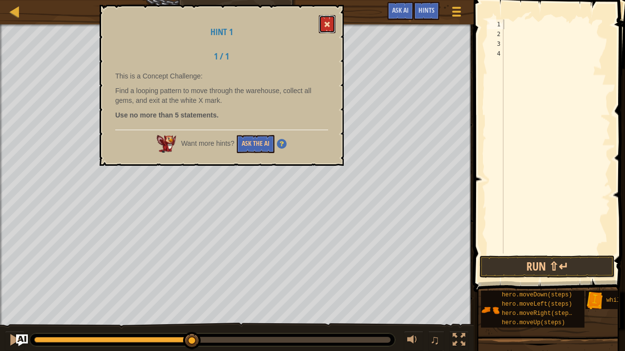
click at [327, 20] on button at bounding box center [327, 24] width 17 height 18
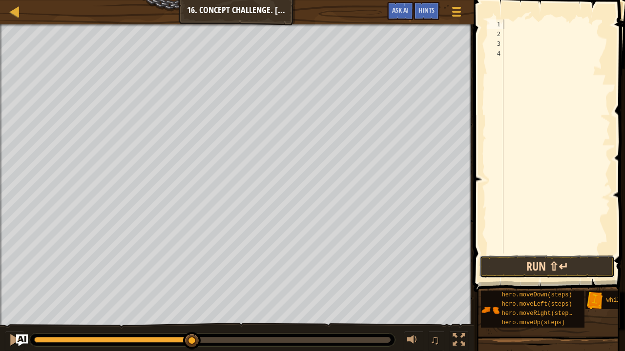
click at [529, 265] on button "Run ⇧↵" at bounding box center [546, 267] width 135 height 22
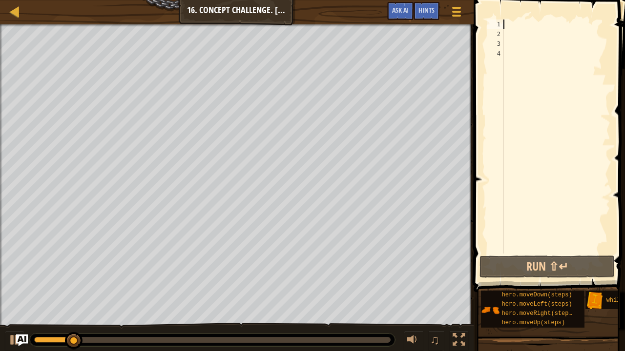
type textarea "m"
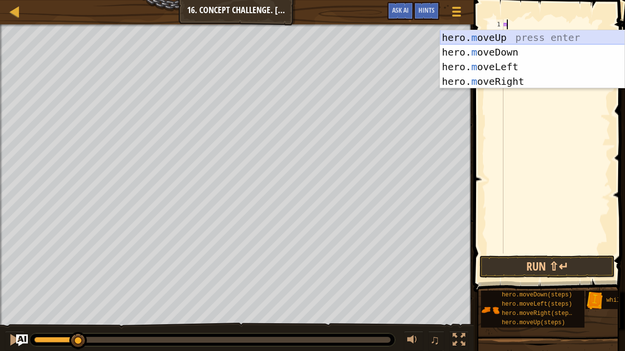
click at [507, 37] on div "hero. m oveUp press enter hero. m oveDown press enter hero. m oveLeft press ent…" at bounding box center [532, 74] width 185 height 88
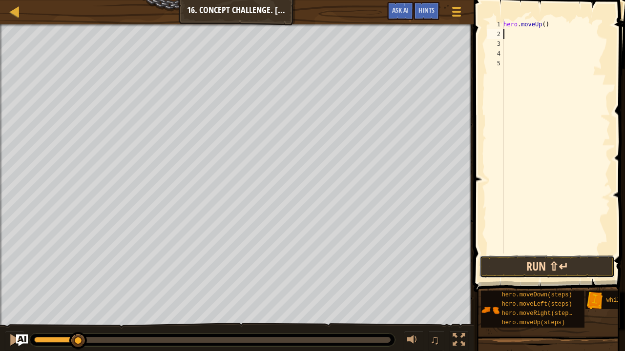
click at [527, 265] on button "Run ⇧↵" at bounding box center [546, 267] width 135 height 22
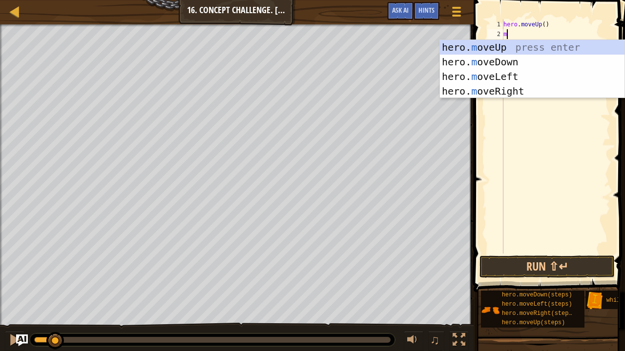
click at [541, 24] on div "hero . moveUp ( ) m" at bounding box center [555, 147] width 109 height 254
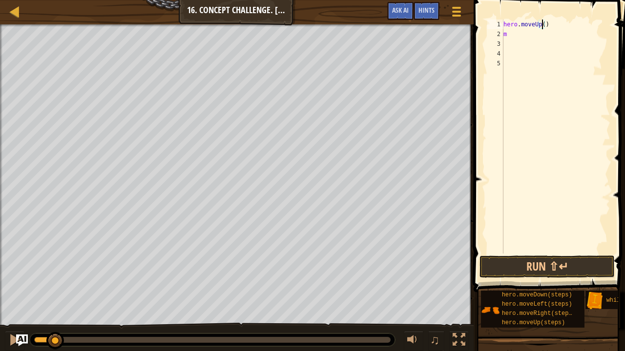
scroll to position [4, 3]
click at [511, 35] on div "hero . moveUp ( 2 ) m" at bounding box center [555, 147] width 109 height 254
type textarea "m"
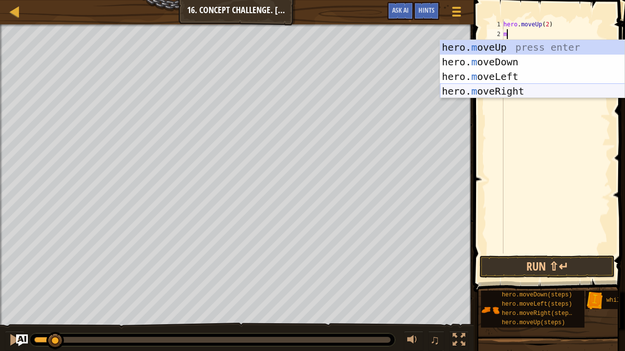
click at [471, 91] on div "hero. m oveUp press enter hero. m oveDown press enter hero. m oveLeft press ent…" at bounding box center [532, 84] width 185 height 88
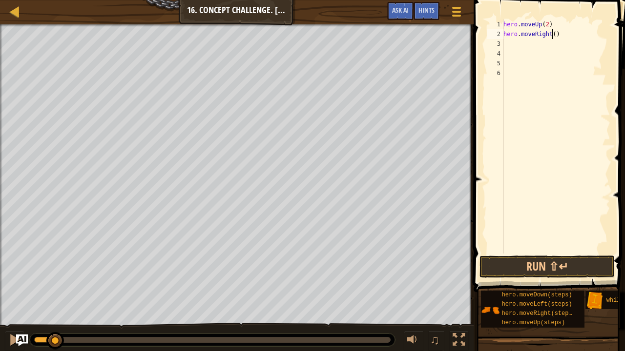
click at [552, 33] on div "hero . moveUp ( 2 ) hero . moveRight ( )" at bounding box center [555, 147] width 109 height 254
type textarea "hero.moveRight(2)"
click at [510, 266] on button "Run ⇧↵" at bounding box center [546, 267] width 135 height 22
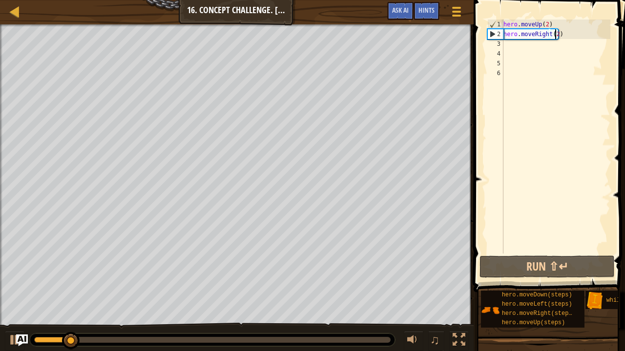
click at [507, 45] on div "hero . moveUp ( 2 ) hero . moveRight ( 2 )" at bounding box center [555, 147] width 109 height 254
type textarea "m"
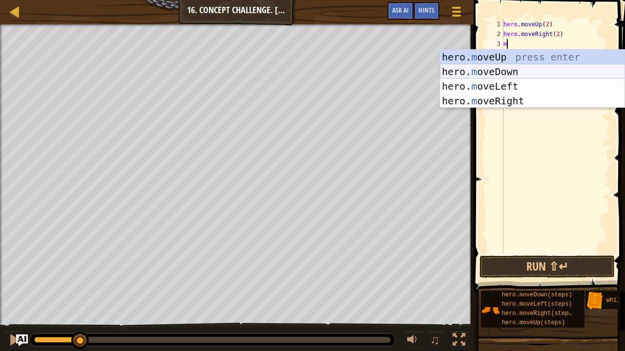
click at [495, 75] on div "hero. m oveUp press enter hero. m oveDown press enter hero. m oveLeft press ent…" at bounding box center [532, 94] width 185 height 88
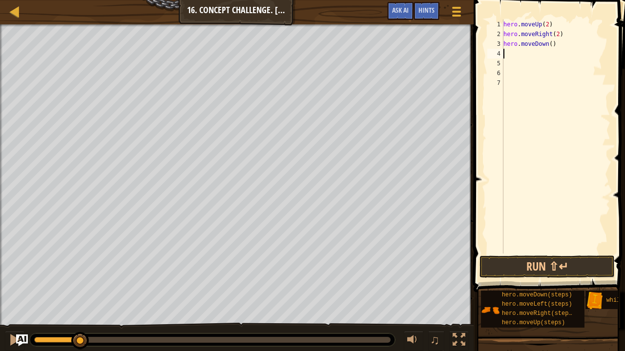
type textarea "m"
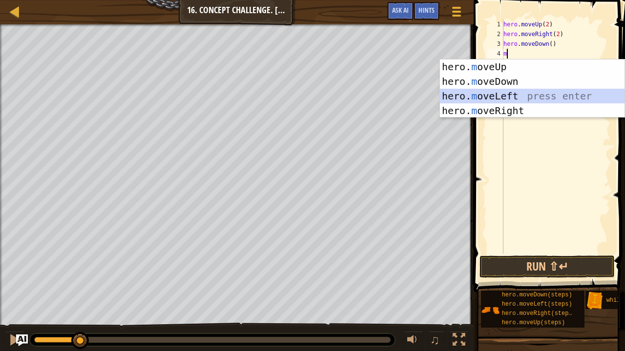
click at [501, 95] on div "hero. m oveUp press enter hero. m oveDown press enter hero. m oveLeft press ent…" at bounding box center [532, 104] width 185 height 88
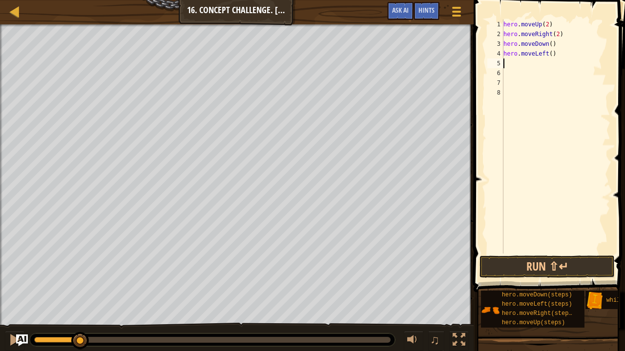
type textarea "m"
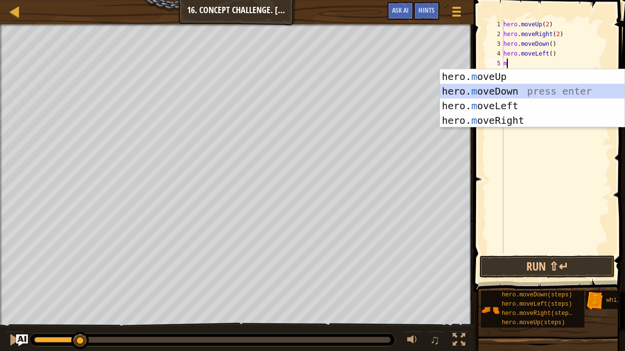
click at [517, 90] on div "hero. m oveUp press enter hero. m oveDown press enter hero. m oveLeft press ent…" at bounding box center [532, 113] width 185 height 88
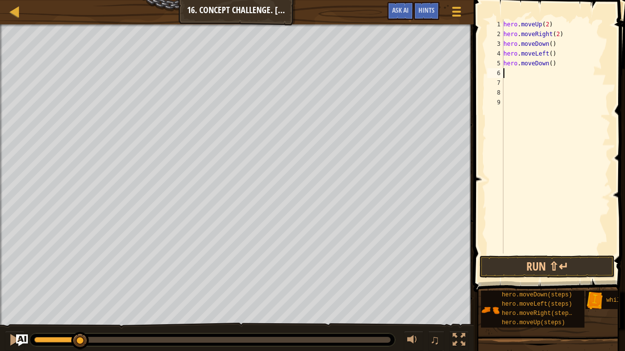
type textarea "m"
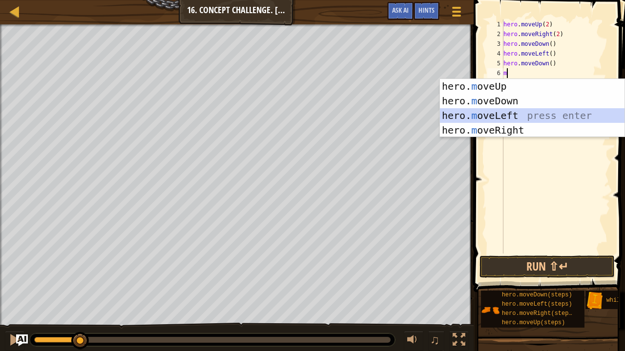
click at [499, 111] on div "hero. m oveUp press enter hero. m oveDown press enter hero. m oveLeft press ent…" at bounding box center [532, 123] width 185 height 88
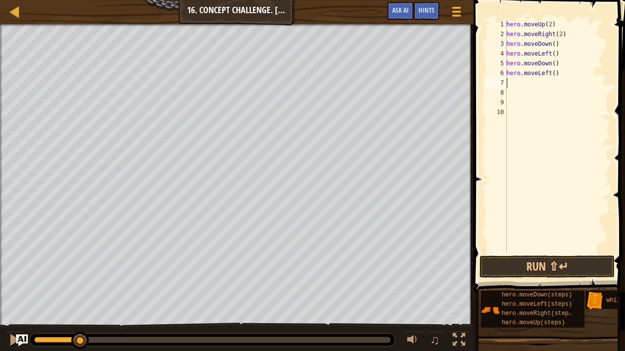
type textarea "m"
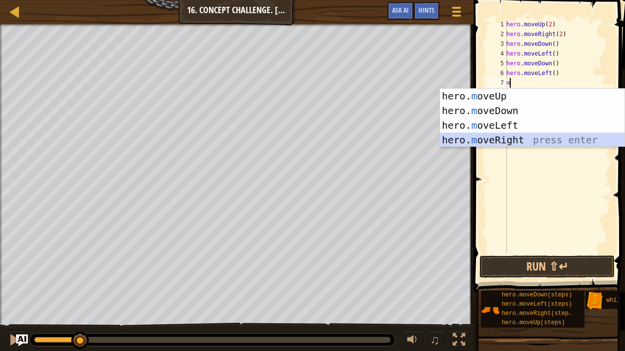
click at [514, 138] on div "hero. m oveUp press enter hero. m oveDown press enter hero. m oveLeft press ent…" at bounding box center [532, 133] width 185 height 88
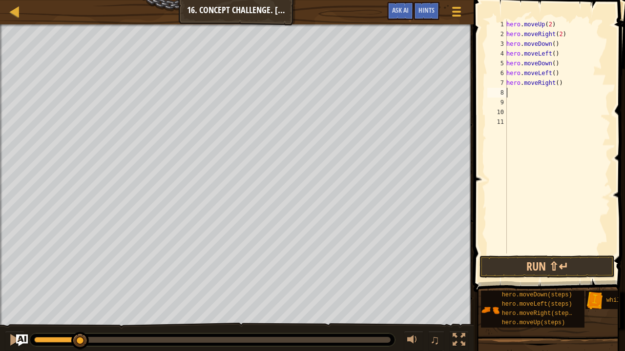
click at [554, 83] on div "hero . moveUp ( 2 ) hero . moveRight ( 2 ) hero . moveDown ( ) hero . moveLeft …" at bounding box center [557, 147] width 106 height 254
type textarea "hero.moveRight(2)"
click at [509, 91] on div "hero . moveUp ( 2 ) hero . moveRight ( 2 ) hero . moveDown ( ) hero . moveLeft …" at bounding box center [557, 147] width 106 height 254
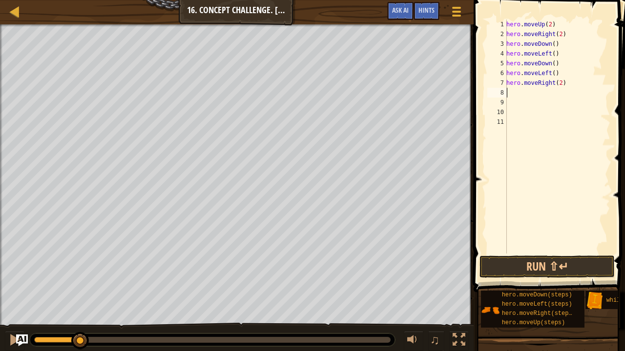
type textarea "m"
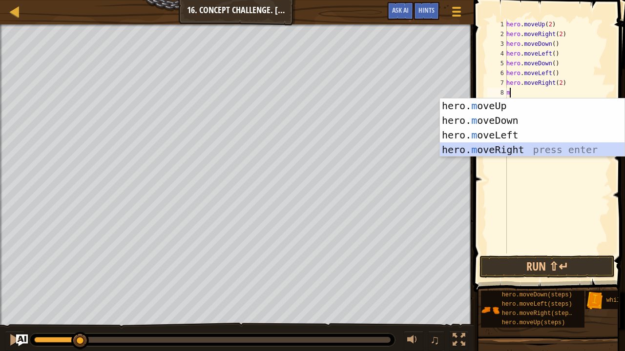
click at [505, 145] on div "hero. m oveUp press enter hero. m oveDown press enter hero. m oveLeft press ent…" at bounding box center [532, 143] width 185 height 88
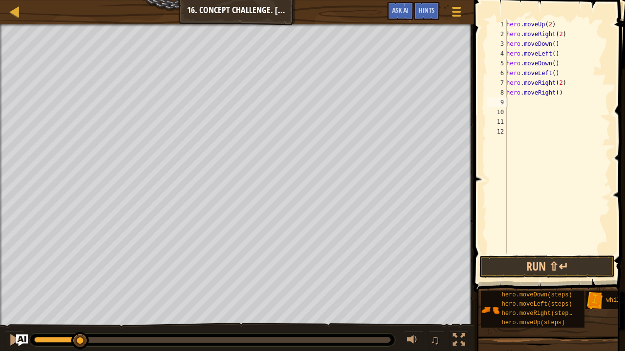
click at [554, 94] on div "hero . moveUp ( 2 ) hero . moveRight ( 2 ) hero . moveDown ( ) hero . moveLeft …" at bounding box center [557, 147] width 106 height 254
type textarea "hero.moveRight(3m)"
click at [527, 124] on div "hero . moveUp ( 2 ) hero . moveRight ( 2 ) hero . moveDown ( ) hero . moveLeft …" at bounding box center [557, 147] width 106 height 254
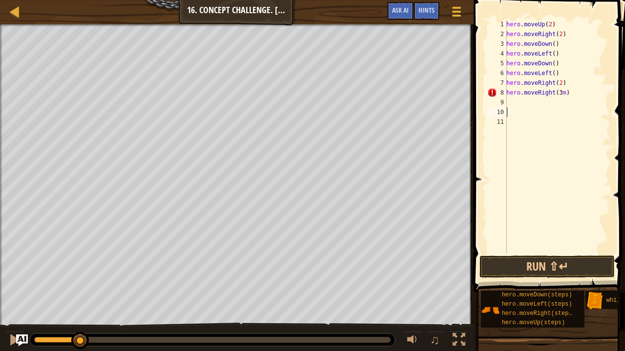
click at [561, 93] on div "hero . moveUp ( 2 ) hero . moveRight ( 2 ) hero . moveDown ( ) hero . moveLeft …" at bounding box center [557, 147] width 106 height 254
type textarea "hero.moveRight(3)"
click at [507, 99] on div "hero . moveUp ( 2 ) hero . moveRight ( 2 ) hero . moveDown ( ) hero . moveLeft …" at bounding box center [557, 147] width 106 height 254
type textarea "m"
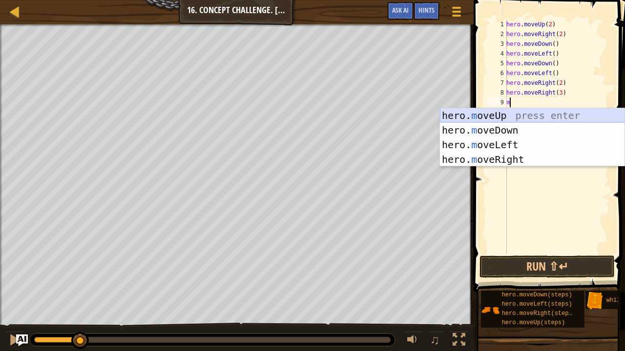
click at [482, 116] on div "hero. m oveUp press enter hero. m oveDown press enter hero. m oveLeft press ent…" at bounding box center [532, 152] width 185 height 88
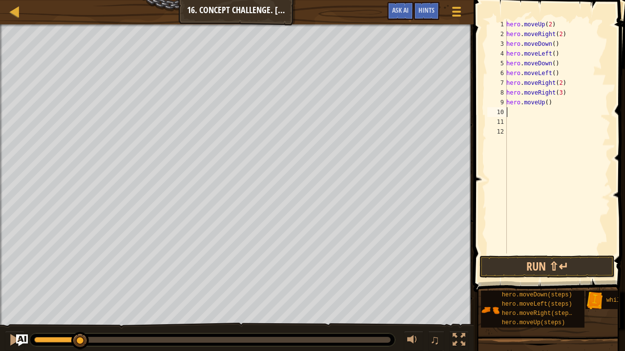
type textarea "m"
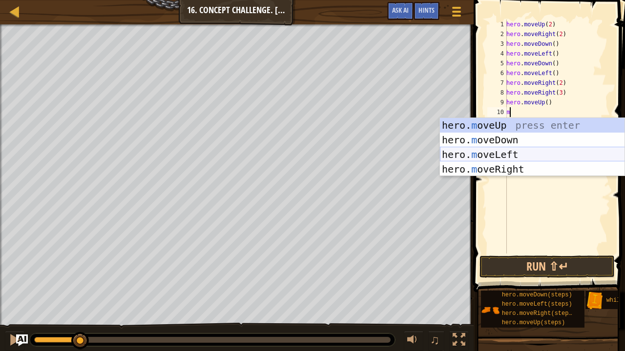
click at [503, 156] on div "hero. m oveUp press enter hero. m oveDown press enter hero. m oveLeft press ent…" at bounding box center [532, 162] width 185 height 88
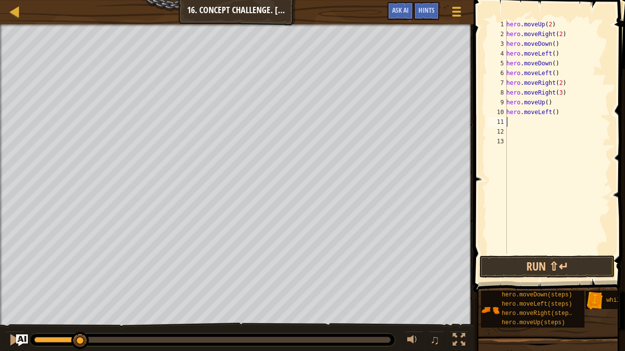
click at [549, 112] on div "hero . moveUp ( 2 ) hero . moveRight ( 2 ) hero . moveDown ( ) hero . moveLeft …" at bounding box center [557, 147] width 106 height 254
click at [551, 110] on div "hero . moveUp ( 2 ) hero . moveRight ( 2 ) hero . moveDown ( ) hero . moveLeft …" at bounding box center [557, 147] width 106 height 254
click at [512, 263] on button "Run ⇧↵" at bounding box center [546, 267] width 135 height 22
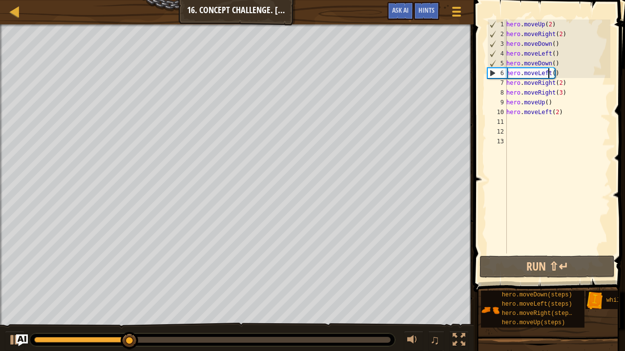
click at [547, 72] on div "hero . moveUp ( 2 ) hero . moveRight ( 2 ) hero . moveDown ( ) hero . moveLeft …" at bounding box center [557, 147] width 106 height 254
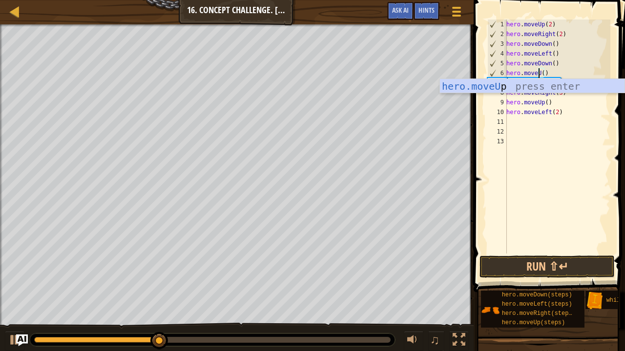
scroll to position [4, 3]
click at [508, 266] on button "Run ⇧↵" at bounding box center [546, 267] width 135 height 22
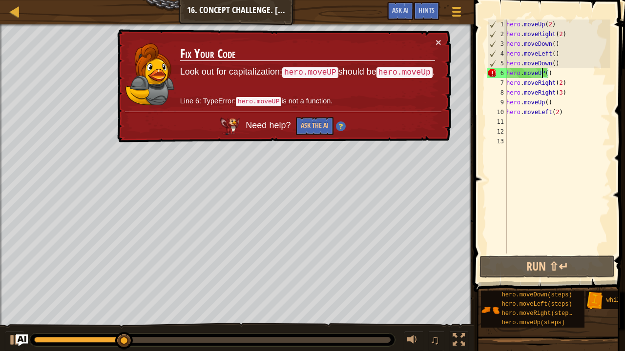
click at [552, 75] on div "hero . moveUp ( 2 ) hero . moveRight ( 2 ) hero . moveDown ( ) hero . moveLeft …" at bounding box center [557, 147] width 106 height 254
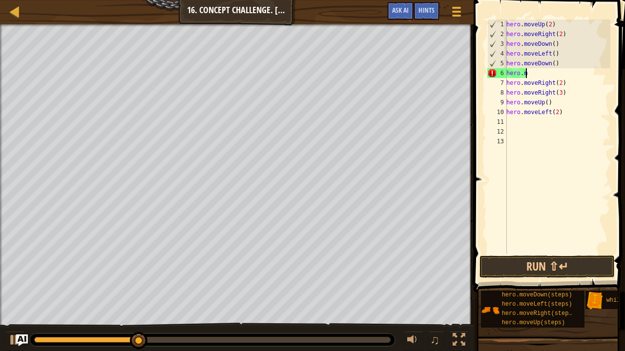
scroll to position [4, 1]
type textarea "h"
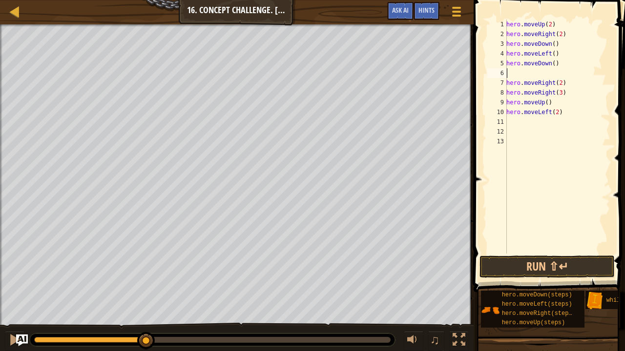
type textarea "m"
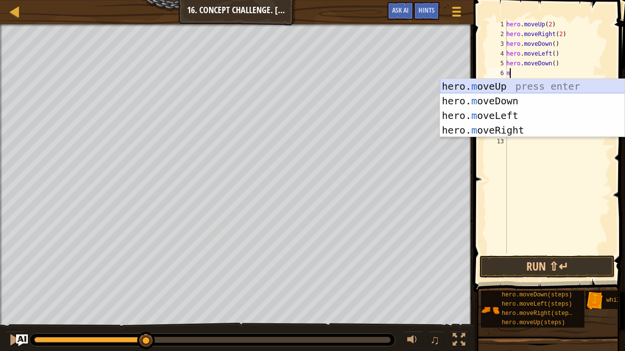
click at [486, 82] on div "hero. m oveUp press enter hero. m oveDown press enter hero. m oveLeft press ent…" at bounding box center [532, 123] width 185 height 88
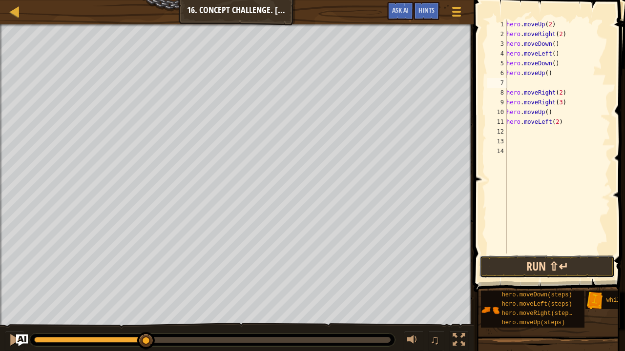
click at [536, 263] on button "Run ⇧↵" at bounding box center [546, 267] width 135 height 22
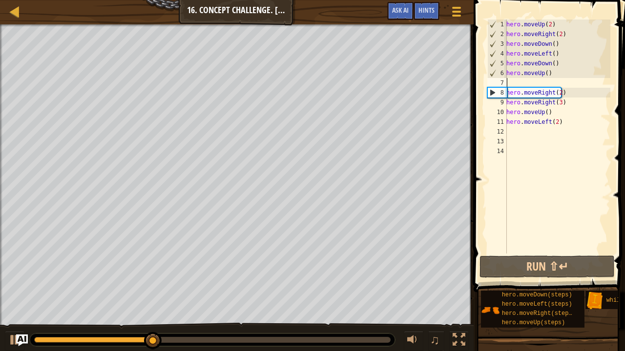
click at [511, 83] on div "hero . moveUp ( 2 ) hero . moveRight ( 2 ) hero . moveDown ( ) hero . moveLeft …" at bounding box center [557, 147] width 106 height 254
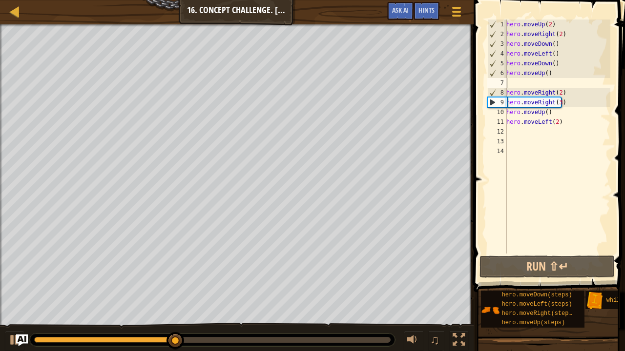
click at [510, 83] on div "hero . moveUp ( 2 ) hero . moveRight ( 2 ) hero . moveDown ( ) hero . moveLeft …" at bounding box center [557, 147] width 106 height 254
click at [521, 87] on div "hero . moveUp ( 2 ) hero . moveRight ( 2 ) hero . moveDown ( ) hero . moveLeft …" at bounding box center [557, 147] width 106 height 254
click at [508, 80] on div "hero . moveUp ( 2 ) hero . moveRight ( 2 ) hero . moveDown ( ) hero . moveLeft …" at bounding box center [557, 147] width 106 height 254
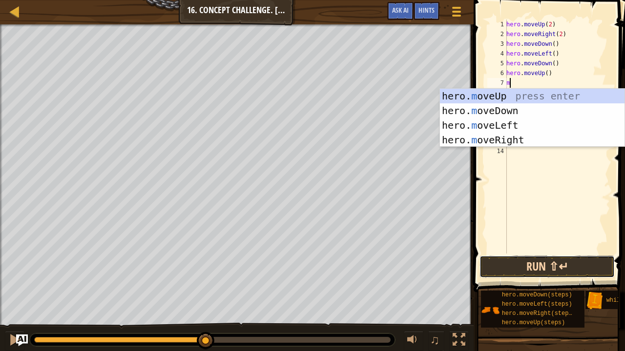
click at [506, 261] on button "Run ⇧↵" at bounding box center [546, 267] width 135 height 22
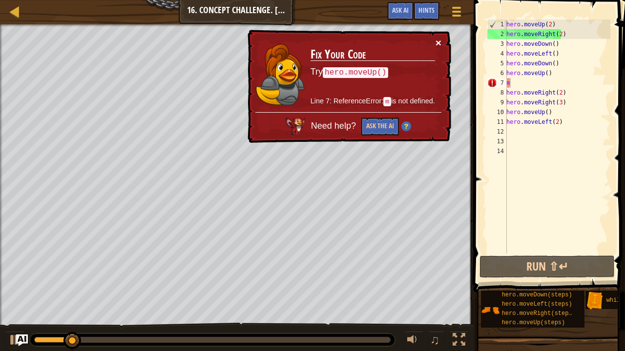
click at [435, 38] on button "×" at bounding box center [438, 43] width 6 height 10
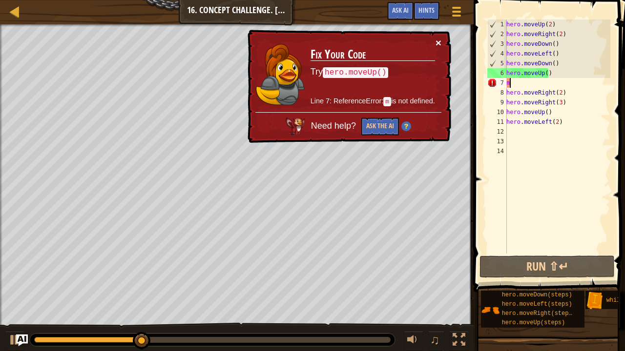
click at [436, 41] on button "×" at bounding box center [438, 43] width 6 height 10
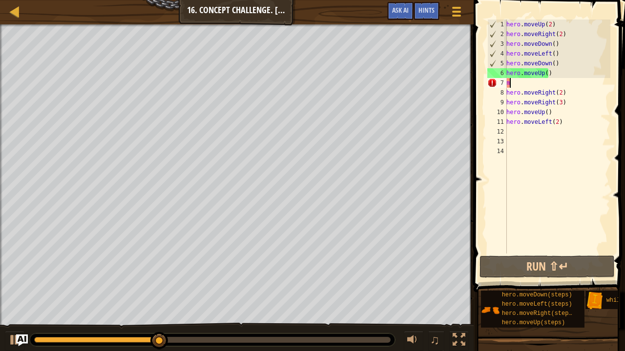
click at [544, 72] on div "hero . moveUp ( 2 ) hero . moveRight ( 2 ) hero . moveDown ( ) hero . moveLeft …" at bounding box center [557, 147] width 106 height 254
type textarea "hero.moveUp(3)"
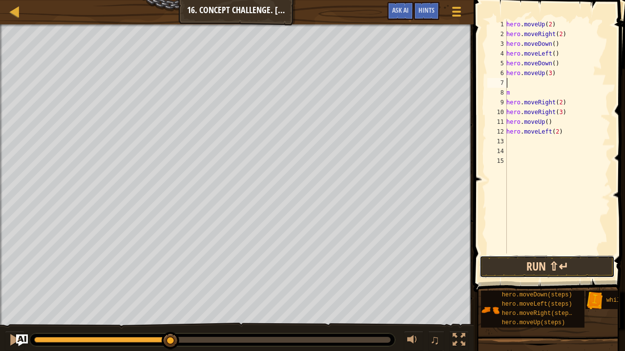
click at [511, 263] on button "Run ⇧↵" at bounding box center [546, 267] width 135 height 22
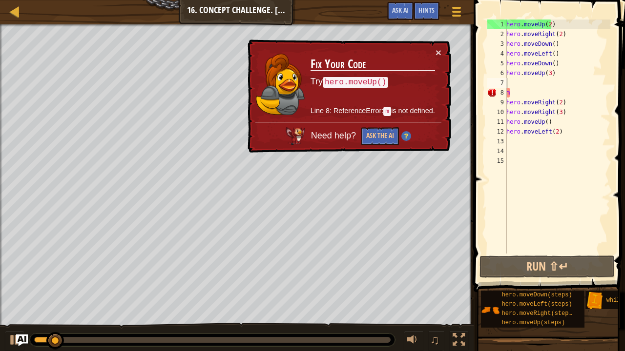
click at [513, 93] on div "hero . moveUp ( 2 ) hero . moveRight ( 2 ) hero . moveDown ( ) hero . moveLeft …" at bounding box center [557, 147] width 106 height 254
type textarea "m"
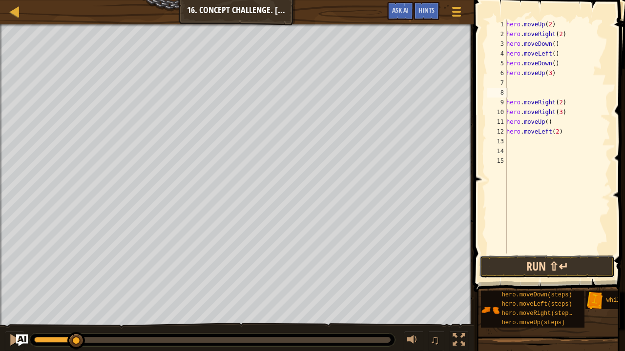
click at [508, 268] on button "Run ⇧↵" at bounding box center [546, 267] width 135 height 22
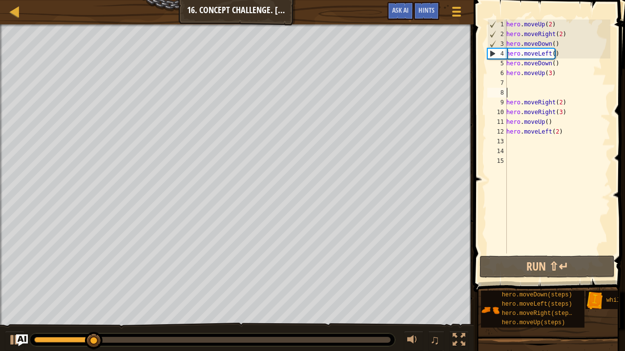
click at [554, 62] on div "hero . moveUp ( 2 ) hero . moveRight ( 2 ) hero . moveDown ( ) hero . moveLeft …" at bounding box center [557, 147] width 106 height 254
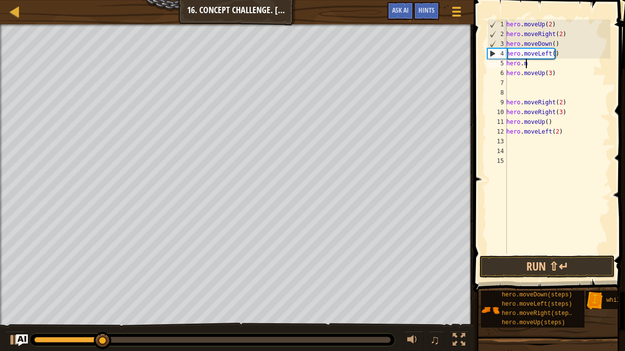
type textarea "h"
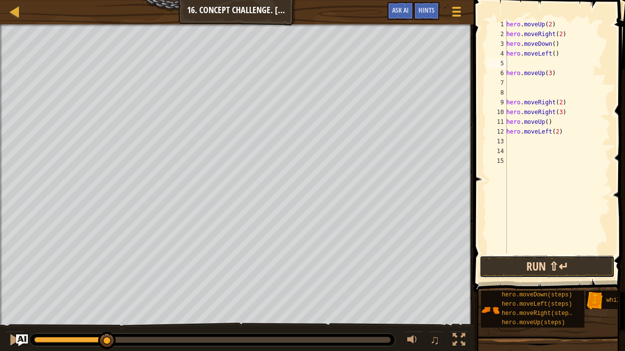
click at [514, 267] on button "Run ⇧↵" at bounding box center [546, 267] width 135 height 22
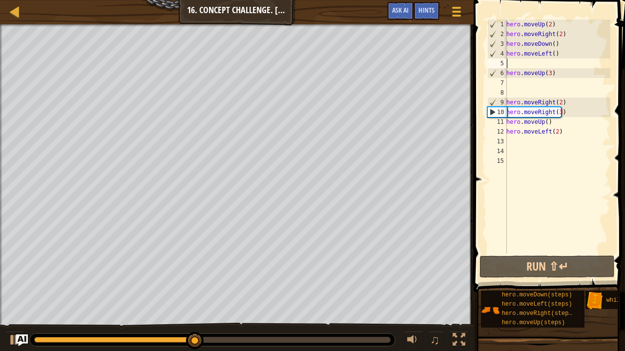
click at [557, 112] on div "hero . moveUp ( 2 ) hero . moveRight ( 2 ) hero . moveDown ( ) hero . moveLeft …" at bounding box center [557, 147] width 106 height 254
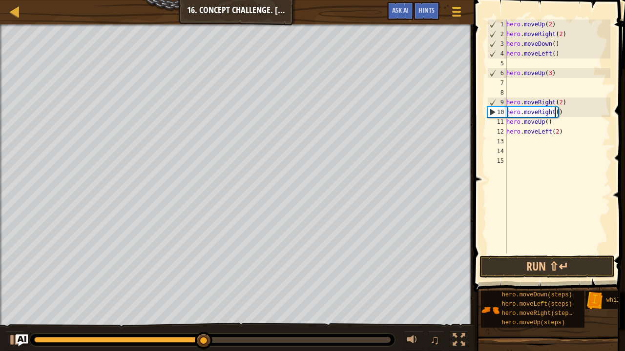
scroll to position [4, 4]
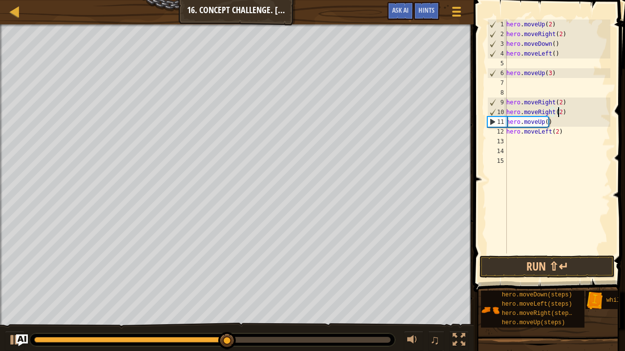
click at [549, 123] on div "hero . moveUp ( 2 ) hero . moveRight ( 2 ) hero . moveDown ( ) hero . moveLeft …" at bounding box center [557, 147] width 106 height 254
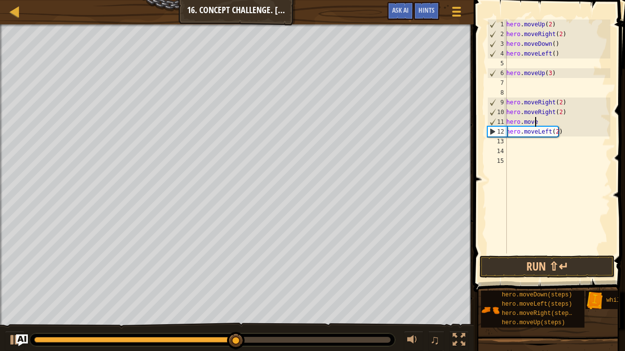
scroll to position [4, 0]
type textarea "h"
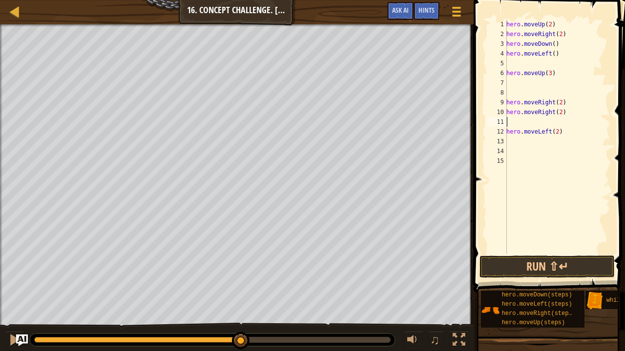
type textarea "m"
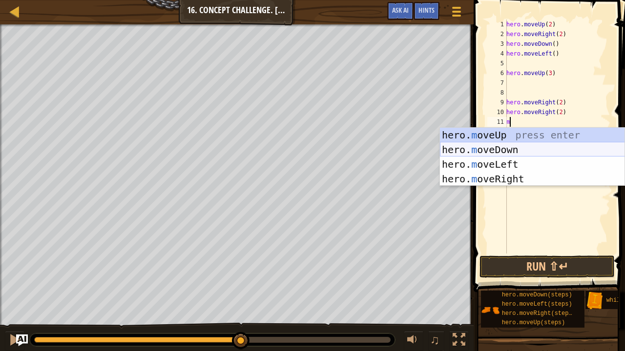
click at [501, 146] on div "hero. m oveUp press enter hero. m oveDown press enter hero. m oveLeft press ent…" at bounding box center [532, 172] width 185 height 88
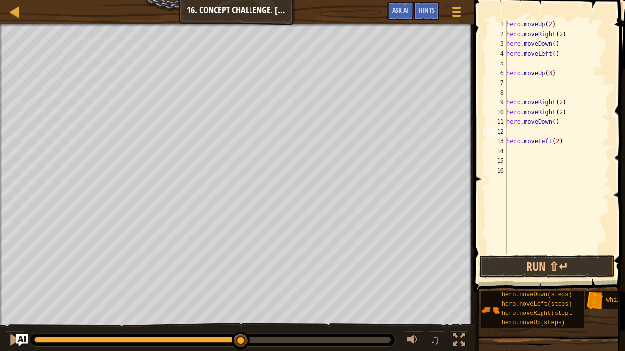
type textarea "m"
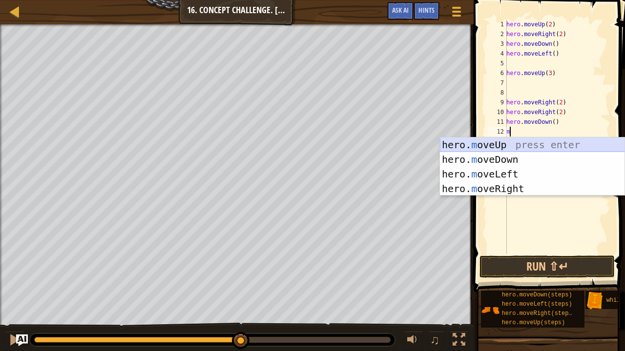
click at [495, 145] on div "hero. m oveUp press enter hero. m oveDown press enter hero. m oveLeft press ent…" at bounding box center [532, 182] width 185 height 88
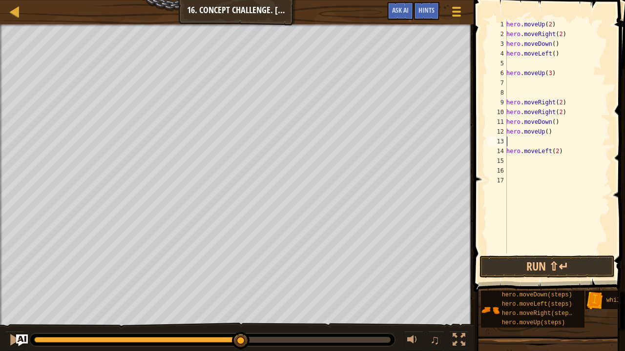
type textarea "m"
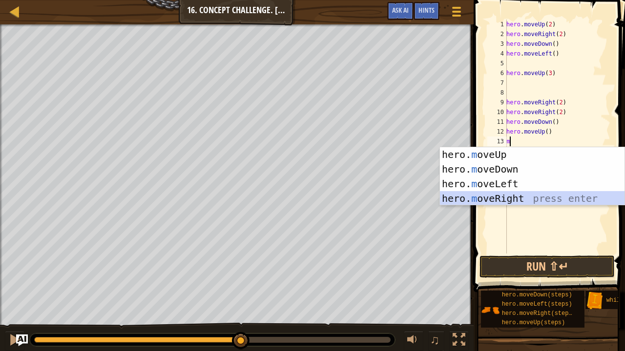
click at [481, 194] on div "hero. m oveUp press enter hero. m oveDown press enter hero. m oveLeft press ent…" at bounding box center [532, 191] width 185 height 88
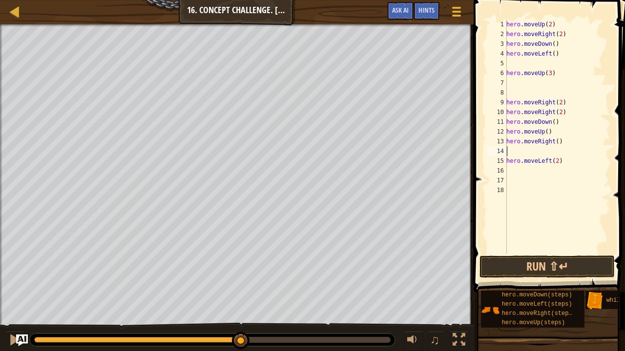
type textarea "m"
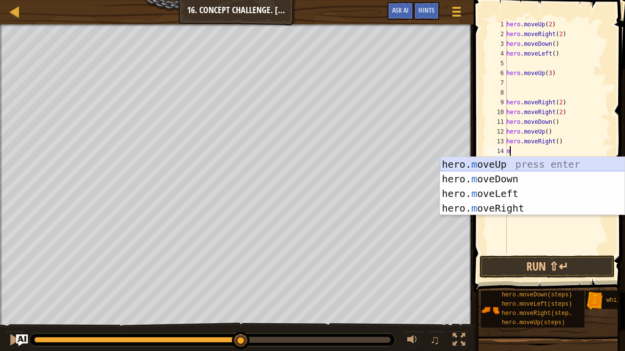
click at [486, 163] on div "hero. m oveUp press enter hero. m oveDown press enter hero. m oveLeft press ent…" at bounding box center [532, 201] width 185 height 88
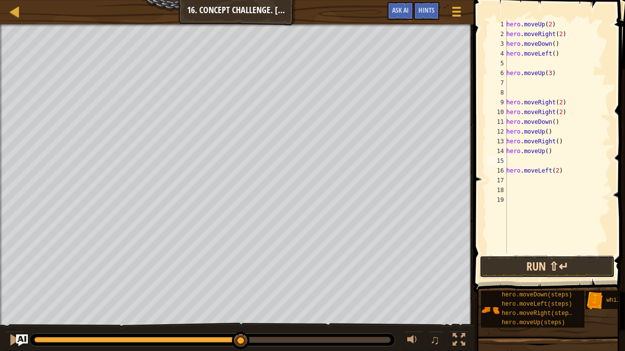
click at [518, 261] on button "Run ⇧↵" at bounding box center [546, 267] width 135 height 22
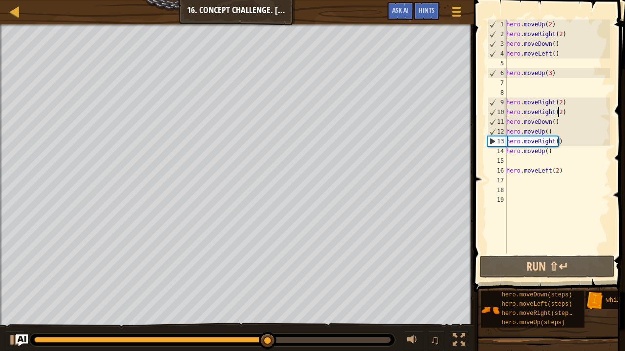
click at [557, 109] on div "hero . moveUp ( 2 ) hero . moveRight ( 2 ) hero . moveDown ( ) hero . moveLeft …" at bounding box center [557, 147] width 106 height 254
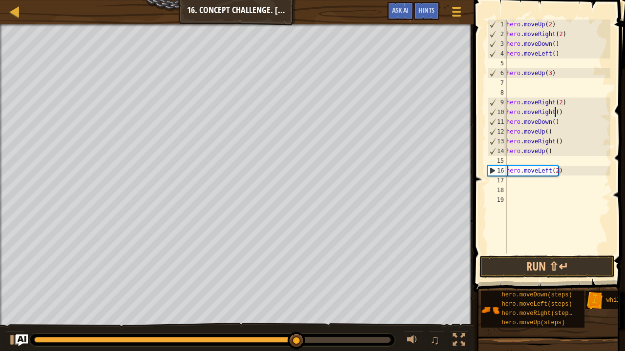
click at [561, 102] on div "hero . moveUp ( 2 ) hero . moveRight ( 2 ) hero . moveDown ( ) hero . moveLeft …" at bounding box center [557, 147] width 106 height 254
type textarea "hero.moveRight(2)"
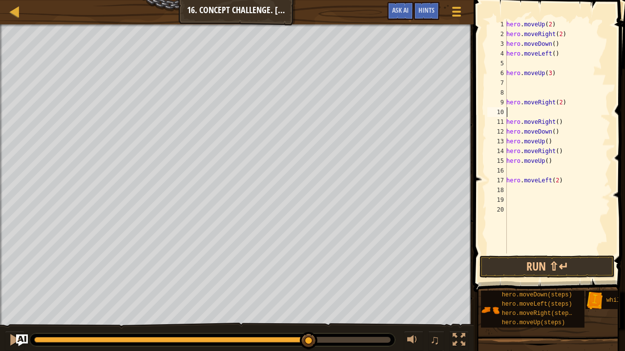
type textarea "m"
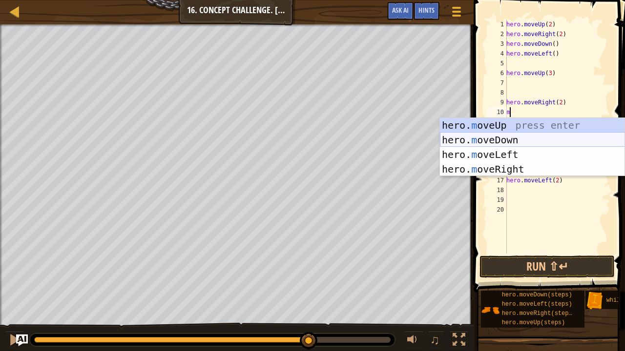
click at [499, 139] on div "hero. m oveUp press enter hero. m oveDown press enter hero. m oveLeft press ent…" at bounding box center [532, 162] width 185 height 88
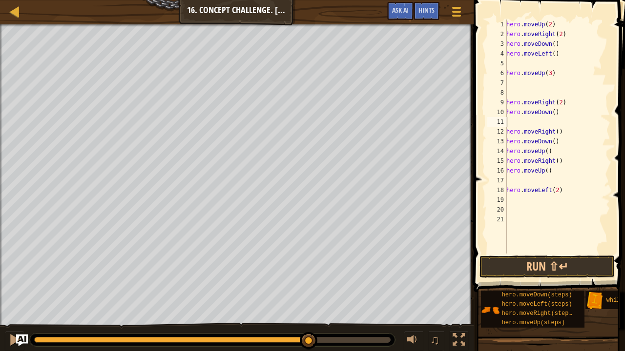
type textarea ","
type textarea "m"
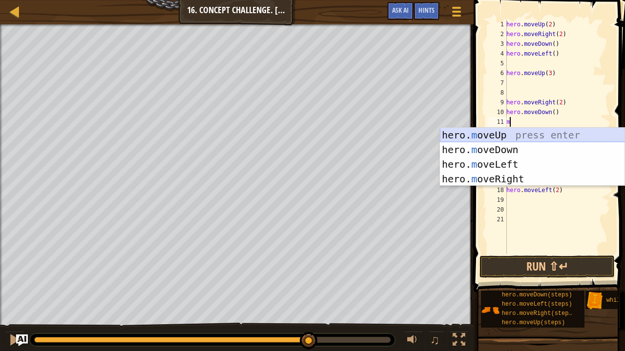
click at [482, 133] on div "hero. m oveUp press enter hero. m oveDown press enter hero. m oveLeft press ent…" at bounding box center [532, 172] width 185 height 88
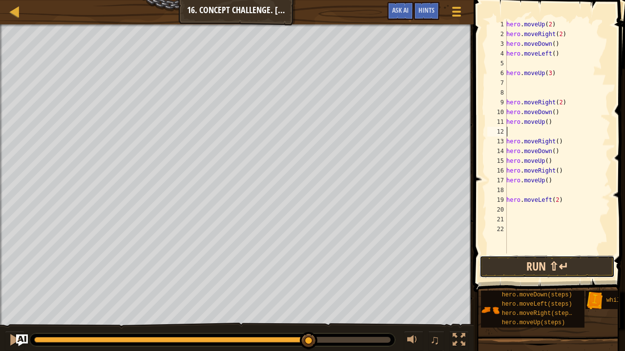
click at [533, 268] on button "Run ⇧↵" at bounding box center [546, 267] width 135 height 22
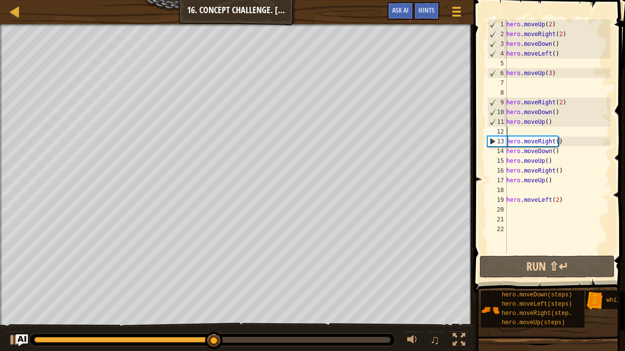
click at [555, 151] on div "hero . moveUp ( 2 ) hero . moveRight ( 2 ) hero . moveDown ( ) hero . moveLeft …" at bounding box center [557, 147] width 106 height 254
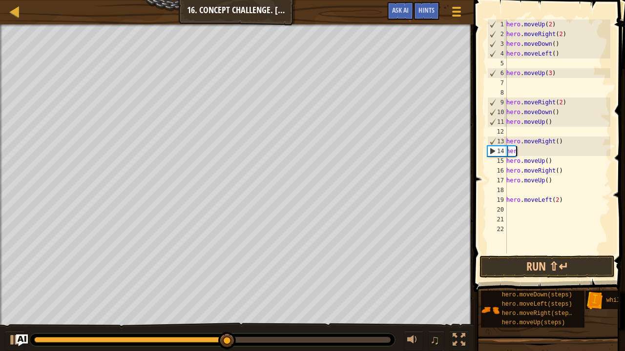
type textarea "h"
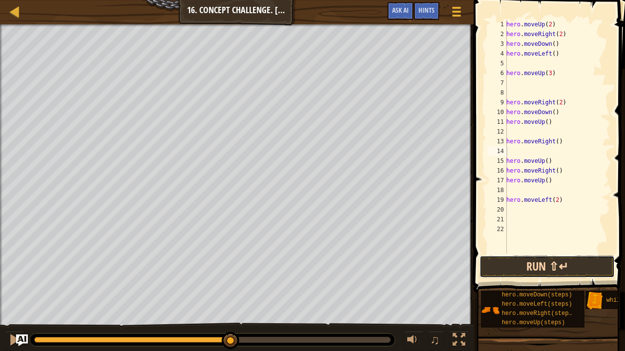
click at [523, 268] on button "Run ⇧↵" at bounding box center [546, 267] width 135 height 22
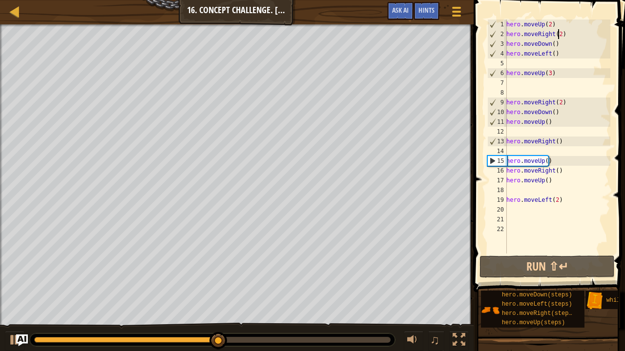
click at [557, 33] on div "hero . moveUp ( 2 ) hero . moveRight ( 2 ) hero . moveDown ( ) hero . moveLeft …" at bounding box center [557, 147] width 106 height 254
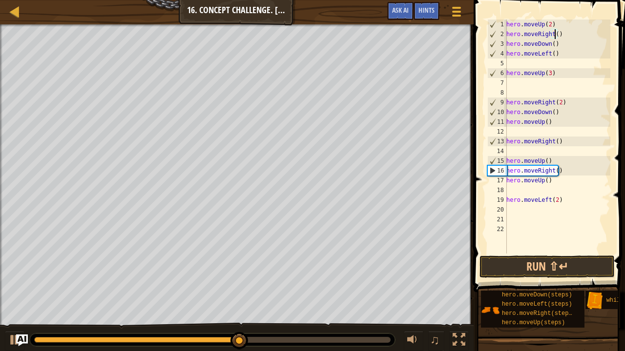
scroll to position [4, 4]
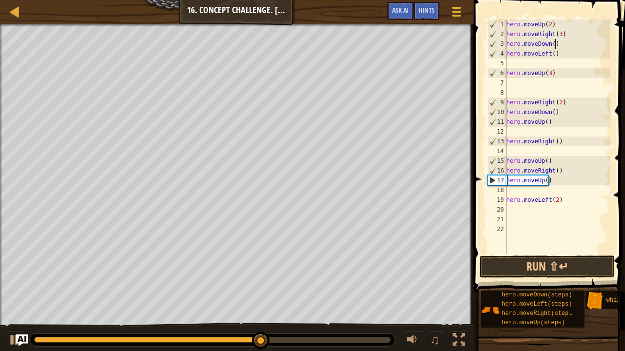
click at [554, 43] on div "hero . moveUp ( 2 ) hero . moveRight ( 3 ) hero . moveDown ( ) hero . moveLeft …" at bounding box center [557, 147] width 106 height 254
type textarea "h"
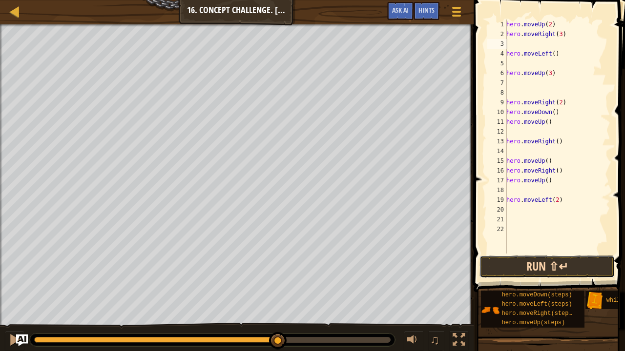
click at [539, 267] on button "Run ⇧↵" at bounding box center [546, 267] width 135 height 22
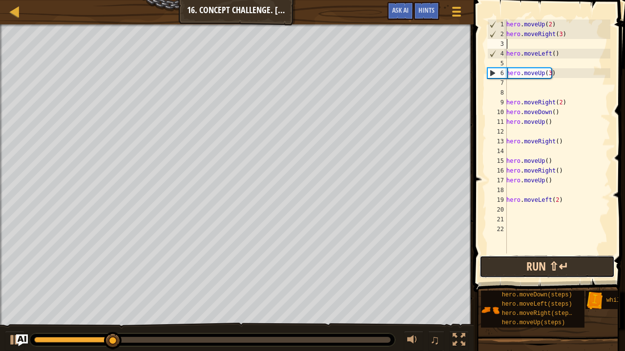
click at [520, 267] on button "Run ⇧↵" at bounding box center [546, 267] width 135 height 22
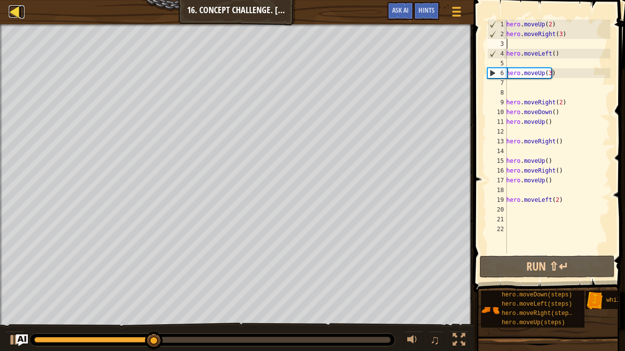
click at [12, 12] on div at bounding box center [15, 11] width 12 height 12
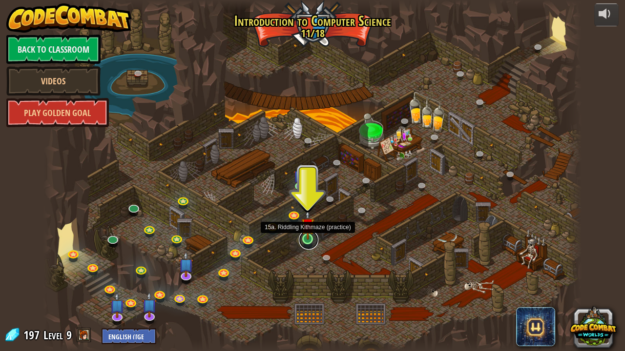
click at [306, 240] on link at bounding box center [309, 240] width 20 height 20
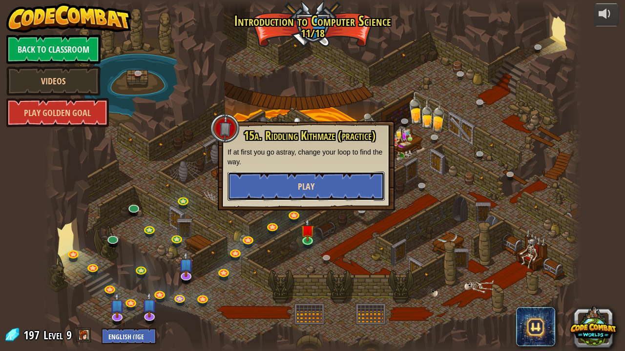
click at [304, 194] on button "Play" at bounding box center [305, 186] width 157 height 29
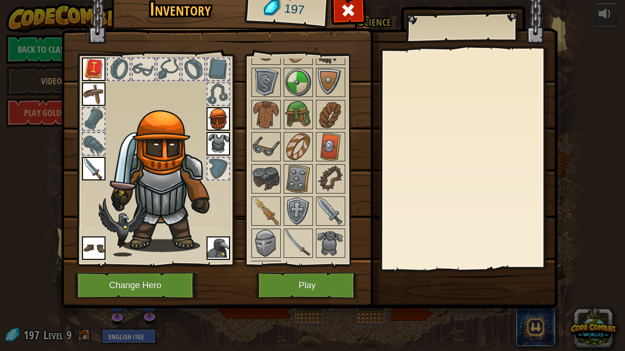
scroll to position [195, 0]
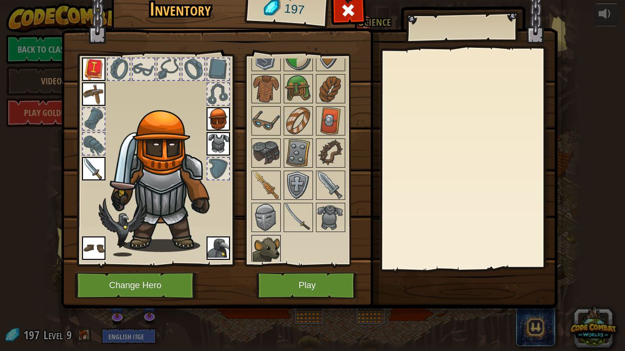
click at [266, 248] on img at bounding box center [265, 249] width 27 height 27
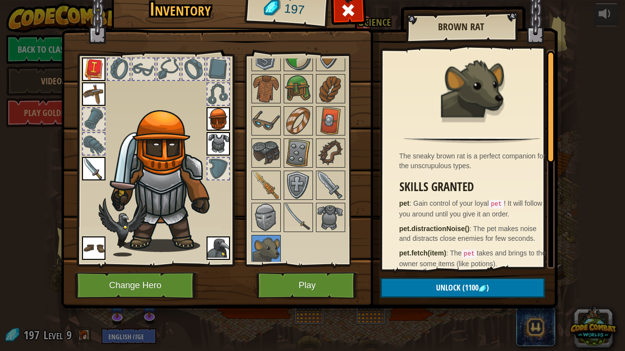
click at [109, 227] on img at bounding box center [123, 227] width 48 height 59
click at [216, 249] on img at bounding box center [217, 248] width 23 height 23
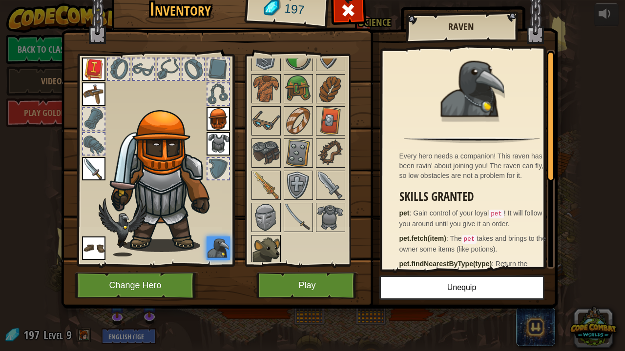
click at [267, 248] on img at bounding box center [265, 249] width 27 height 27
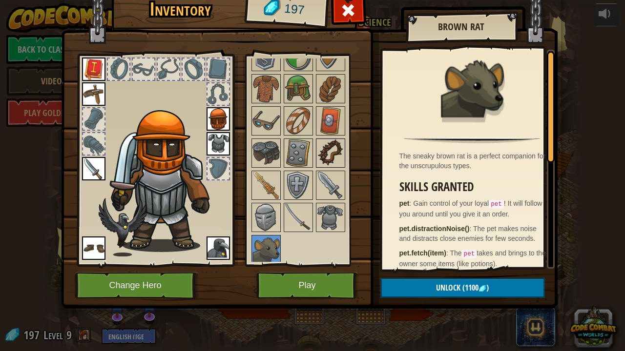
click at [331, 143] on img at bounding box center [330, 153] width 27 height 27
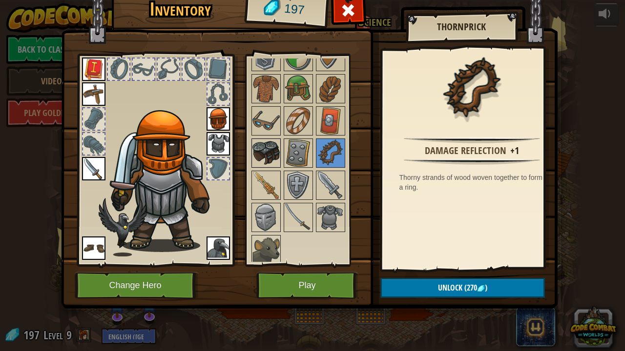
click at [259, 155] on img at bounding box center [265, 153] width 27 height 27
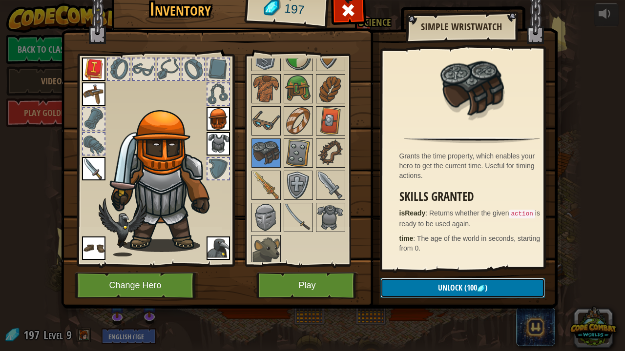
click at [414, 268] on button "Unlock (100 )" at bounding box center [462, 288] width 164 height 20
drag, startPoint x: 414, startPoint y: 288, endPoint x: 402, endPoint y: 287, distance: 11.7
click at [402, 268] on button "Confirm" at bounding box center [462, 288] width 164 height 20
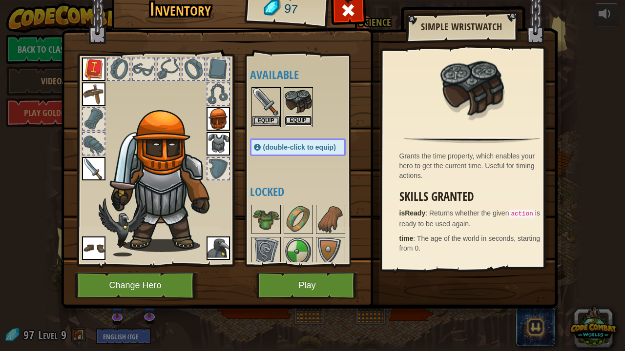
click at [290, 118] on button "Equip" at bounding box center [298, 121] width 27 height 10
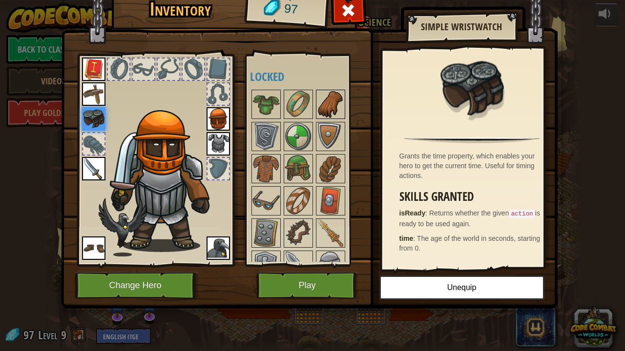
scroll to position [163, 0]
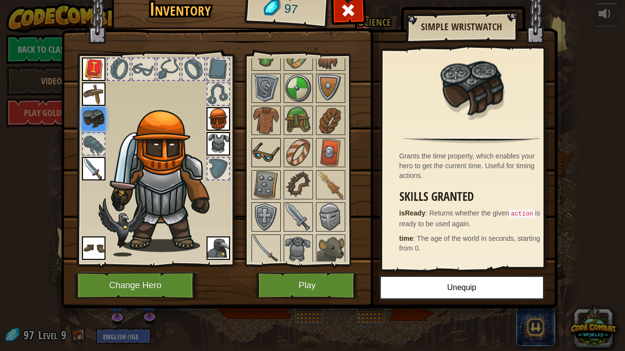
click at [265, 140] on img at bounding box center [265, 152] width 27 height 27
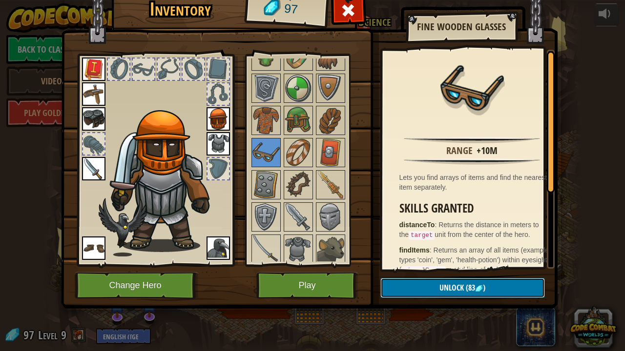
click at [409, 268] on button "Unlock (83 )" at bounding box center [462, 288] width 164 height 20
click at [409, 268] on button "Confirm" at bounding box center [462, 288] width 164 height 20
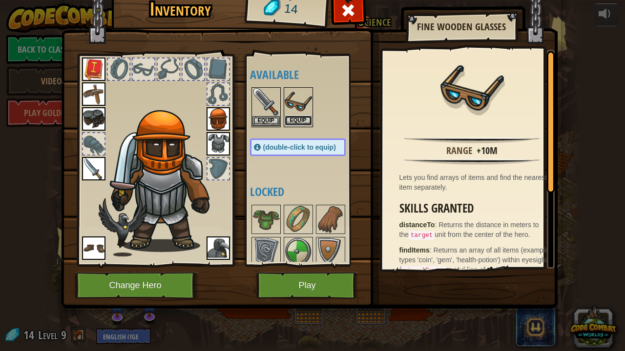
click at [297, 119] on button "Equip" at bounding box center [298, 121] width 27 height 10
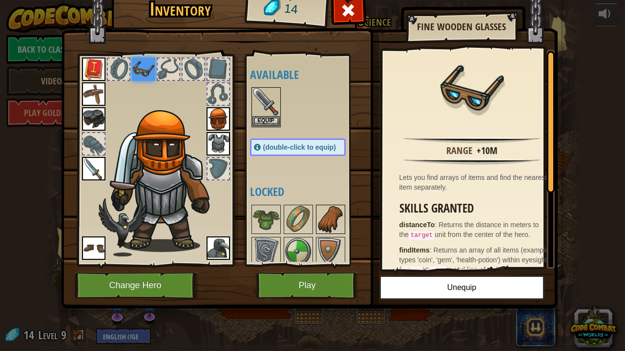
click at [334, 220] on img at bounding box center [330, 219] width 27 height 27
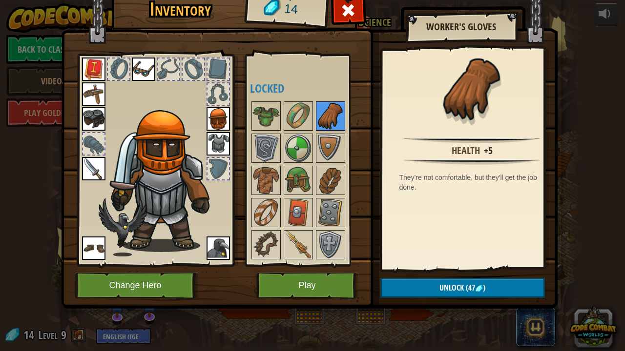
scroll to position [105, 0]
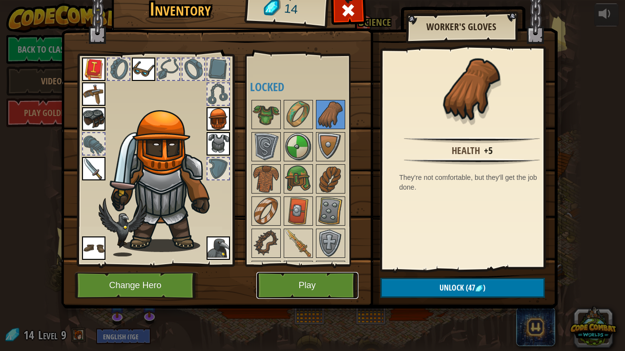
click at [312, 268] on button "Play" at bounding box center [307, 285] width 102 height 27
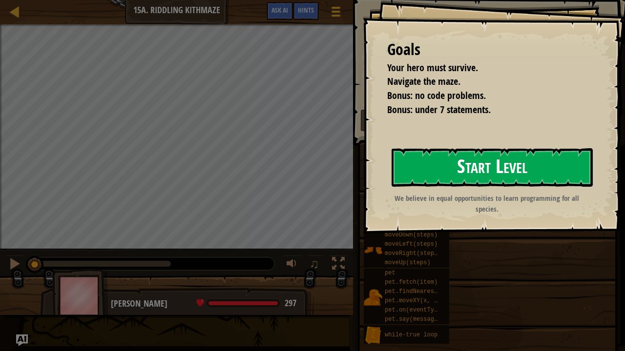
click at [461, 164] on button "Start Level" at bounding box center [491, 167] width 201 height 39
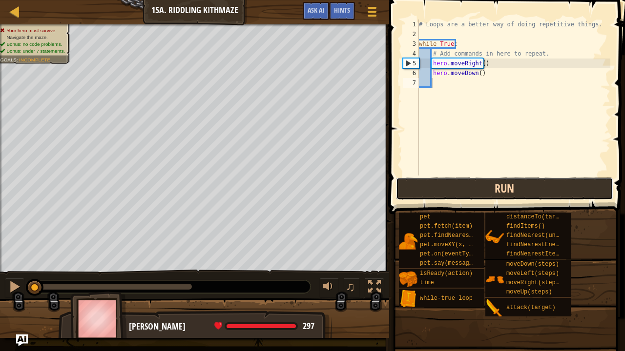
click at [492, 195] on button "Run" at bounding box center [504, 189] width 217 height 22
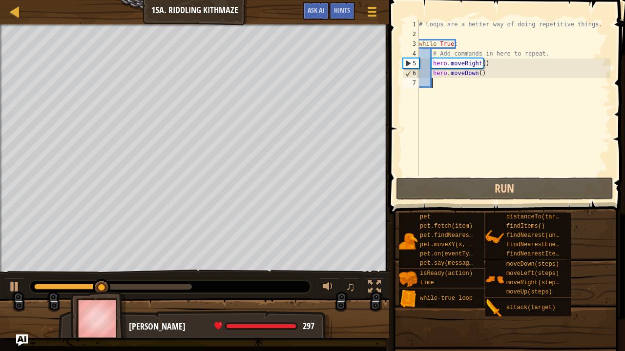
click at [483, 72] on div "# Loops are a better way of doing repetitive things. while True : # Add command…" at bounding box center [513, 108] width 193 height 176
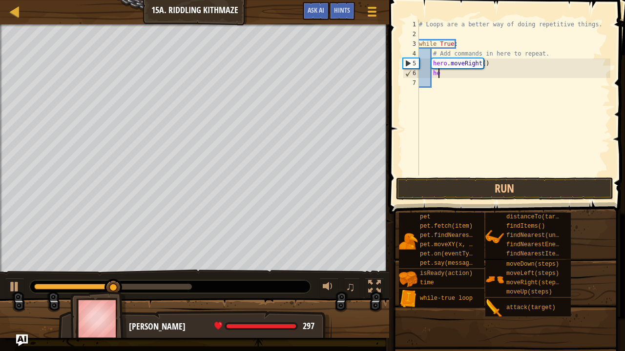
type textarea "h"
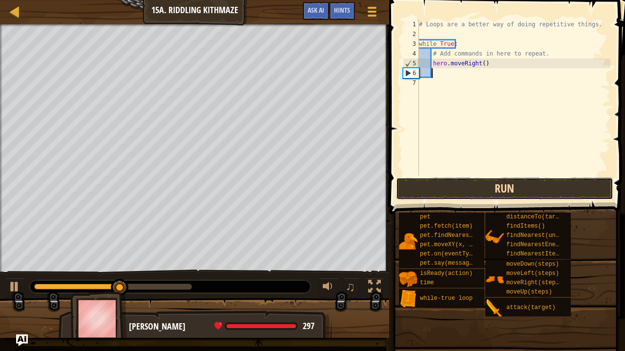
click at [449, 192] on button "Run" at bounding box center [504, 189] width 217 height 22
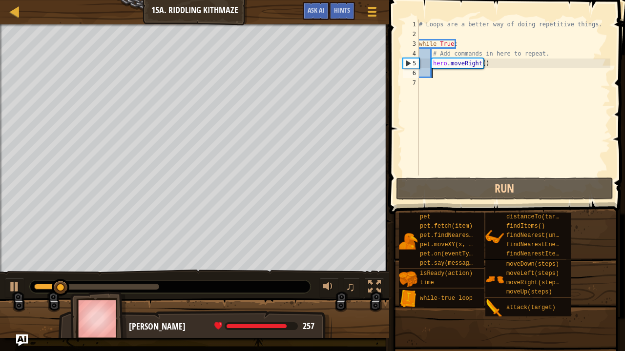
type textarea "m"
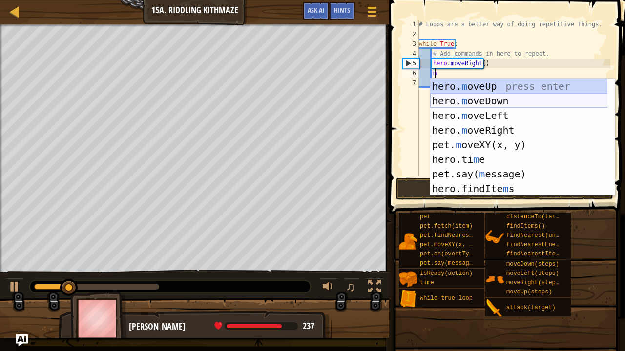
click at [455, 97] on div "hero. m oveUp press enter hero. m oveDown press enter hero. m oveLeft press ent…" at bounding box center [519, 152] width 178 height 146
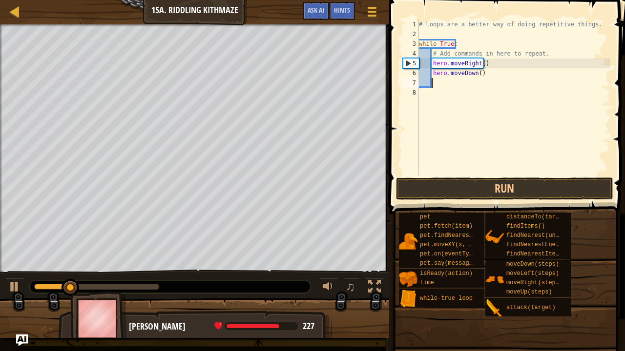
scroll to position [4, 0]
type textarea "m"
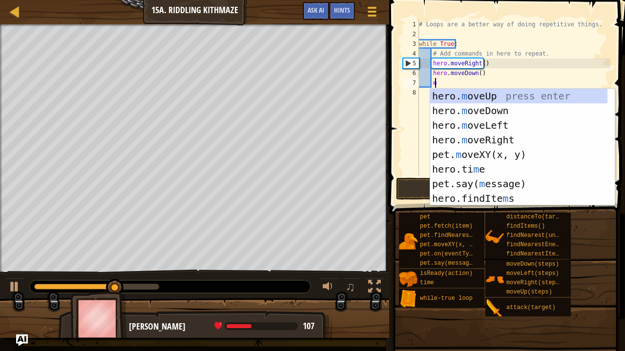
scroll to position [4, 1]
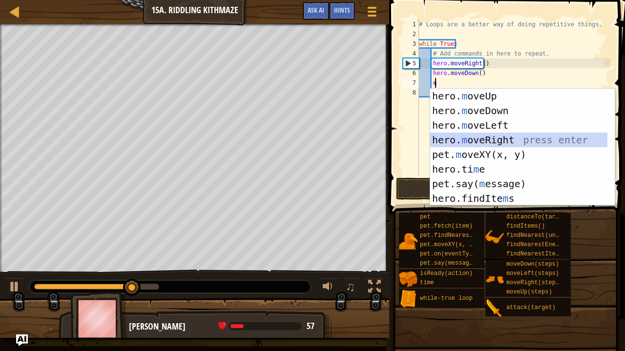
click at [454, 137] on div "hero. m oveUp press enter hero. m oveDown press enter hero. m oveLeft press ent…" at bounding box center [519, 162] width 178 height 146
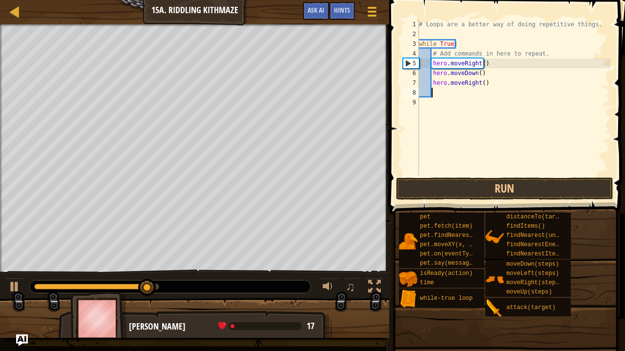
click at [482, 82] on div "# Loops are a better way of doing repetitive things. while True : # Add command…" at bounding box center [513, 108] width 193 height 176
click at [479, 82] on div "# Loops are a better way of doing repetitive things. while True : # Add command…" at bounding box center [513, 108] width 193 height 176
type textarea "hero.moveRight(2)"
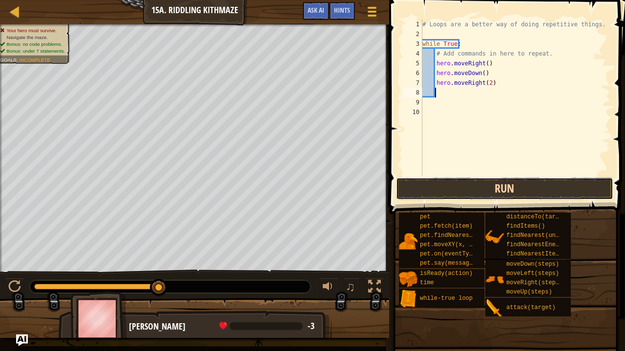
click at [457, 193] on button "Run" at bounding box center [504, 189] width 217 height 22
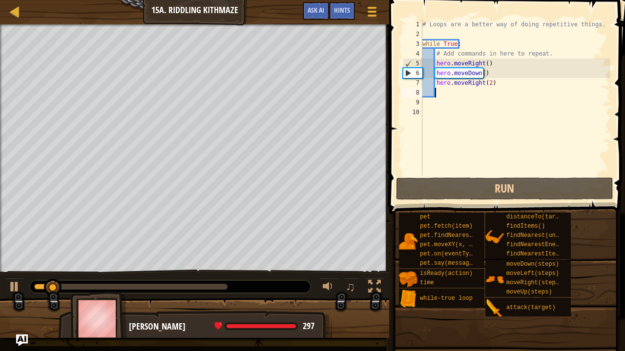
type textarea "m"
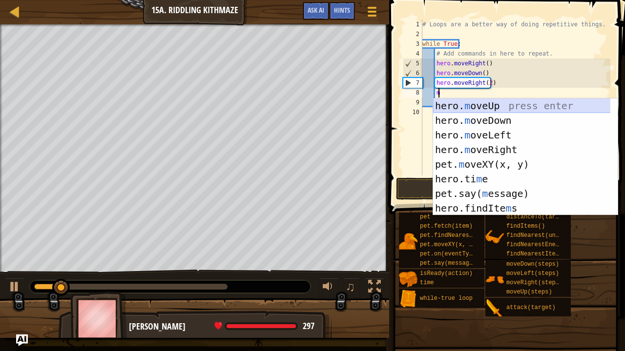
click at [471, 102] on div "hero. m oveUp press enter hero. m oveDown press enter hero. m oveLeft press ent…" at bounding box center [522, 172] width 178 height 146
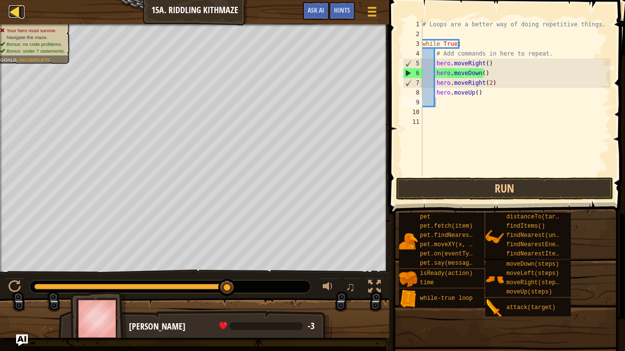
drag, startPoint x: 20, startPoint y: 14, endPoint x: 9, endPoint y: 10, distance: 11.9
click at [9, 10] on div at bounding box center [15, 11] width 12 height 12
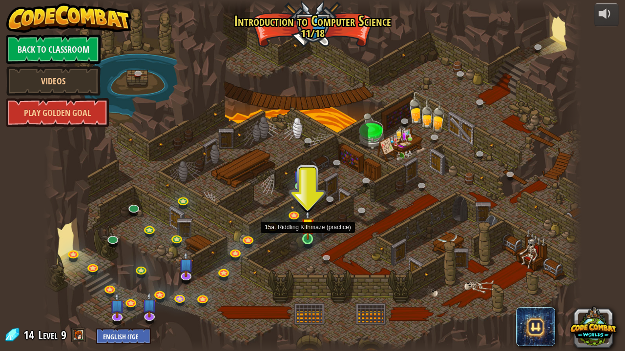
click at [306, 235] on img at bounding box center [307, 225] width 13 height 30
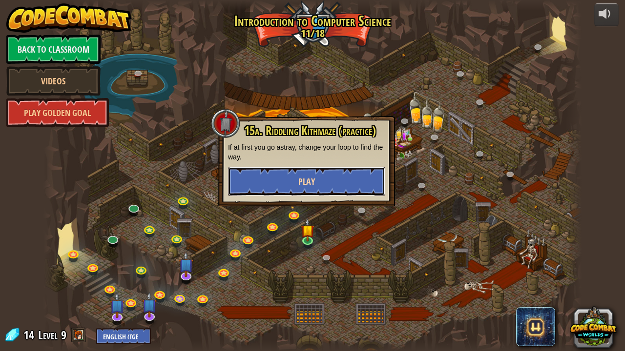
click at [308, 183] on span "Play" at bounding box center [306, 182] width 17 height 12
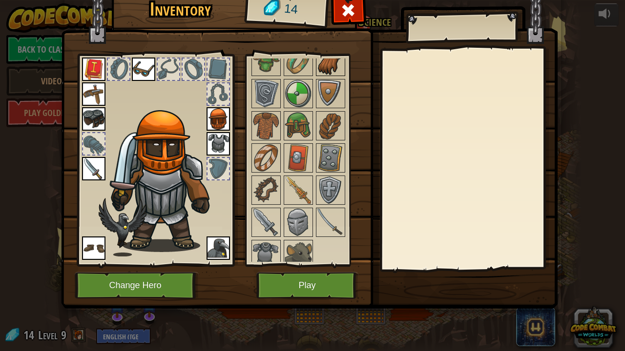
scroll to position [163, 0]
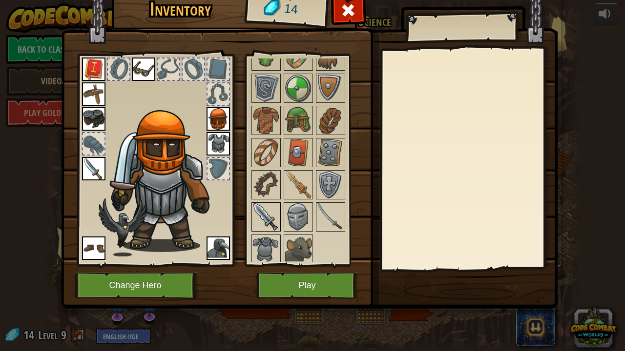
click at [265, 222] on img at bounding box center [265, 217] width 27 height 27
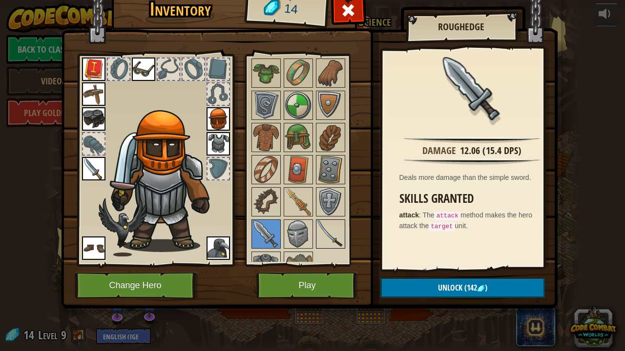
scroll to position [158, 0]
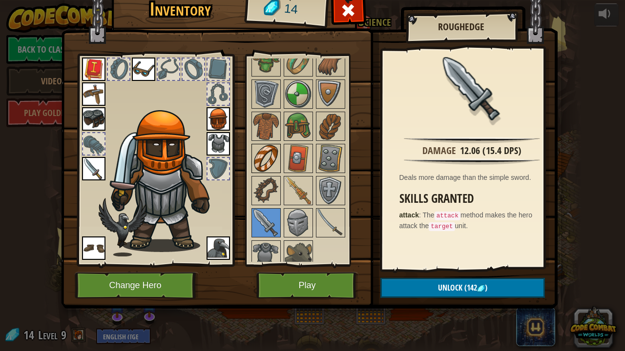
click at [265, 158] on img at bounding box center [265, 158] width 27 height 27
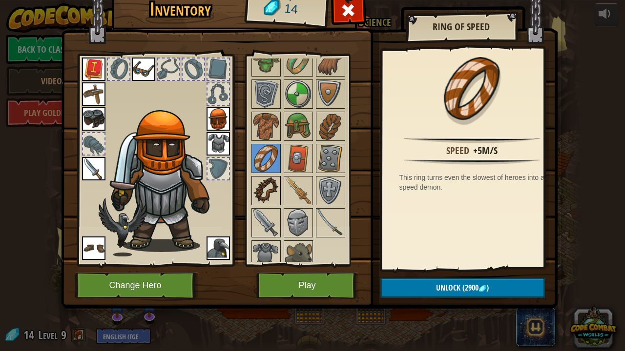
click at [272, 184] on img at bounding box center [265, 190] width 27 height 27
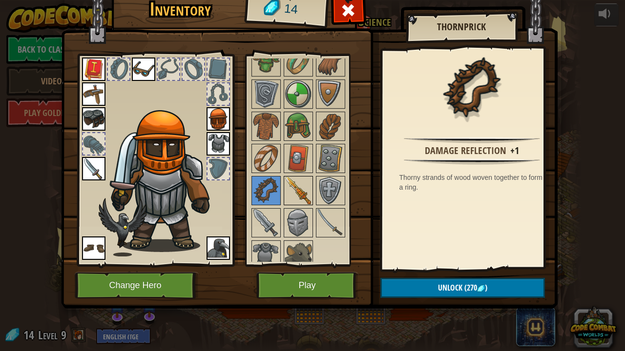
click at [298, 192] on img at bounding box center [298, 190] width 27 height 27
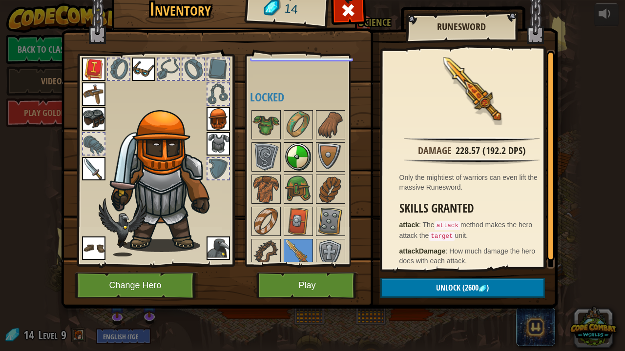
scroll to position [0, 0]
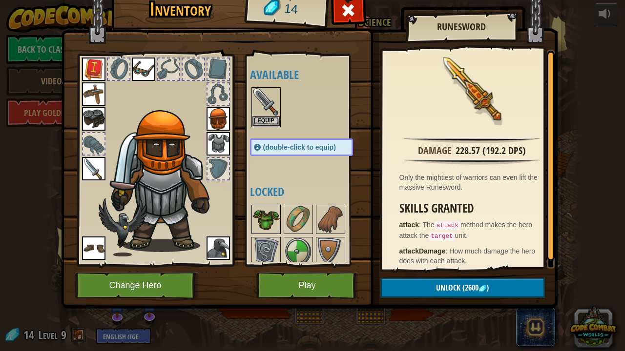
click at [261, 205] on div at bounding box center [265, 219] width 29 height 29
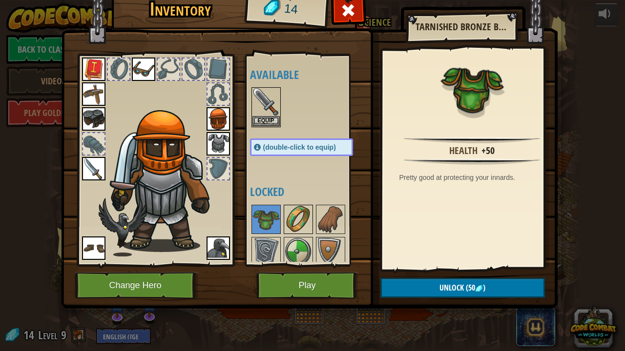
click at [297, 211] on img at bounding box center [298, 219] width 27 height 27
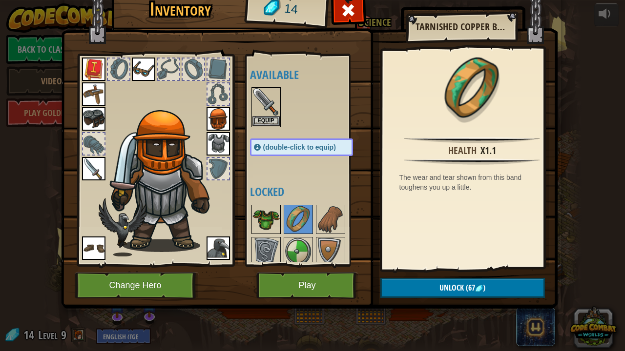
click at [277, 209] on img at bounding box center [265, 219] width 27 height 27
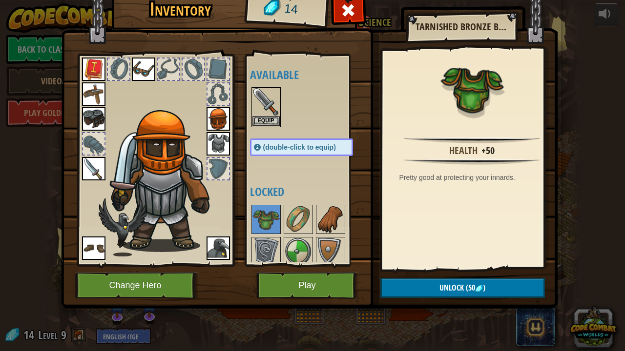
click at [319, 219] on img at bounding box center [330, 219] width 27 height 27
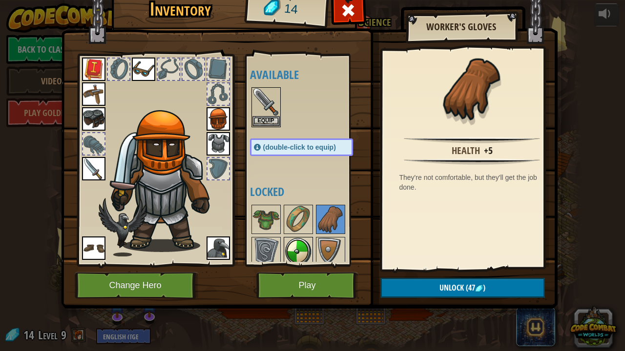
click at [292, 240] on img at bounding box center [298, 251] width 27 height 27
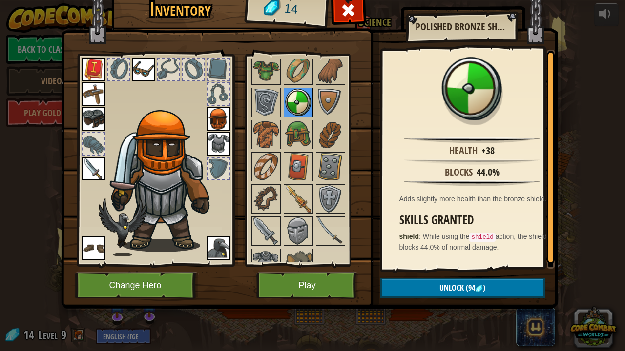
scroll to position [151, 0]
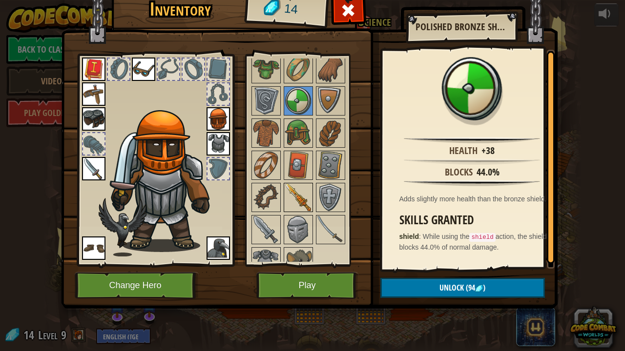
click at [296, 193] on img at bounding box center [298, 197] width 27 height 27
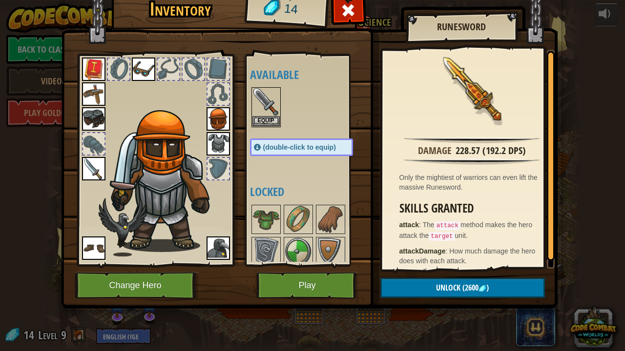
scroll to position [163, 0]
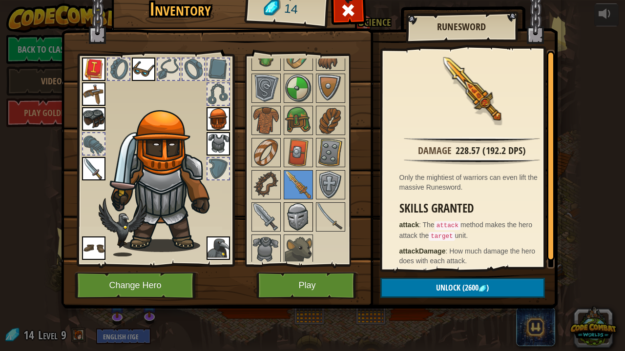
click at [298, 220] on img at bounding box center [298, 217] width 27 height 27
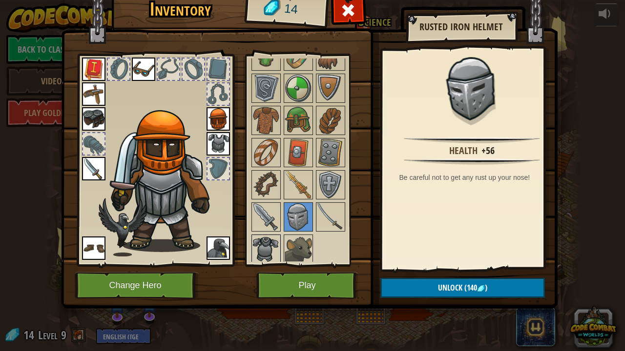
click at [263, 247] on img at bounding box center [265, 249] width 27 height 27
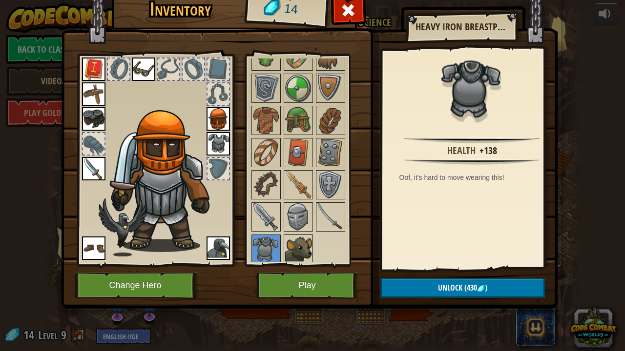
click at [295, 249] on img at bounding box center [298, 249] width 27 height 27
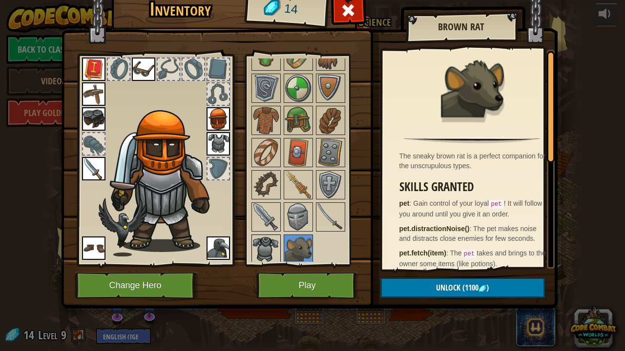
click at [266, 247] on img at bounding box center [265, 249] width 27 height 27
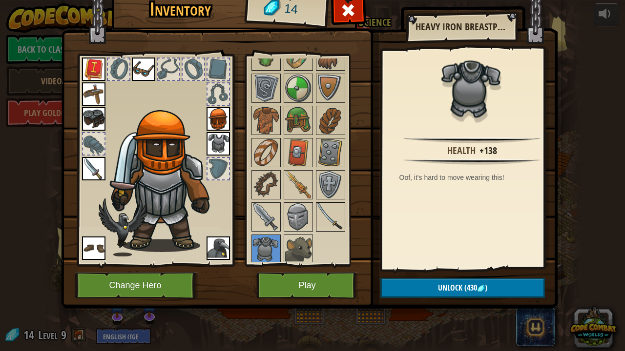
click at [322, 222] on img at bounding box center [330, 217] width 27 height 27
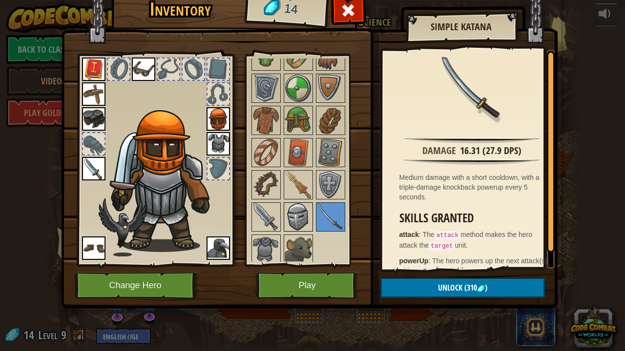
click at [289, 213] on img at bounding box center [298, 217] width 27 height 27
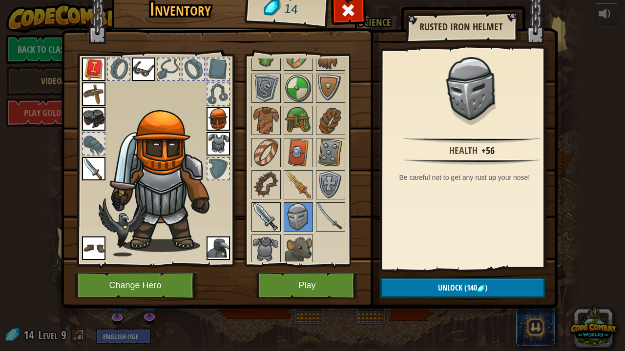
click at [270, 213] on img at bounding box center [265, 217] width 27 height 27
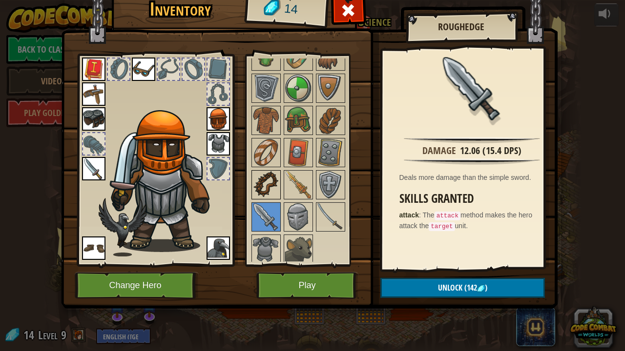
click at [262, 181] on img at bounding box center [265, 184] width 27 height 27
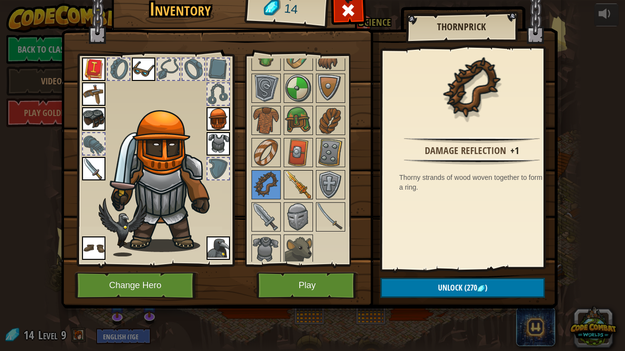
click at [299, 184] on img at bounding box center [298, 184] width 27 height 27
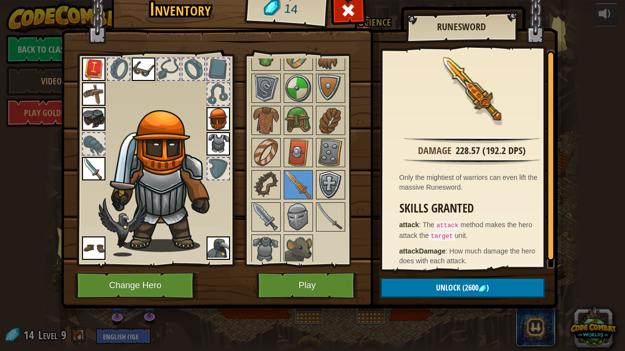
click at [327, 186] on img at bounding box center [330, 184] width 27 height 27
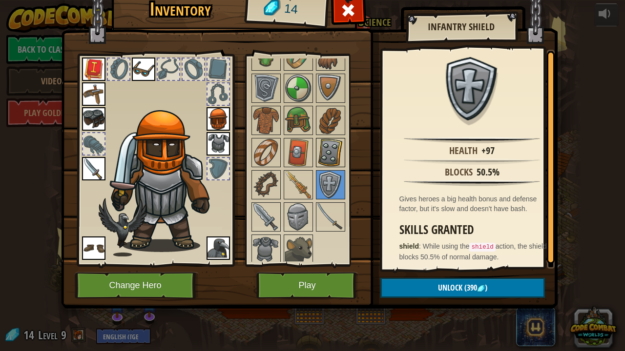
click at [321, 152] on img at bounding box center [330, 152] width 27 height 27
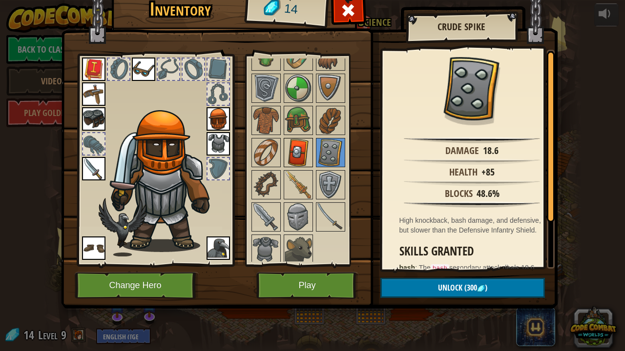
click at [294, 155] on img at bounding box center [298, 152] width 27 height 27
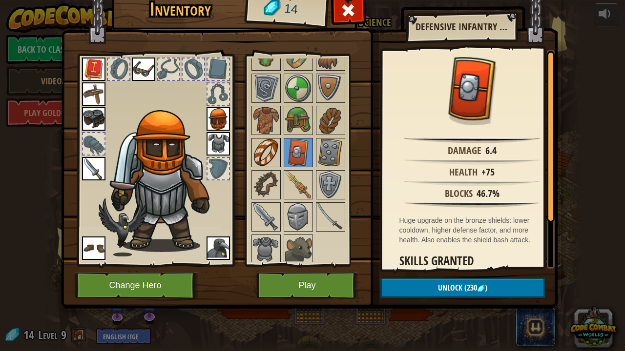
click at [268, 152] on img at bounding box center [265, 152] width 27 height 27
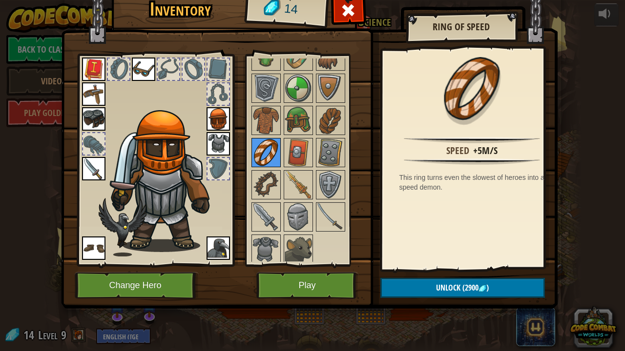
scroll to position [0, 0]
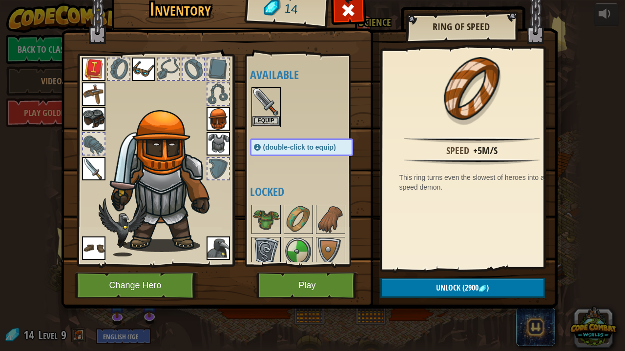
click at [268, 245] on img at bounding box center [265, 251] width 27 height 27
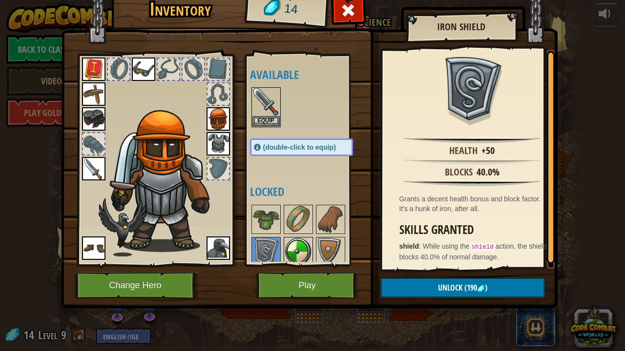
click at [293, 251] on img at bounding box center [298, 251] width 27 height 27
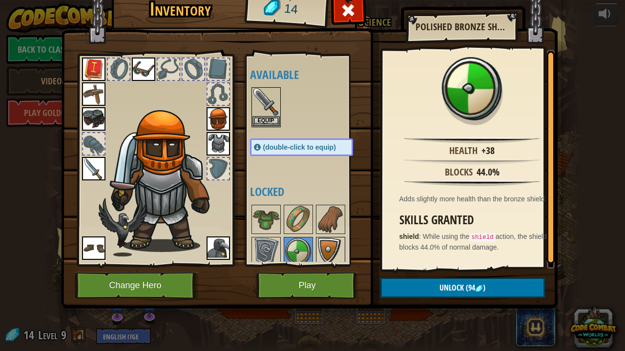
click at [327, 249] on img at bounding box center [330, 251] width 27 height 27
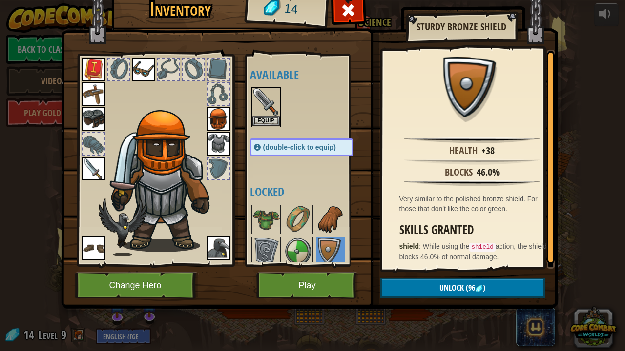
click at [327, 216] on img at bounding box center [330, 219] width 27 height 27
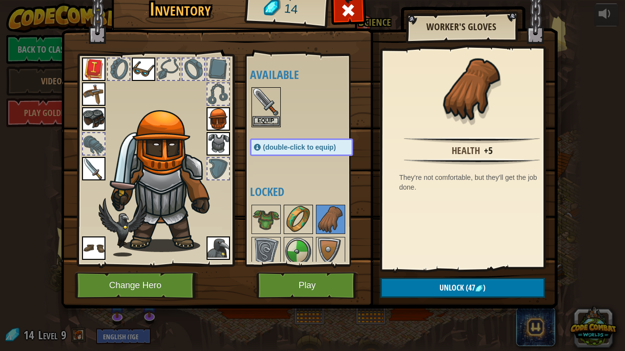
click at [298, 215] on img at bounding box center [298, 219] width 27 height 27
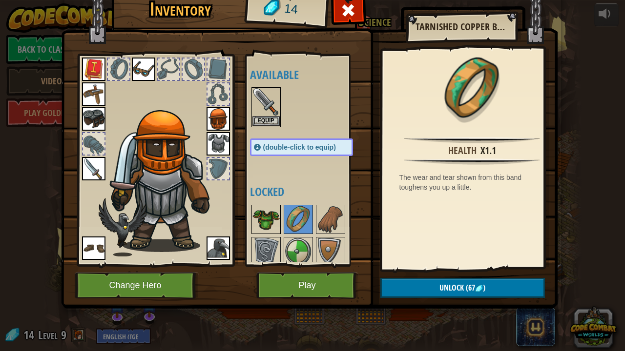
click at [265, 214] on img at bounding box center [265, 219] width 27 height 27
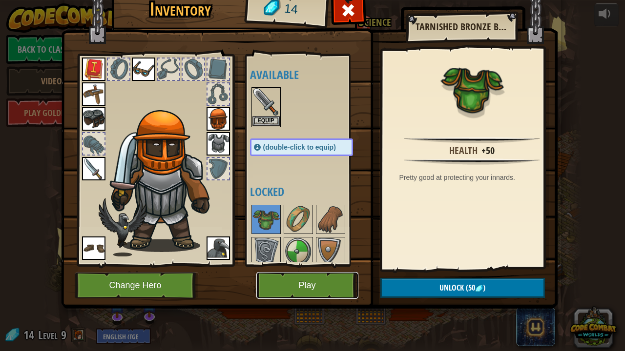
click at [319, 268] on button "Play" at bounding box center [307, 285] width 102 height 27
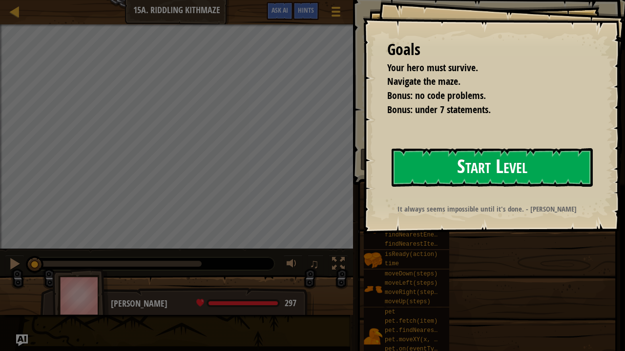
click at [554, 170] on button "Start Level" at bounding box center [491, 167] width 201 height 39
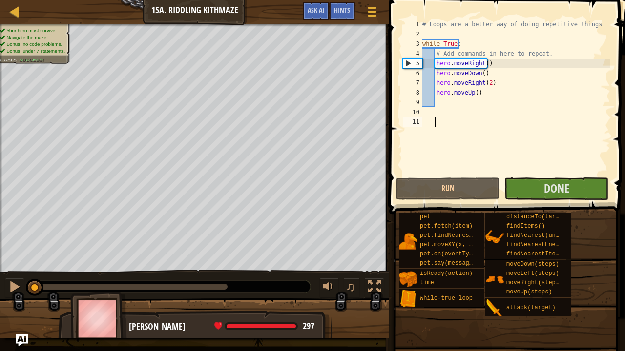
click at [479, 95] on div "# Loops are a better way of doing repetitive things. while True : # Add command…" at bounding box center [515, 108] width 190 height 176
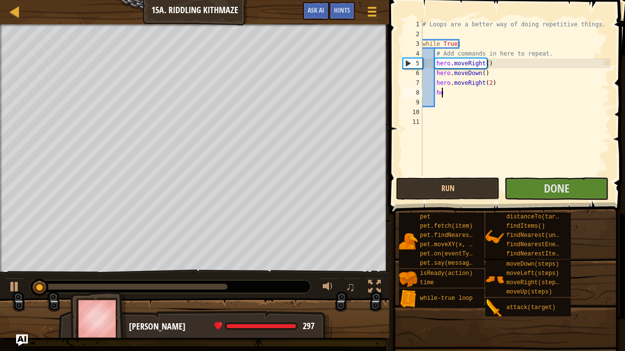
type textarea "h"
type textarea "hero.moveRight(2"
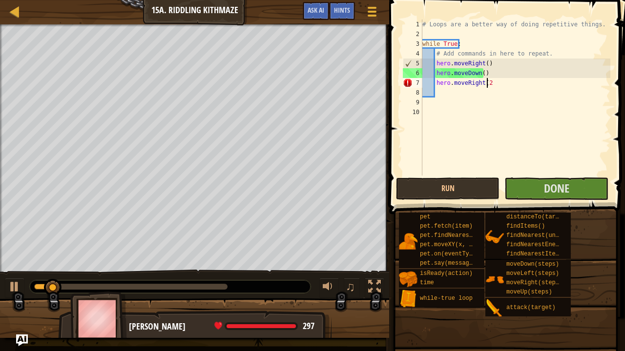
click at [494, 86] on div "# Loops are a better way of doing repetitive things. while True : # Add command…" at bounding box center [515, 108] width 190 height 176
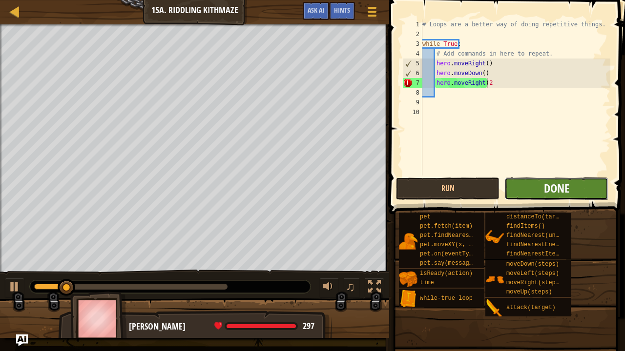
click at [567, 189] on span "Done" at bounding box center [556, 189] width 25 height 16
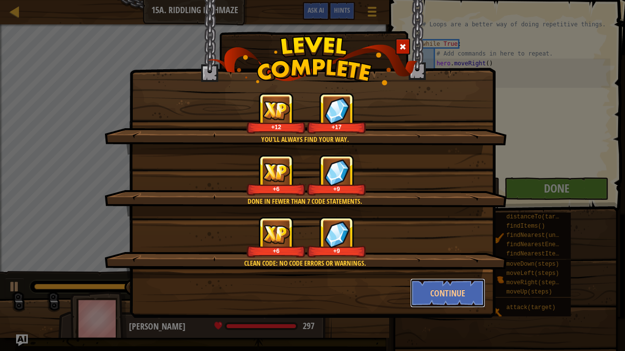
click at [435, 268] on button "Continue" at bounding box center [448, 293] width 76 height 29
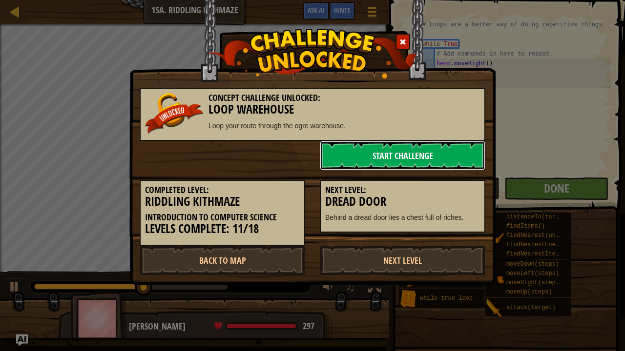
click at [418, 159] on link "Start Challenge" at bounding box center [402, 155] width 165 height 29
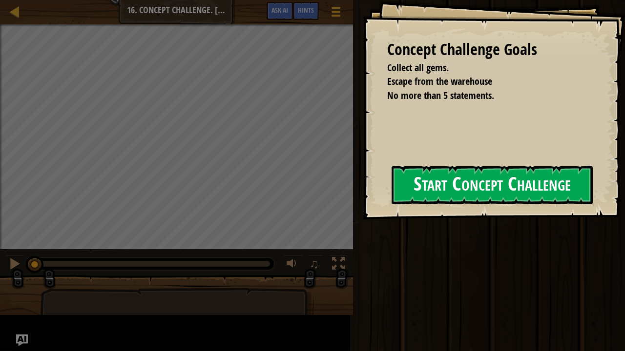
click at [391, 196] on button "Start Concept Challenge" at bounding box center [491, 185] width 201 height 39
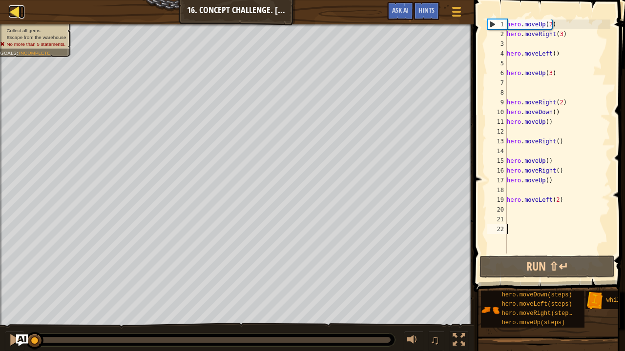
click at [13, 9] on div at bounding box center [15, 11] width 12 height 12
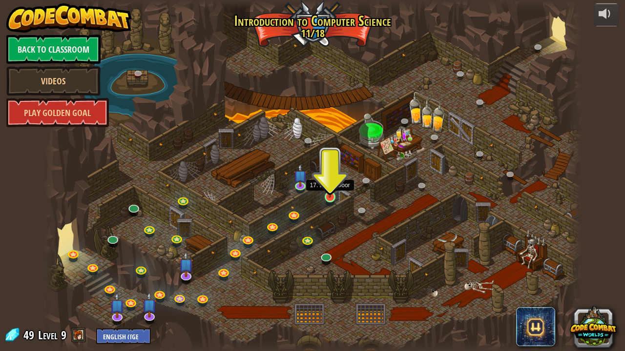
click at [331, 197] on img at bounding box center [329, 182] width 13 height 30
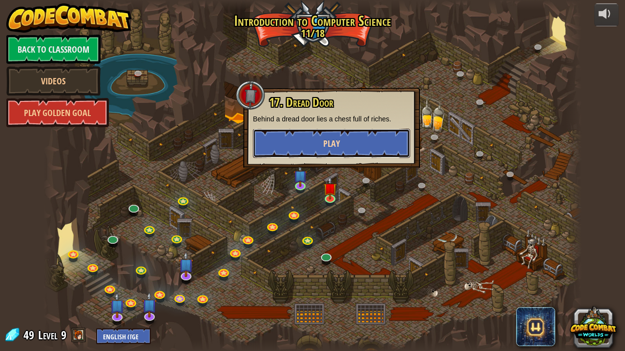
click at [325, 148] on span "Play" at bounding box center [331, 144] width 17 height 12
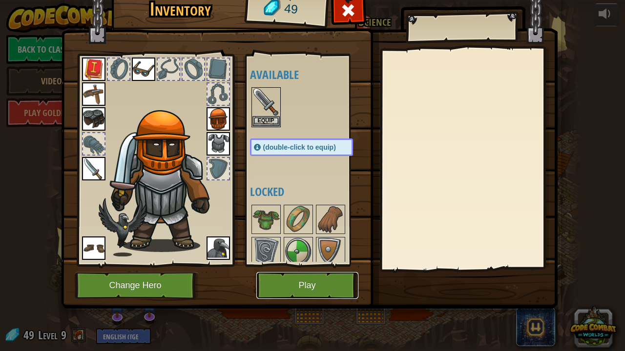
click at [278, 268] on button "Play" at bounding box center [307, 285] width 102 height 27
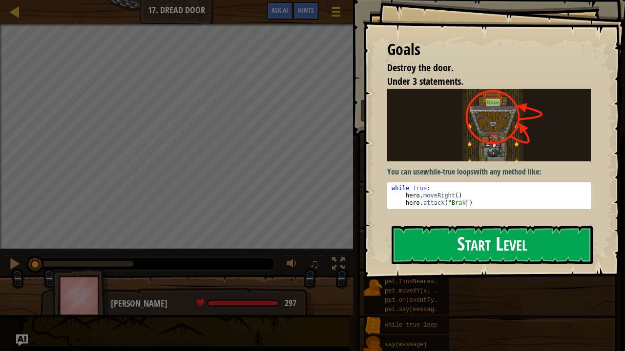
click at [432, 260] on button "Start Level" at bounding box center [491, 245] width 201 height 39
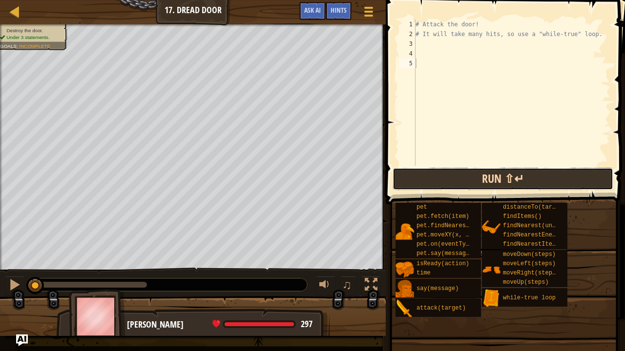
click at [429, 176] on button "Run ⇧↵" at bounding box center [502, 179] width 221 height 22
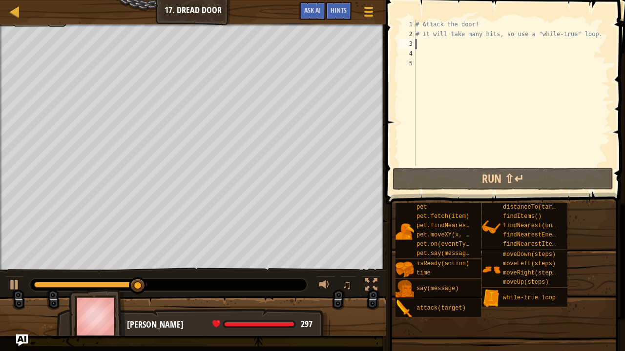
click at [418, 42] on div "# Attack the door! # It will take many hits, so use a "while-true" loop." at bounding box center [511, 103] width 197 height 166
type textarea "m"
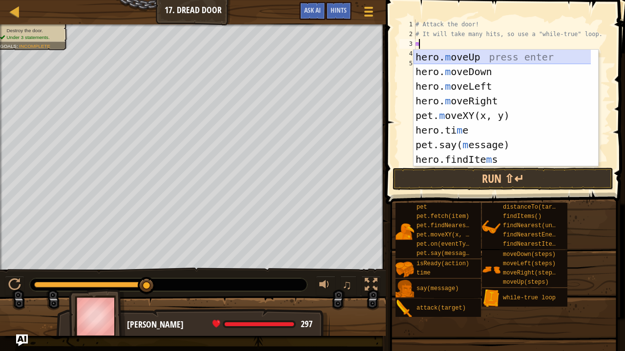
click at [448, 55] on div "hero. m oveUp press enter hero. m oveDown press enter hero. m oveLeft press ent…" at bounding box center [502, 123] width 178 height 146
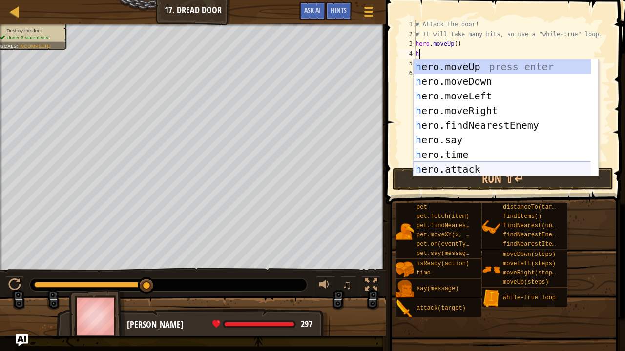
click at [447, 166] on div "h ero.moveUp press enter h ero.moveDown press enter h ero.moveLeft press enter …" at bounding box center [502, 133] width 178 height 146
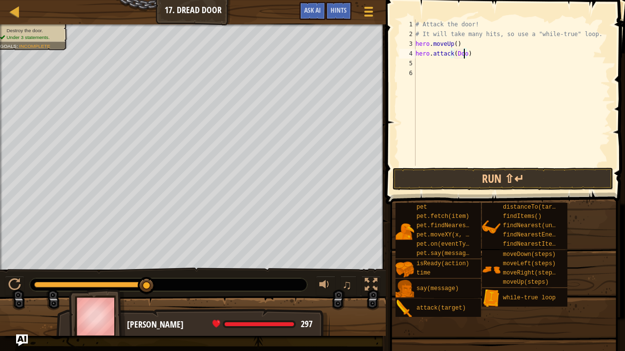
scroll to position [4, 4]
click at [429, 178] on button "Run ⇧↵" at bounding box center [502, 179] width 221 height 22
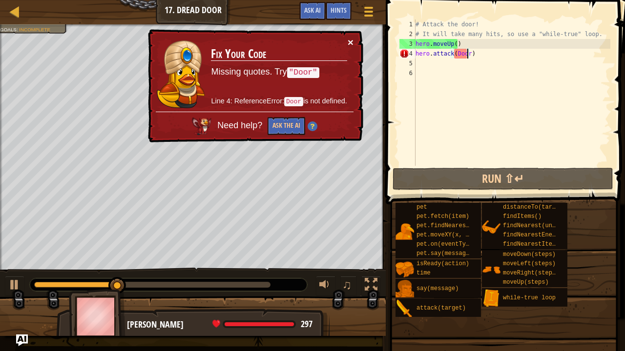
click at [349, 40] on button "×" at bounding box center [350, 42] width 6 height 10
click at [330, 14] on span "Hints" at bounding box center [338, 9] width 16 height 9
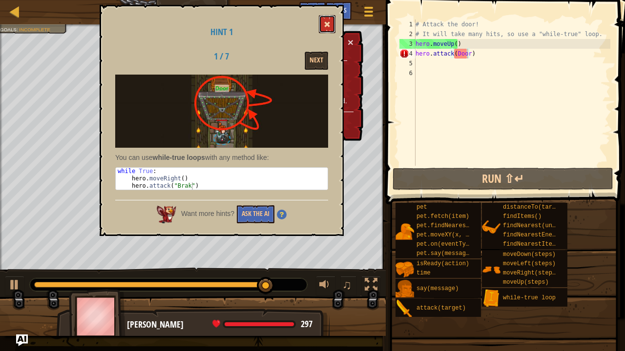
click at [328, 24] on span at bounding box center [327, 24] width 7 height 7
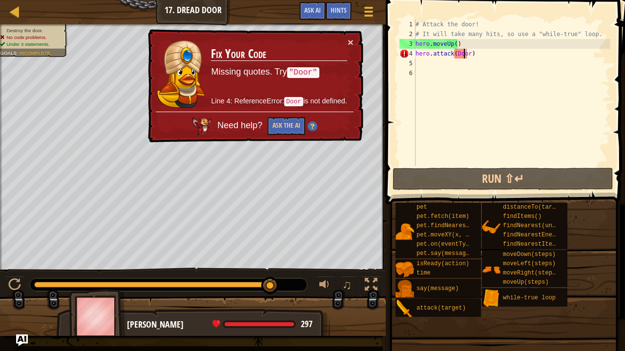
click at [465, 53] on div "# Attack the door! # It will take many hits, so use a "while-true" loop. hero .…" at bounding box center [511, 103] width 197 height 166
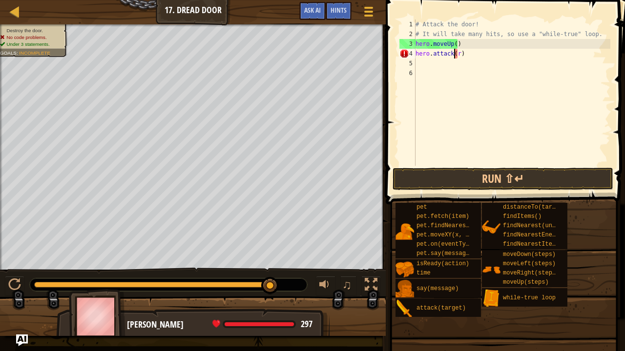
scroll to position [4, 3]
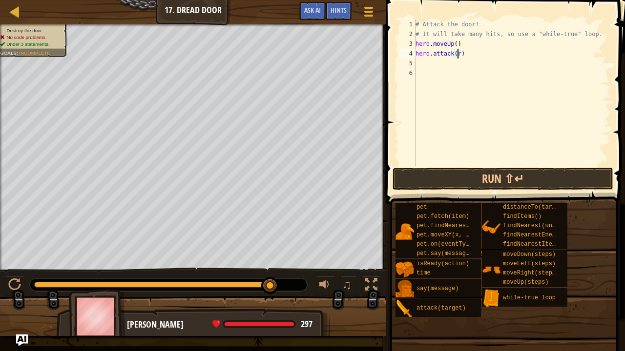
click at [456, 54] on div "# Attack the door! # It will take many hits, so use a "while-true" loop. hero .…" at bounding box center [511, 103] width 197 height 166
type textarea "hero.attack(Brak)"
click at [496, 175] on button "Run ⇧↵" at bounding box center [502, 179] width 221 height 22
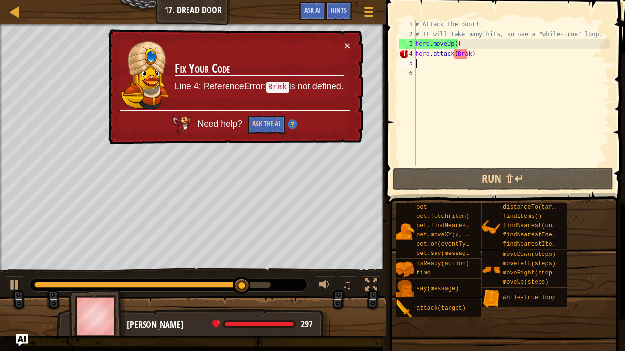
click at [417, 62] on div "# Attack the door! # It will take many hits, so use a "while-true" loop. hero .…" at bounding box center [511, 103] width 197 height 166
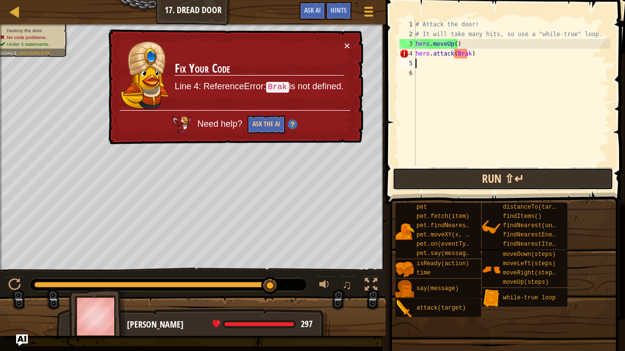
click at [458, 184] on button "Run ⇧↵" at bounding box center [502, 179] width 221 height 22
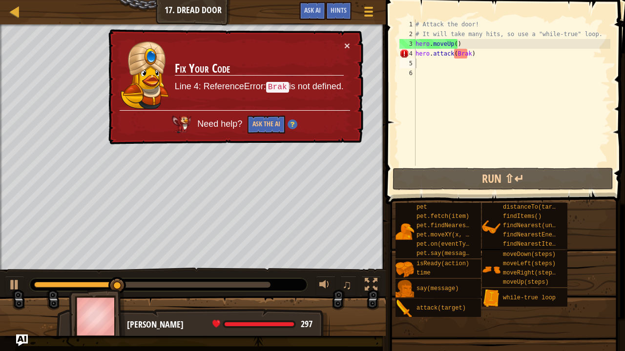
click at [342, 39] on div "× Fix Your Code Line 4: ReferenceError: Brak is not defined. Need help? Ask the…" at bounding box center [234, 87] width 257 height 116
click at [335, 10] on span "Hints" at bounding box center [338, 9] width 16 height 9
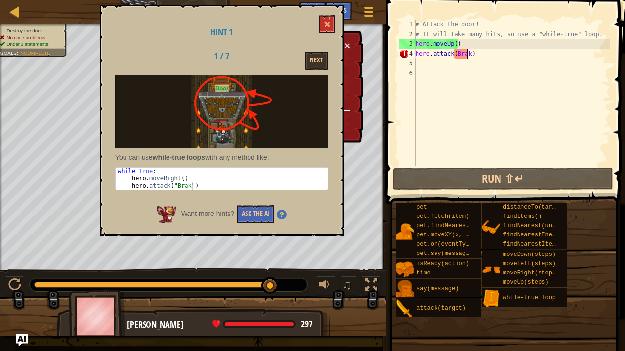
click at [466, 54] on div "# Attack the door! # It will take many hits, so use a "while-true" loop. hero .…" at bounding box center [511, 103] width 197 height 166
click at [452, 53] on div "# Attack the door! # It will take many hits, so use a "while-true" loop. hero .…" at bounding box center [511, 103] width 197 height 166
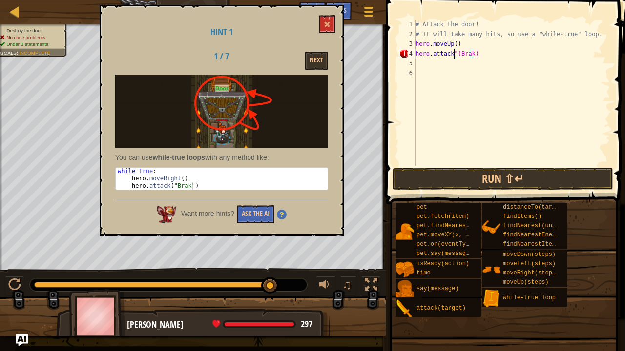
click at [470, 52] on div "# Attack the door! # It will take many hits, so use a "while-true" loop. hero .…" at bounding box center [511, 103] width 197 height 166
click at [456, 53] on div "# Attack the door! # It will take many hits, so use a "while-true" loop. hero .…" at bounding box center [511, 103] width 197 height 166
click at [453, 52] on div "# Attack the door! # It will take many hits, so use a "while-true" loop. hero .…" at bounding box center [511, 103] width 197 height 166
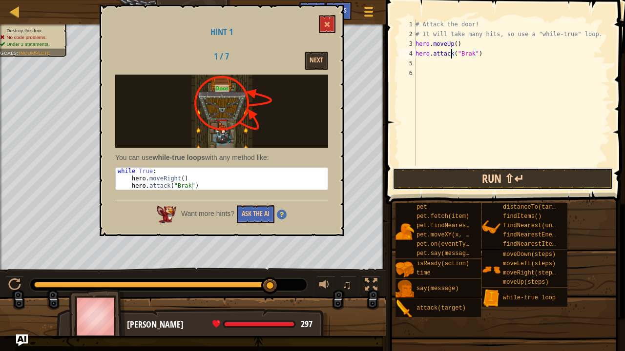
click at [459, 181] on button "Run ⇧↵" at bounding box center [502, 179] width 221 height 22
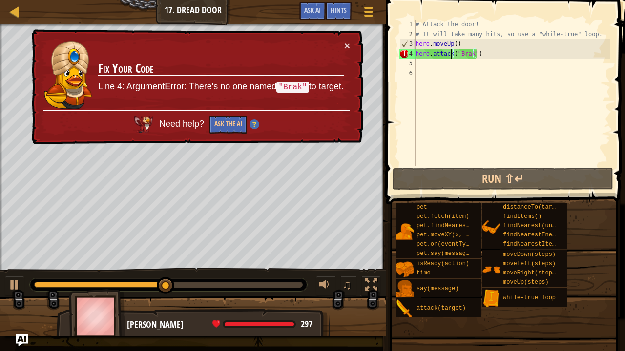
click at [482, 54] on div "# Attack the door! # It will take many hits, so use a "while-true" loop. hero .…" at bounding box center [511, 103] width 197 height 166
click at [345, 45] on button "×" at bounding box center [347, 46] width 6 height 10
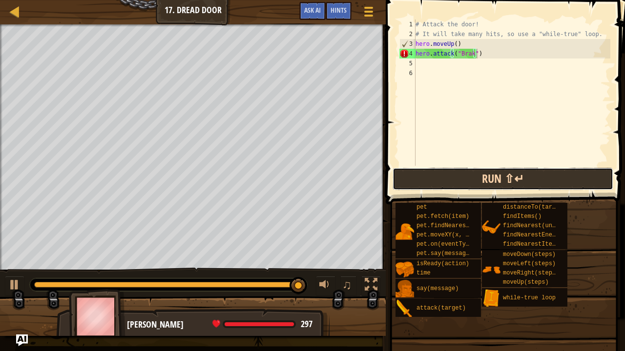
click at [434, 182] on button "Run ⇧↵" at bounding box center [502, 179] width 221 height 22
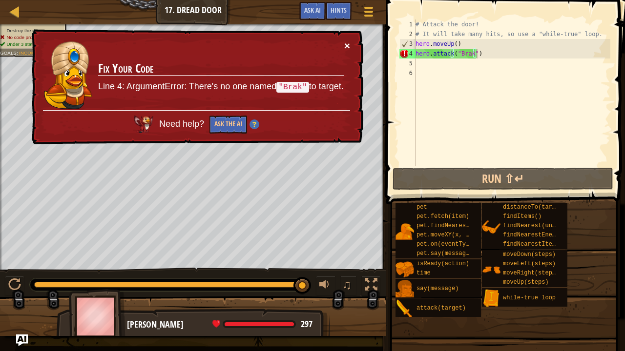
click at [348, 43] on button "×" at bounding box center [347, 46] width 6 height 10
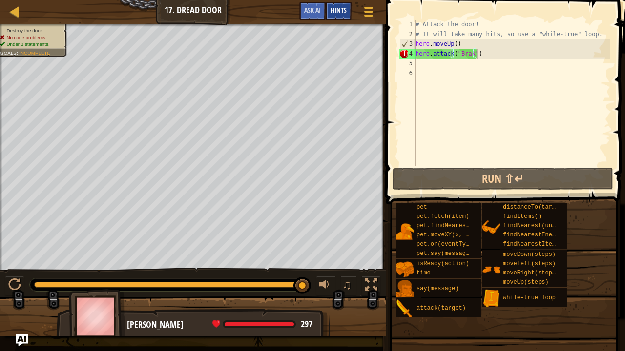
click at [338, 4] on div "Hints" at bounding box center [339, 11] width 26 height 18
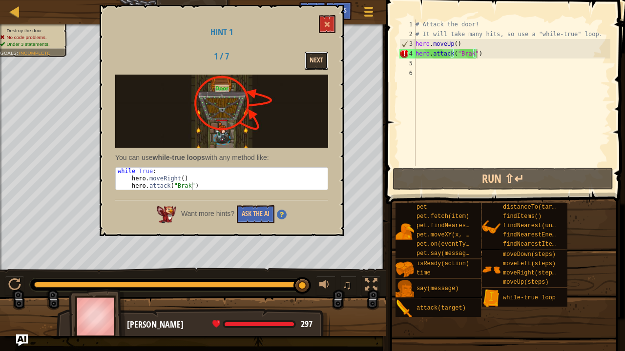
click at [314, 63] on button "Next" at bounding box center [316, 61] width 23 height 18
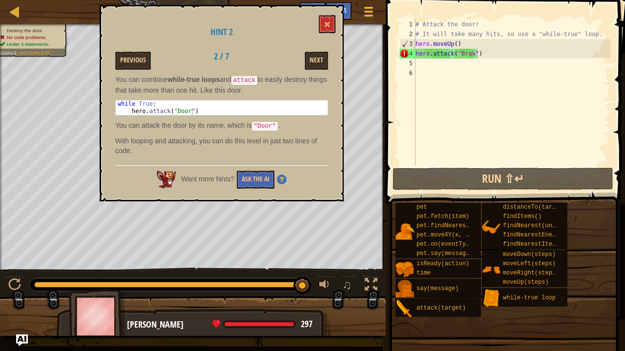
click at [468, 54] on div "# Attack the door! # It will take many hits, so use a "while-true" loop. hero .…" at bounding box center [511, 103] width 197 height 166
click at [470, 54] on div "# Attack the door! # It will take many hits, so use a "while-true" loop. hero .…" at bounding box center [511, 103] width 197 height 166
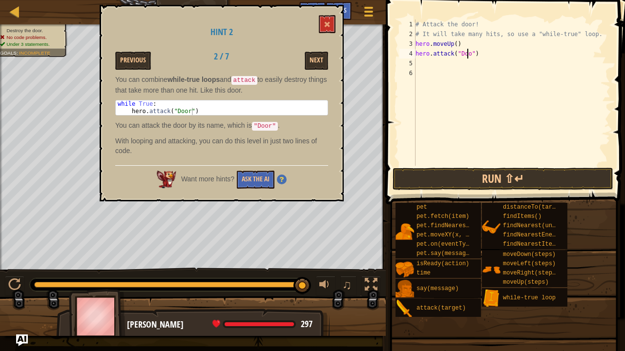
type textarea "hero.attack("Door")"
click at [470, 172] on button "Run ⇧↵" at bounding box center [502, 179] width 221 height 22
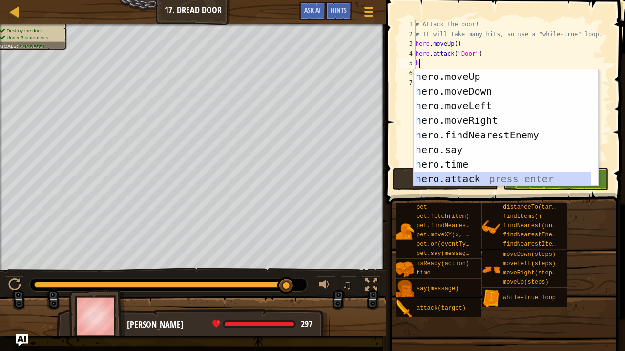
click at [460, 182] on div "h ero.moveUp press enter h ero.moveDown press enter h ero.moveLeft press enter …" at bounding box center [505, 142] width 185 height 146
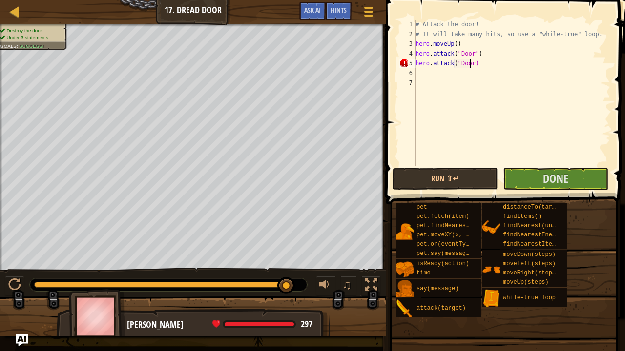
scroll to position [4, 4]
type textarea "hero.attack("Door")"
click at [438, 172] on button "Run ⇧↵" at bounding box center [444, 179] width 105 height 22
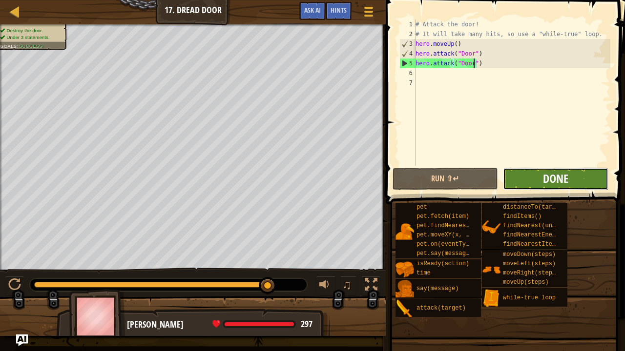
click at [547, 179] on span "Done" at bounding box center [555, 179] width 25 height 16
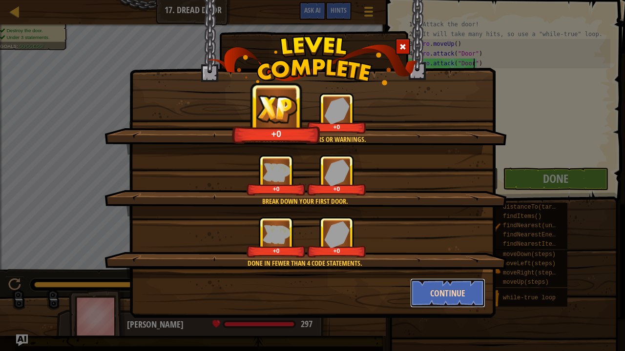
click at [441, 268] on button "Continue" at bounding box center [448, 293] width 76 height 29
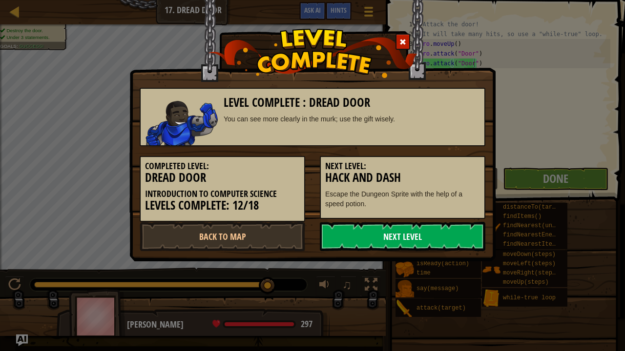
click at [341, 231] on link "Next Level" at bounding box center [402, 236] width 165 height 29
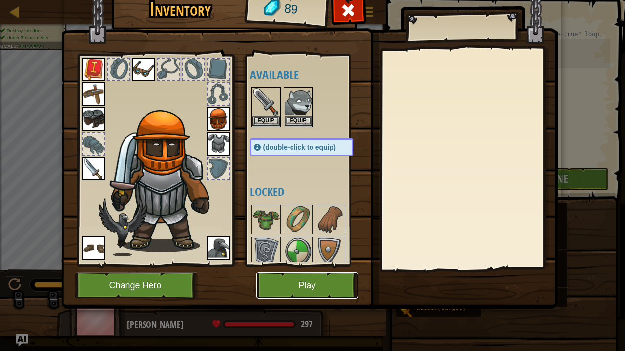
click at [307, 268] on button "Play" at bounding box center [307, 285] width 102 height 27
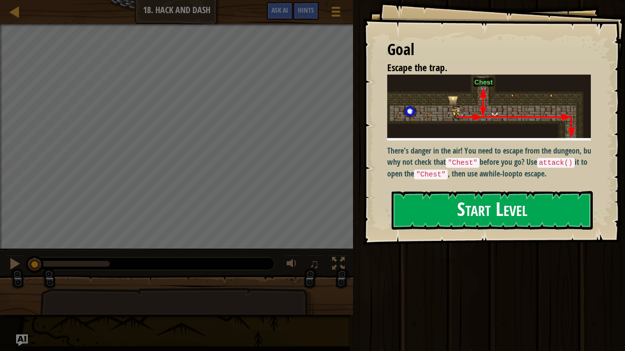
click at [447, 171] on div "Goal Escape the trap. There's danger in the air! You need to escape from the du…" at bounding box center [494, 122] width 262 height 245
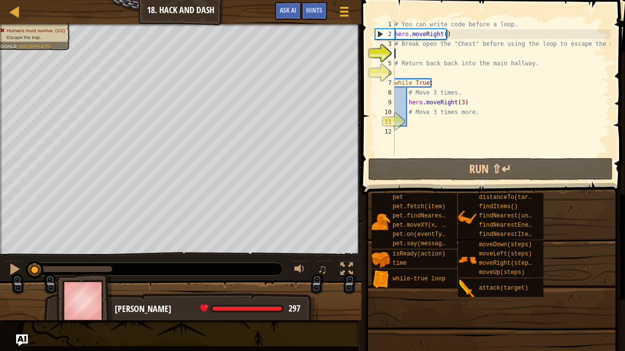
scroll to position [4, 0]
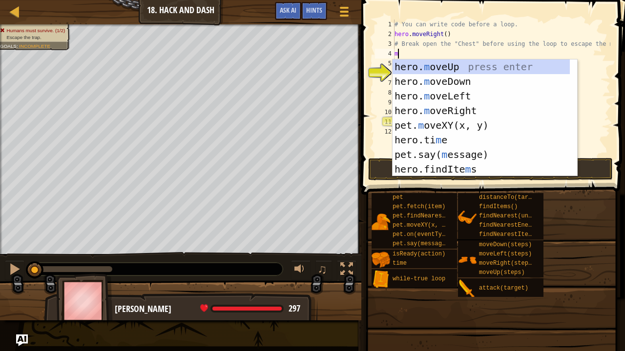
type textarea "md"
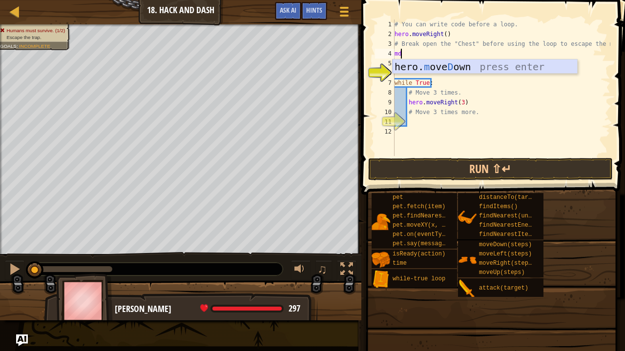
click at [424, 61] on div "hero. m ove D own press enter" at bounding box center [484, 82] width 185 height 44
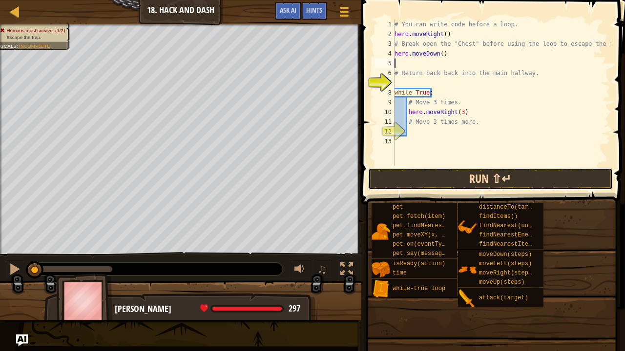
click at [435, 176] on button "Run ⇧↵" at bounding box center [490, 179] width 245 height 22
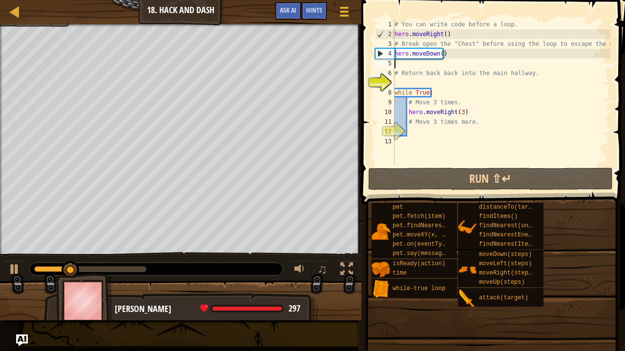
scroll to position [4, 0]
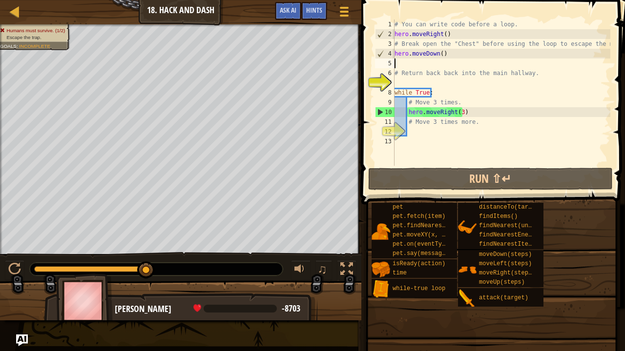
click at [412, 131] on div "# You can write code before a loop. hero . moveRight ( ) # Break open the "Ches…" at bounding box center [501, 103] width 218 height 166
type textarea "m"
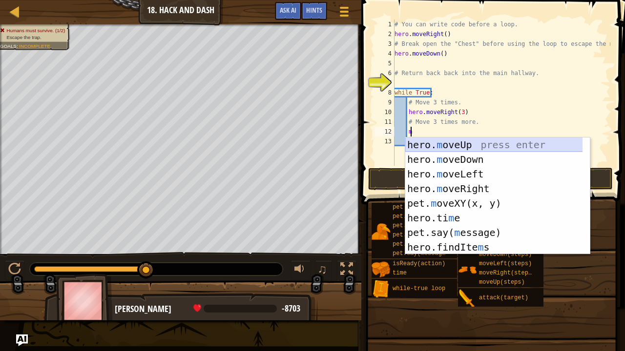
click at [460, 146] on div "hero. m oveUp press enter hero. m oveDown press enter hero. m oveLeft press ent…" at bounding box center [497, 211] width 185 height 146
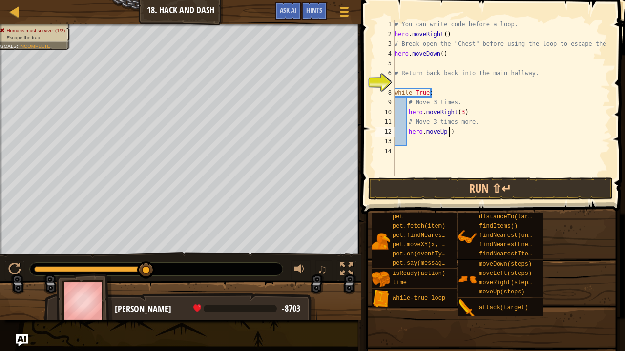
click at [449, 132] on div "# You can write code before a loop. hero . moveRight ( ) # Break open the "Ches…" at bounding box center [501, 108] width 218 height 176
type textarea "h"
type textarea "m"
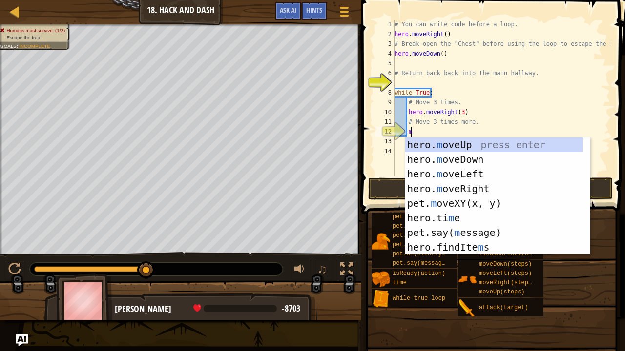
scroll to position [4, 1]
click at [457, 163] on div "hero. m oveUp press enter hero. m oveDown press enter hero. m oveLeft press ent…" at bounding box center [494, 211] width 178 height 146
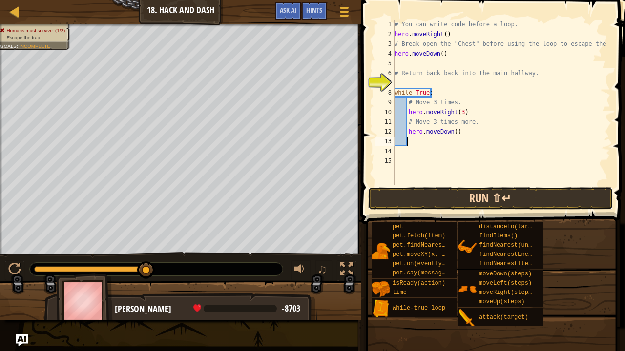
click at [441, 201] on button "Run ⇧↵" at bounding box center [490, 198] width 245 height 22
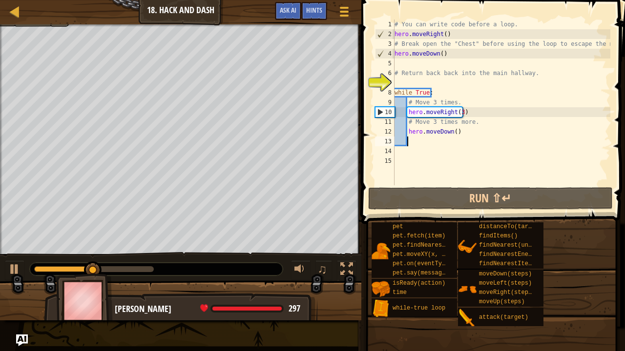
click at [447, 54] on div "# You can write code before a loop. hero . moveRight ( ) # Break open the "Ches…" at bounding box center [501, 112] width 218 height 185
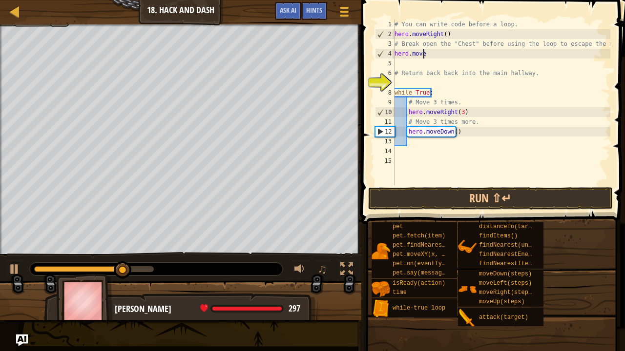
type textarea "h"
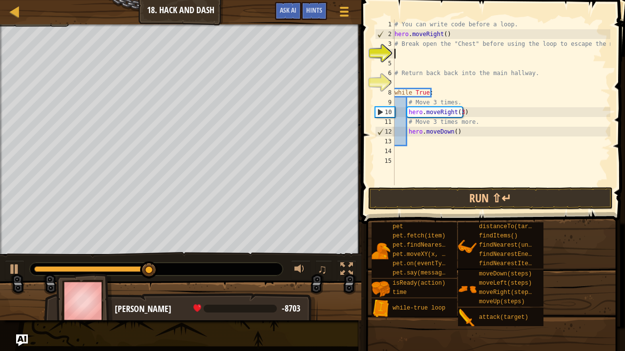
click at [452, 131] on div "# You can write code before a loop. hero . moveRight ( ) # Break open the "Ches…" at bounding box center [501, 112] width 218 height 185
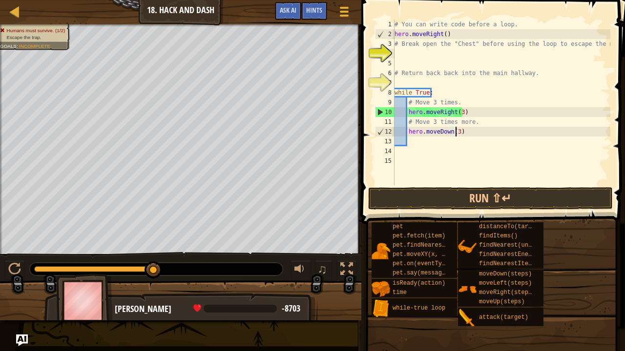
scroll to position [4, 5]
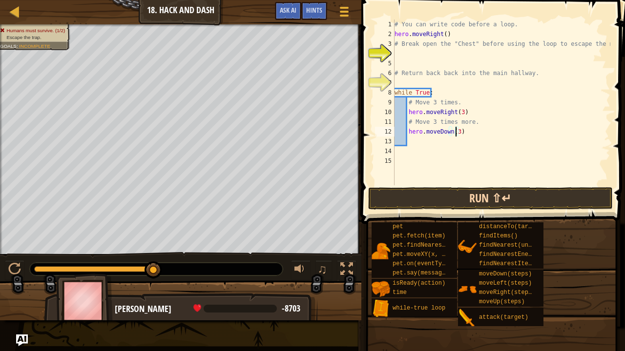
type textarea "hero.moveDown(3)"
click at [466, 197] on button "Run ⇧↵" at bounding box center [490, 198] width 245 height 22
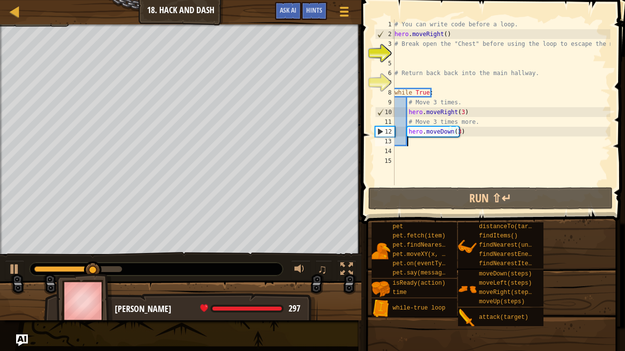
click at [409, 142] on div "# You can write code before a loop. hero . moveRight ( ) # Break open the "Ches…" at bounding box center [501, 112] width 218 height 185
type textarea "m"
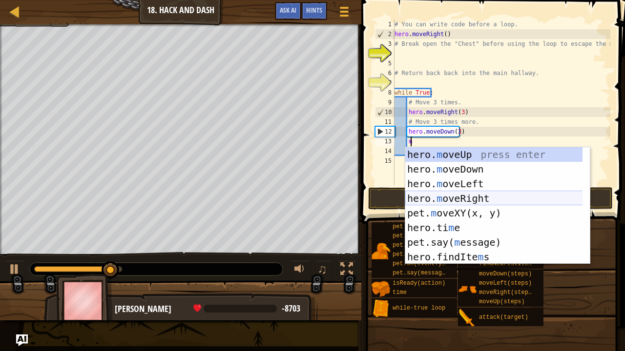
click at [442, 191] on div "hero. m oveUp press enter hero. m oveDown press enter hero. m oveLeft press ent…" at bounding box center [494, 220] width 178 height 146
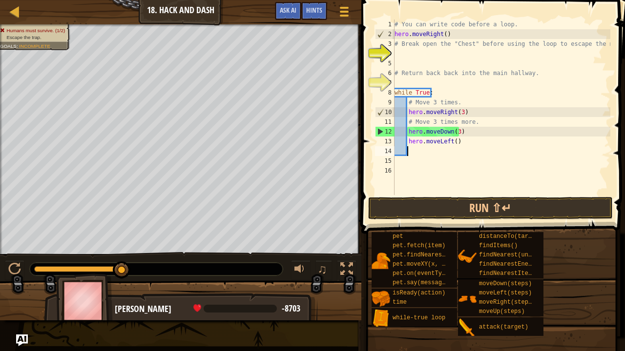
click at [456, 143] on div "# You can write code before a loop. hero . moveRight ( ) # Break open the "Ches…" at bounding box center [501, 117] width 218 height 195
type textarea "h"
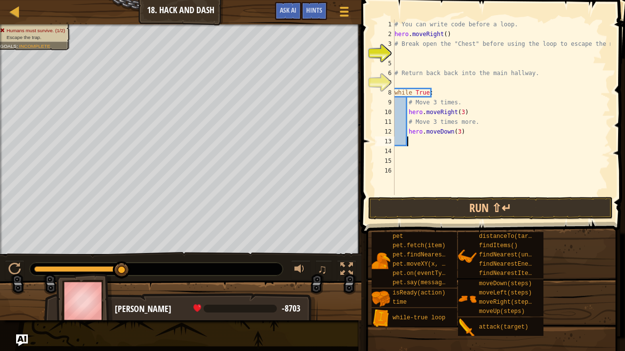
type textarea "m"
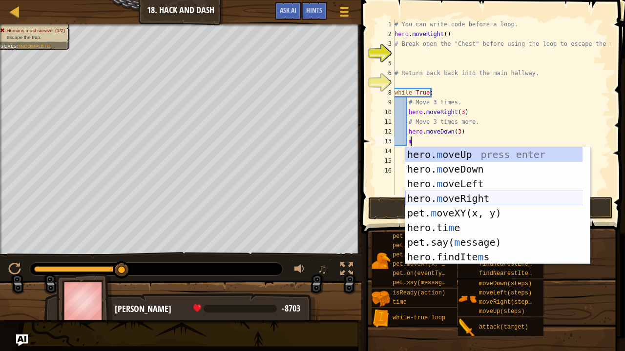
click at [459, 198] on div "hero. m oveUp press enter hero. m oveDown press enter hero. m oveLeft press ent…" at bounding box center [494, 220] width 178 height 146
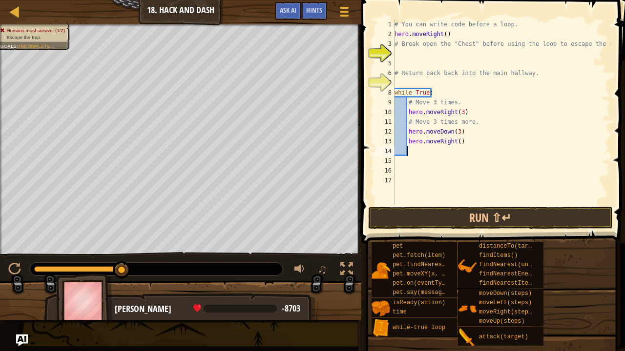
scroll to position [4, 0]
type textarea "m"
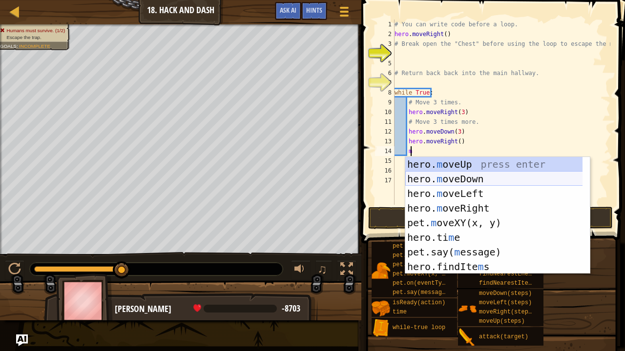
click at [463, 176] on div "hero. m oveUp press enter hero. m oveDown press enter hero. m oveLeft press ent…" at bounding box center [494, 230] width 178 height 146
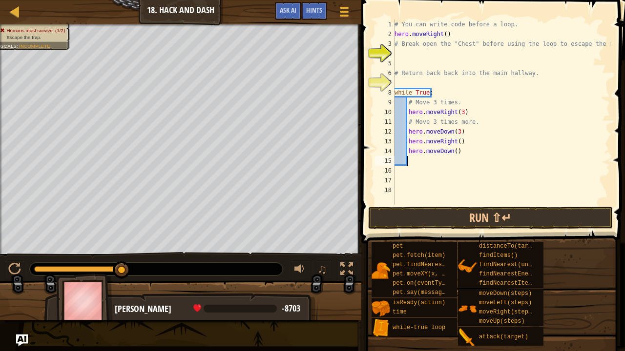
type textarea "m"
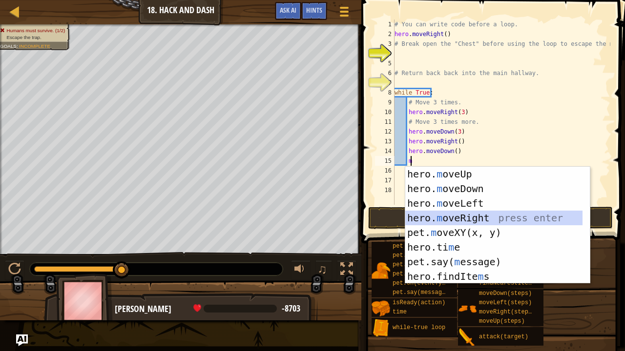
click at [463, 216] on div "hero. m oveUp press enter hero. m oveDown press enter hero. m oveLeft press ent…" at bounding box center [494, 240] width 178 height 146
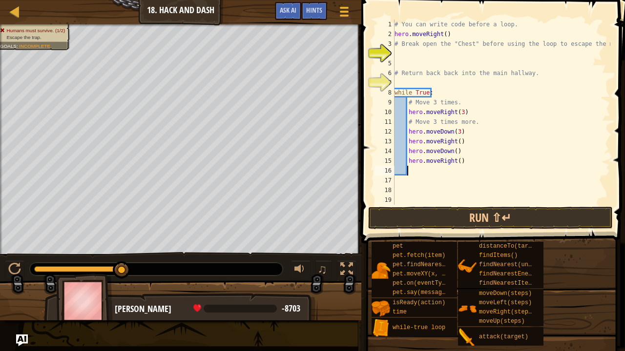
scroll to position [4, 0]
click at [432, 217] on button "Run ⇧↵" at bounding box center [490, 218] width 245 height 22
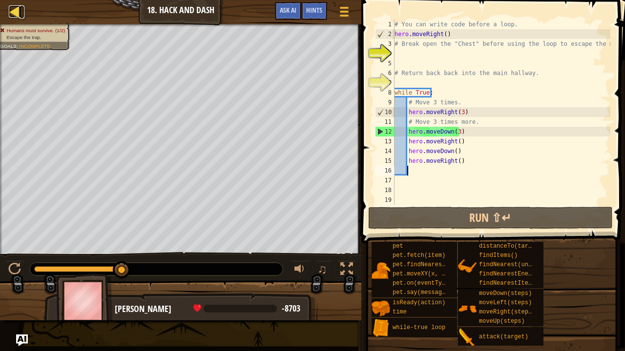
click at [16, 8] on div at bounding box center [15, 11] width 12 height 12
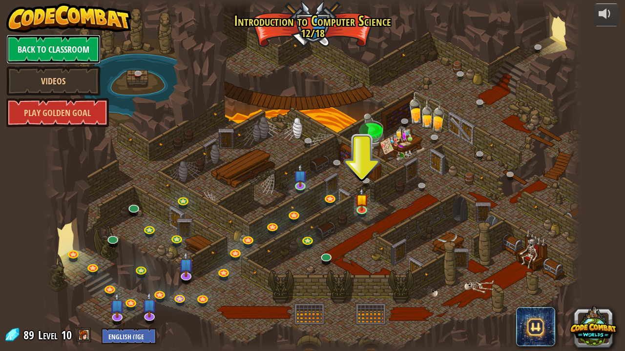
click at [74, 49] on link "Back to Classroom" at bounding box center [53, 49] width 94 height 29
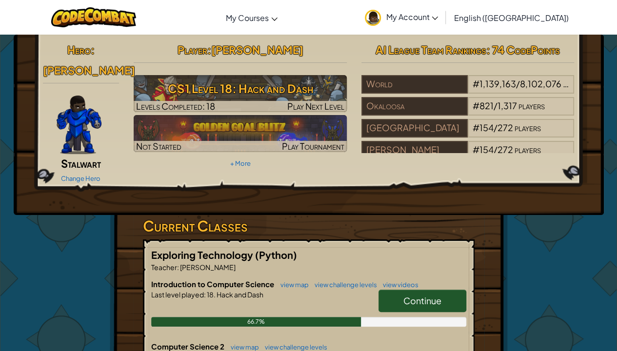
click at [409, 295] on span "Continue" at bounding box center [423, 300] width 38 height 11
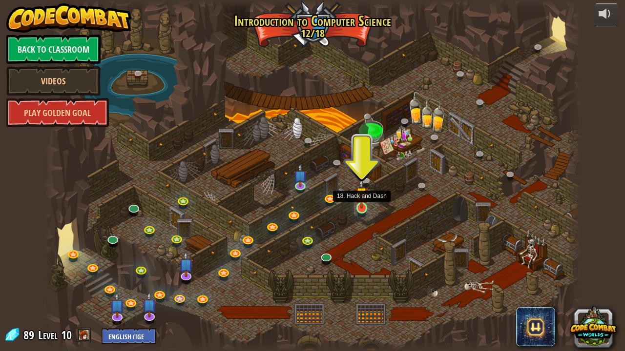
click at [362, 207] on img at bounding box center [361, 194] width 13 height 30
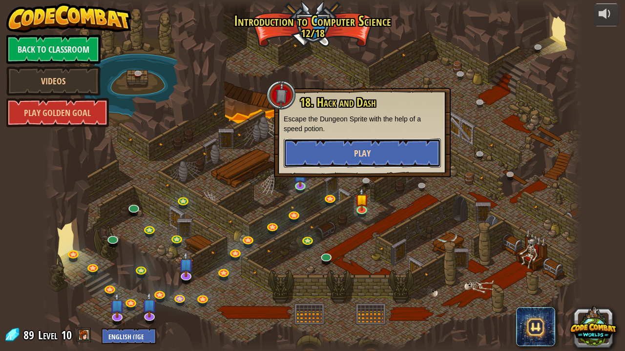
click at [355, 157] on span "Play" at bounding box center [362, 153] width 17 height 12
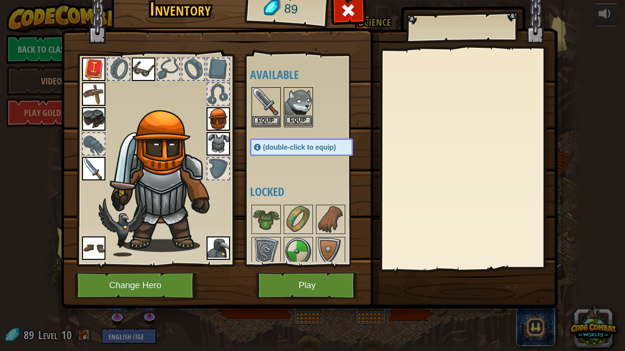
click at [299, 104] on img at bounding box center [298, 101] width 27 height 27
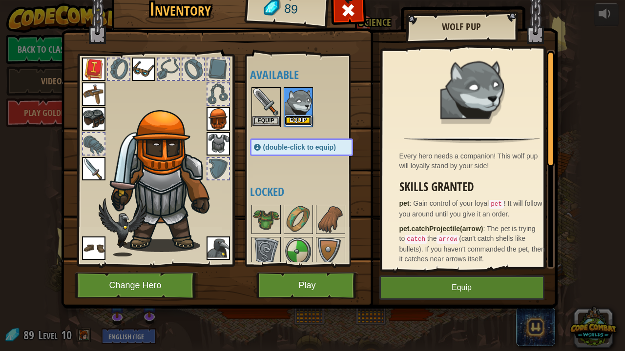
click at [301, 118] on button "Equip" at bounding box center [298, 121] width 27 height 10
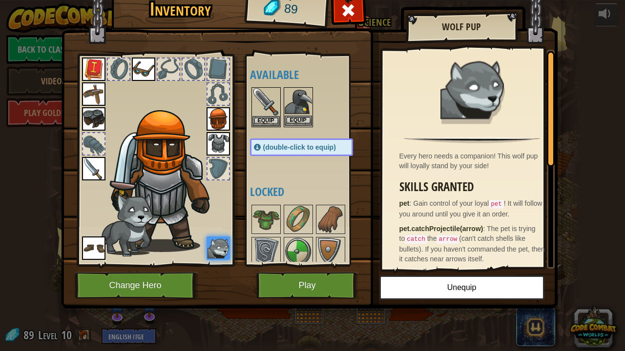
click at [299, 103] on img at bounding box center [298, 101] width 27 height 27
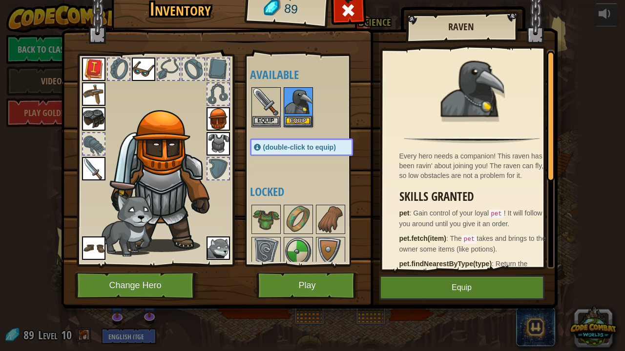
click at [311, 190] on h4 "Locked" at bounding box center [311, 191] width 123 height 13
click at [162, 288] on button "Change Hero" at bounding box center [137, 285] width 124 height 27
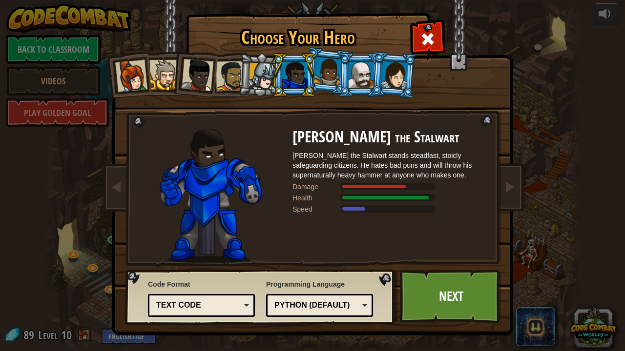
click at [392, 69] on div at bounding box center [394, 75] width 27 height 28
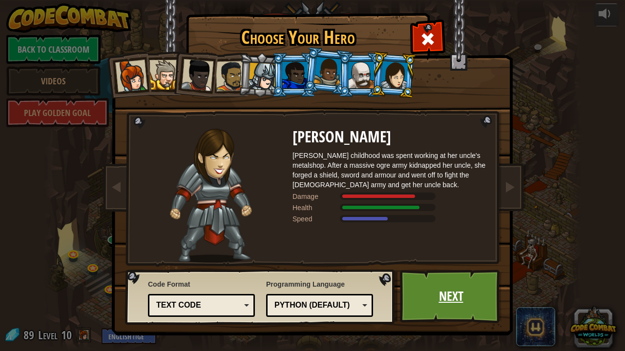
click at [462, 312] on link "Next" at bounding box center [451, 297] width 102 height 54
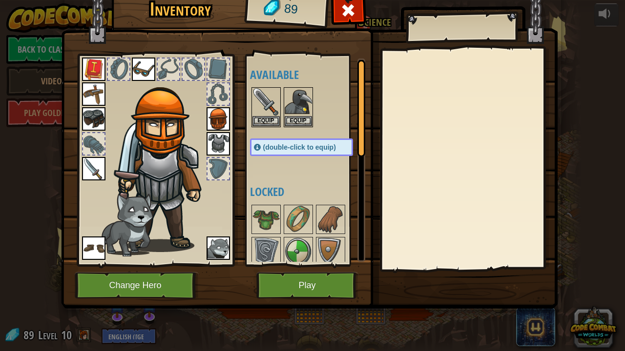
click at [317, 151] on div "(double-click to equip)" at bounding box center [301, 148] width 103 height 18
click at [148, 296] on button "Change Hero" at bounding box center [137, 285] width 124 height 27
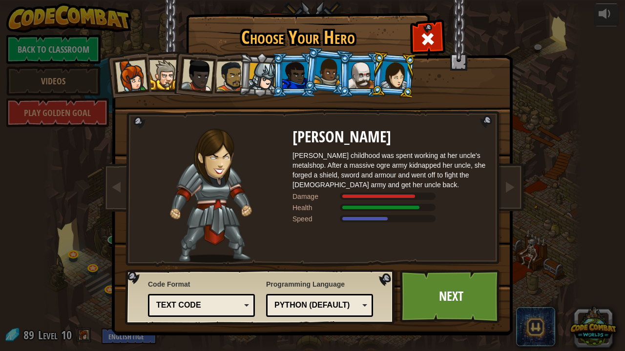
click at [293, 76] on div at bounding box center [294, 75] width 25 height 26
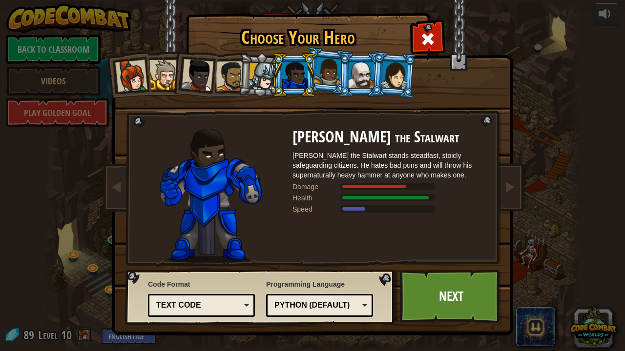
click at [325, 76] on div at bounding box center [328, 71] width 28 height 29
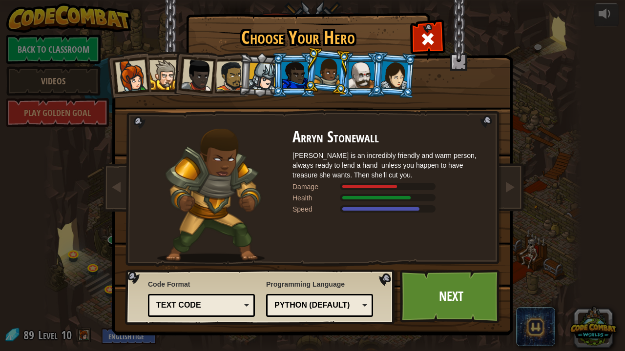
drag, startPoint x: 16, startPoint y: 179, endPoint x: 75, endPoint y: 74, distance: 120.4
click at [77, 81] on div "Choose Your Hero 89 Captain [PERSON_NAME] is a no-nonsense leader who isn't afr…" at bounding box center [312, 175] width 625 height 351
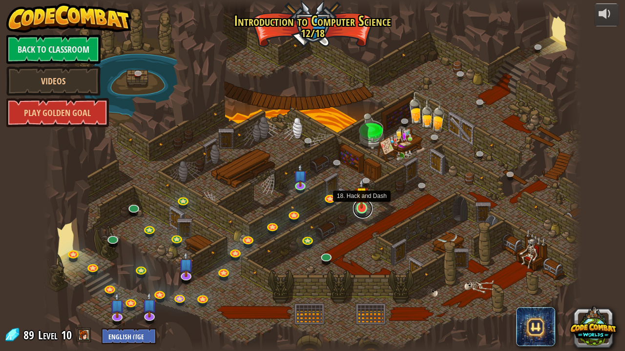
click at [364, 211] on link at bounding box center [363, 209] width 20 height 20
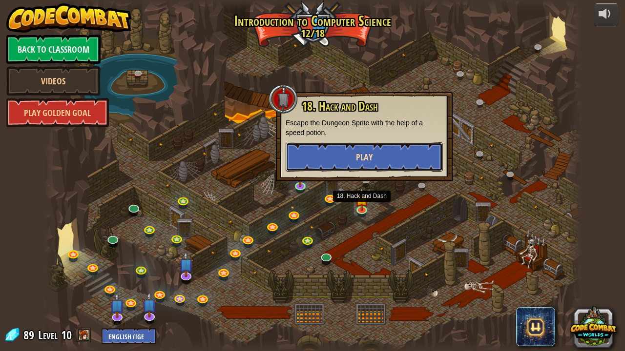
click at [365, 160] on span "Play" at bounding box center [364, 157] width 17 height 12
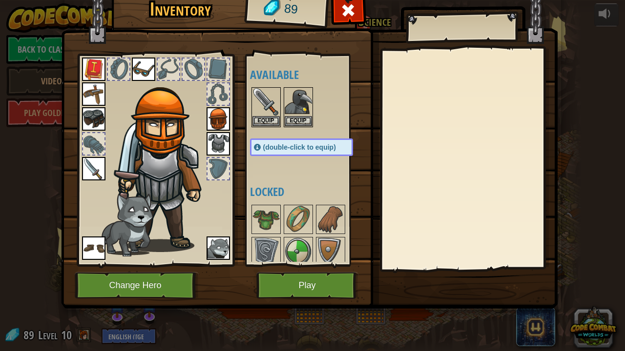
click at [214, 254] on img at bounding box center [217, 248] width 23 height 23
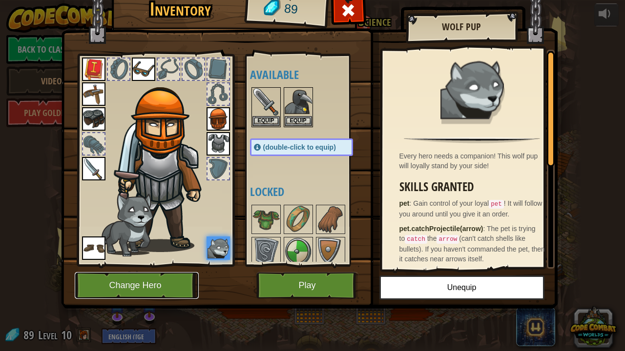
click at [154, 280] on button "Change Hero" at bounding box center [137, 285] width 124 height 27
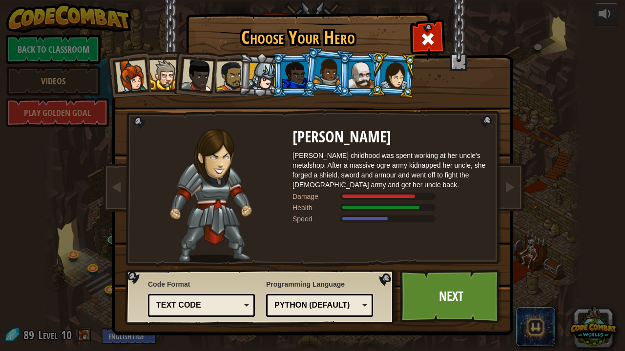
click at [320, 85] on li at bounding box center [327, 71] width 48 height 49
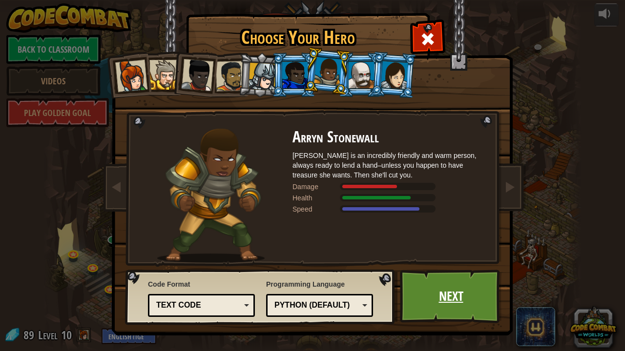
click at [456, 293] on link "Next" at bounding box center [451, 297] width 102 height 54
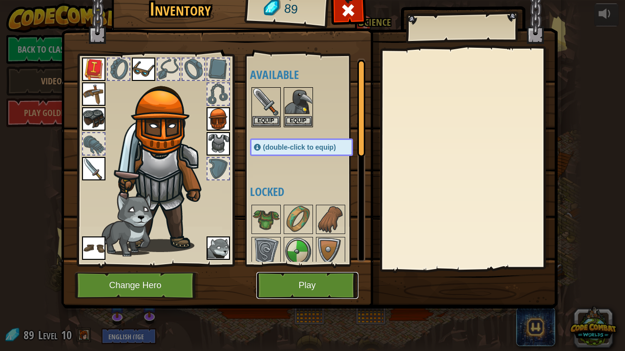
click at [325, 293] on button "Play" at bounding box center [307, 285] width 102 height 27
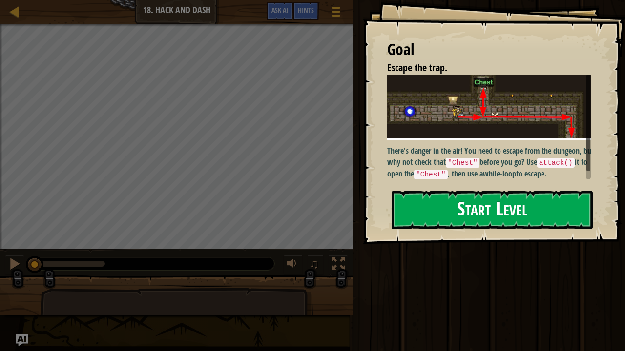
click at [477, 198] on button "Start Level" at bounding box center [491, 210] width 201 height 39
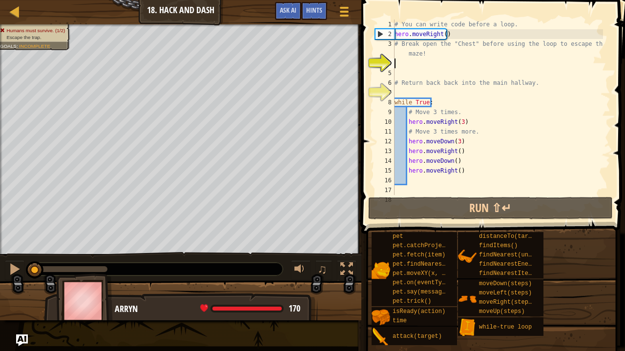
click at [438, 189] on div "# You can write code before a loop. hero . moveRight ( ) # Break open the "Ches…" at bounding box center [497, 117] width 210 height 195
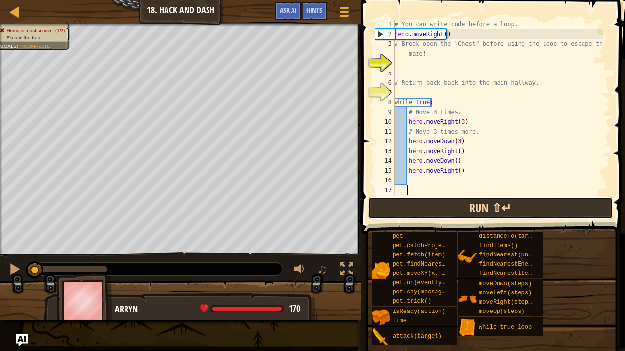
click at [418, 201] on button "Run ⇧↵" at bounding box center [490, 208] width 245 height 22
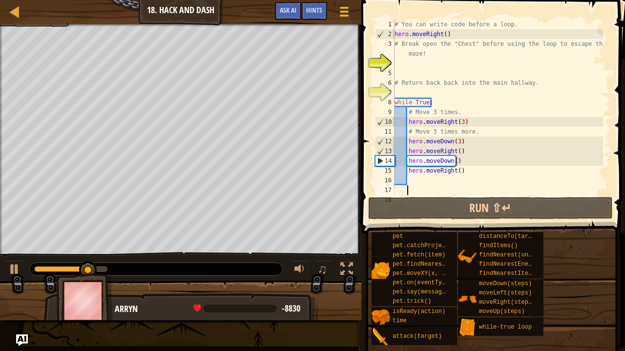
click at [454, 152] on div "# You can write code before a loop. hero . moveRight ( ) # Break open the "Ches…" at bounding box center [497, 117] width 210 height 195
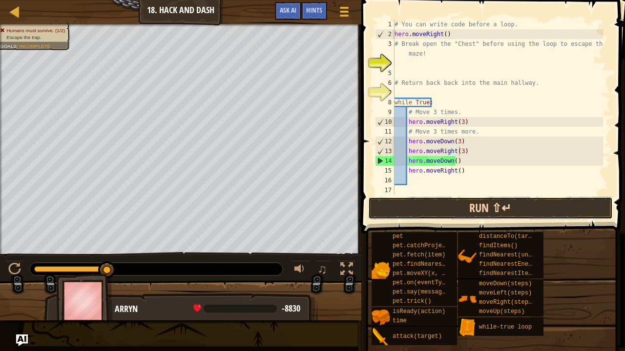
click at [447, 210] on button "Run ⇧↵" at bounding box center [490, 208] width 245 height 22
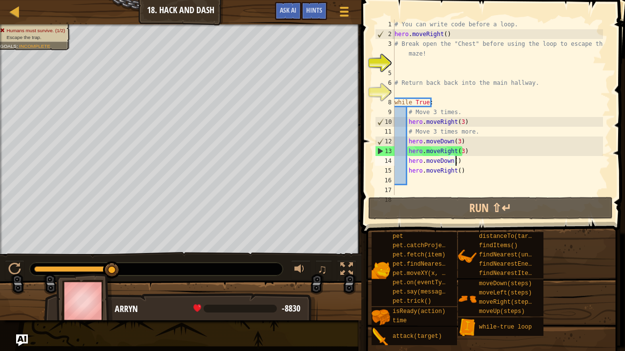
click at [454, 161] on div "# You can write code before a loop. hero . moveRight ( ) # Break open the "Ches…" at bounding box center [497, 117] width 210 height 195
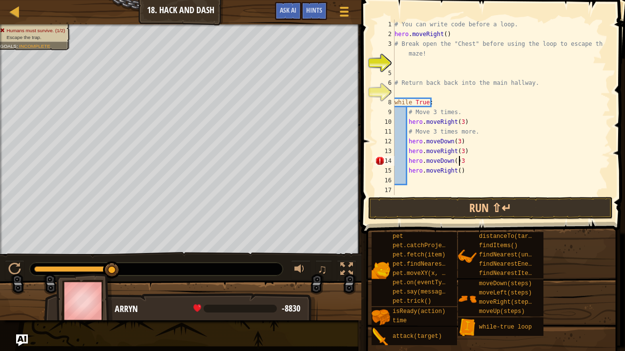
click at [451, 159] on div "# You can write code before a loop. hero . moveRight ( ) # Break open the "Ches…" at bounding box center [497, 117] width 210 height 195
click at [464, 160] on div "# You can write code before a loop. hero . moveRight ( ) # Break open the "Ches…" at bounding box center [497, 117] width 210 height 195
type textarea "hero.moveDown(3)"
click at [457, 202] on button "Run ⇧↵" at bounding box center [490, 208] width 245 height 22
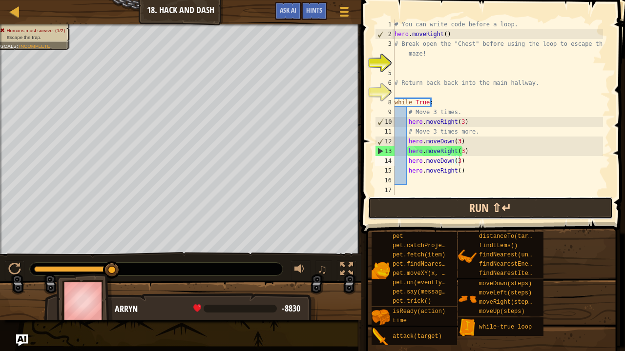
click at [412, 207] on button "Run ⇧↵" at bounding box center [490, 208] width 245 height 22
